Goal: Information Seeking & Learning: Check status

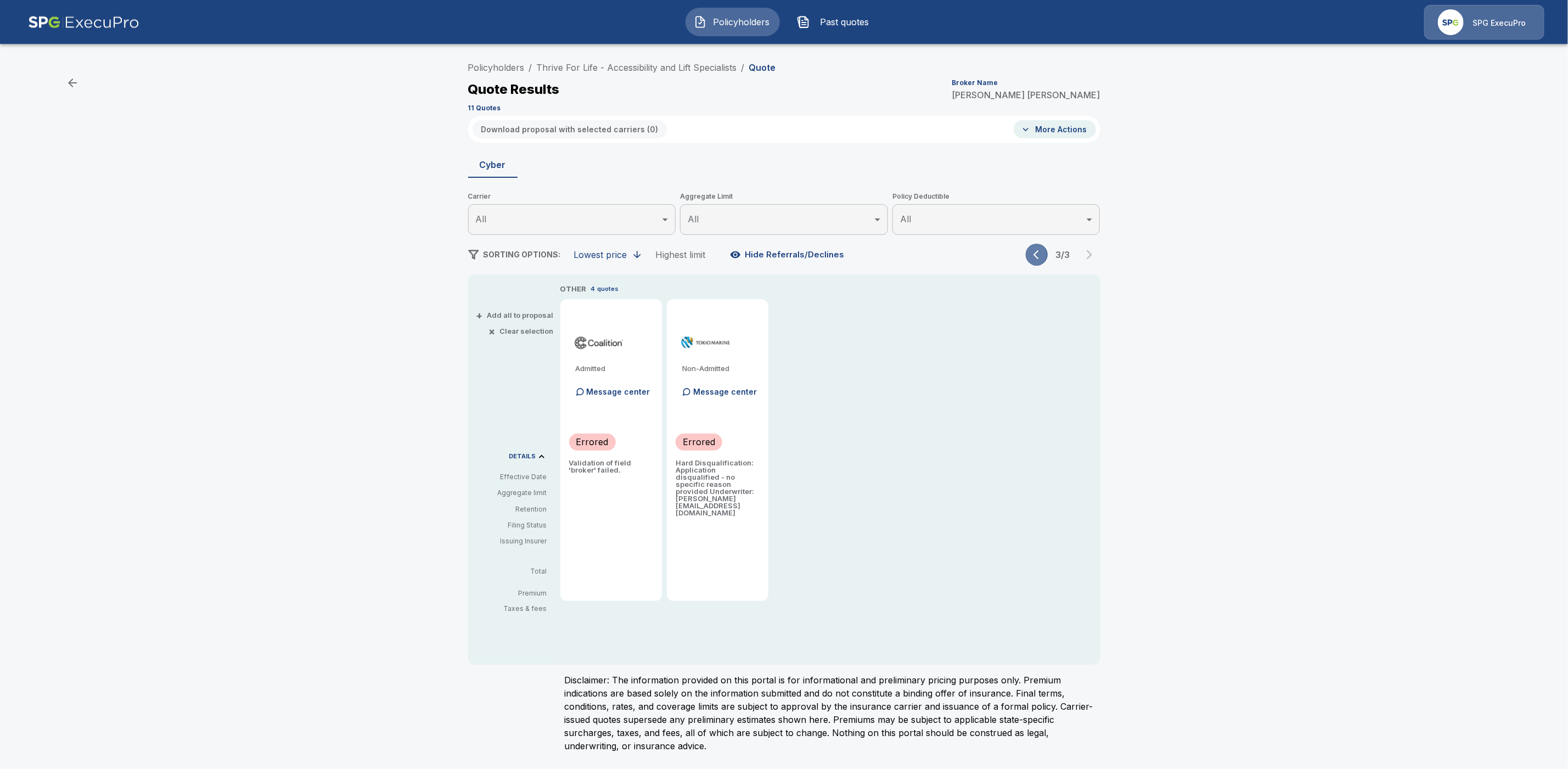
click at [1041, 259] on icon "button" at bounding box center [1038, 254] width 11 height 11
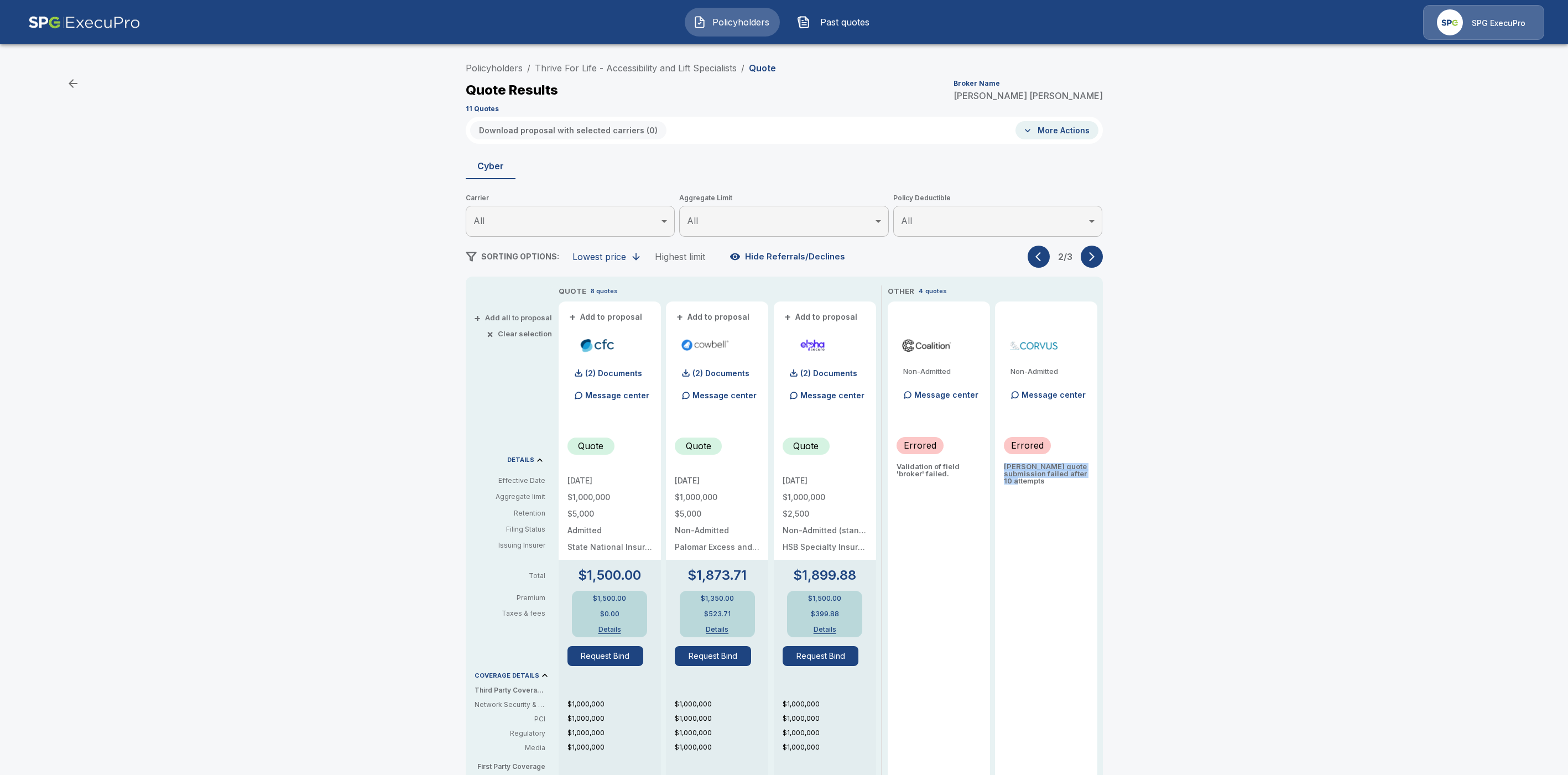
drag, startPoint x: 1012, startPoint y: 466, endPoint x: 1070, endPoint y: 483, distance: 60.4
click at [1070, 483] on p "[PERSON_NAME] quote submission failed after 10 attempts" at bounding box center [1046, 474] width 85 height 22
click at [1096, 258] on icon "button" at bounding box center [1091, 256] width 11 height 11
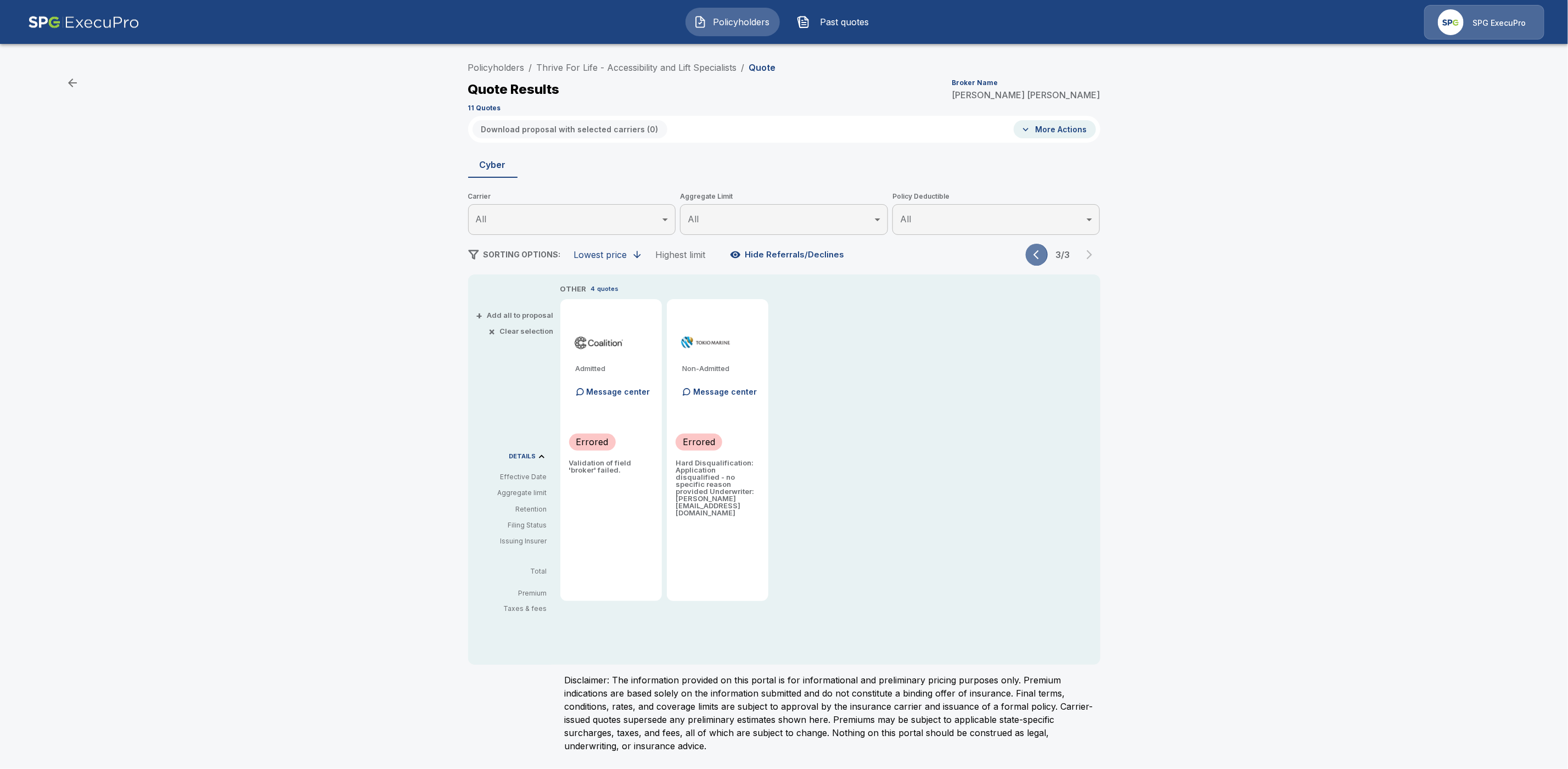
click at [1036, 254] on icon "button" at bounding box center [1038, 254] width 11 height 11
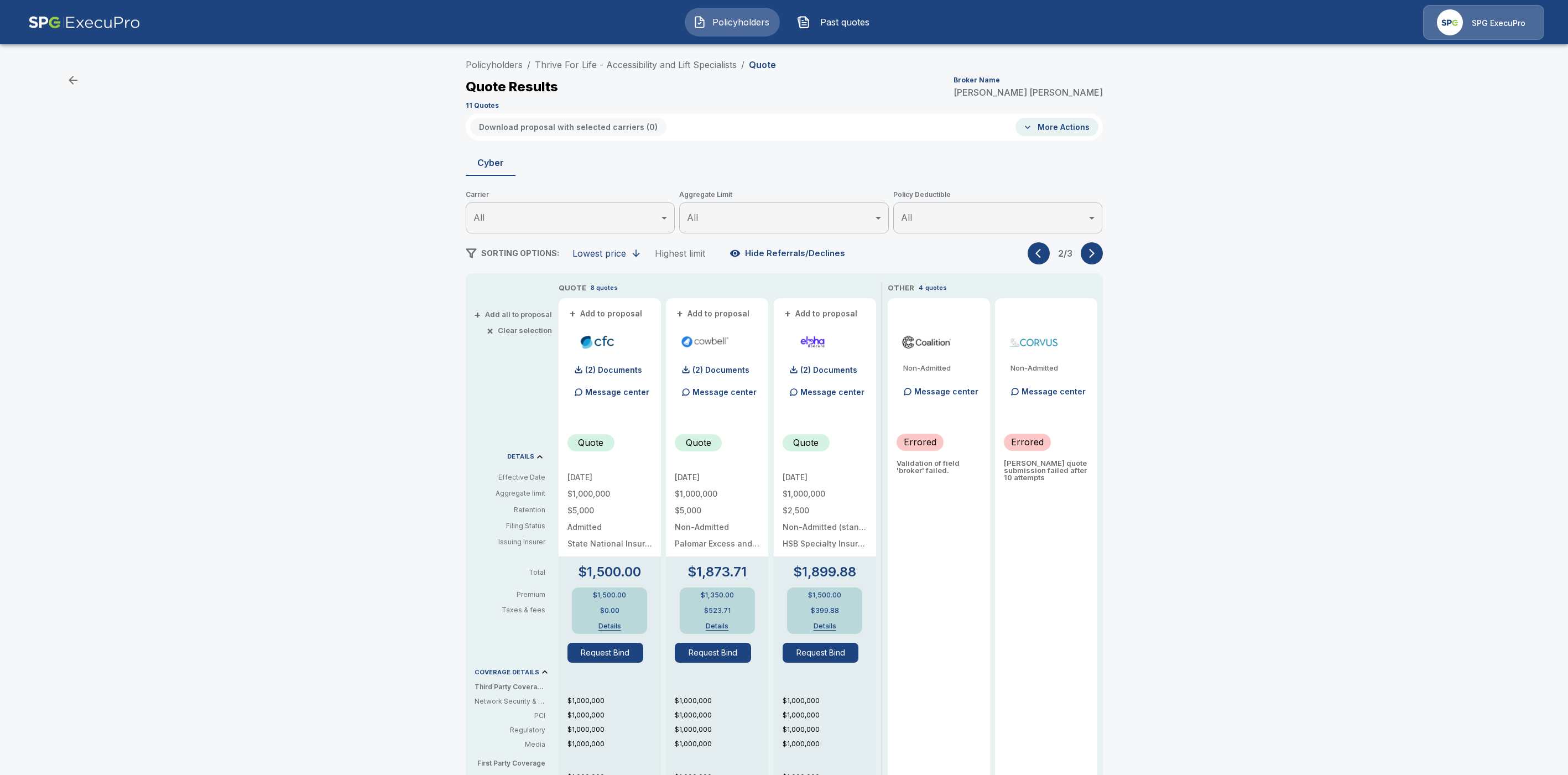
scroll to position [7, 0]
click at [1098, 253] on icon "button" at bounding box center [1091, 249] width 11 height 11
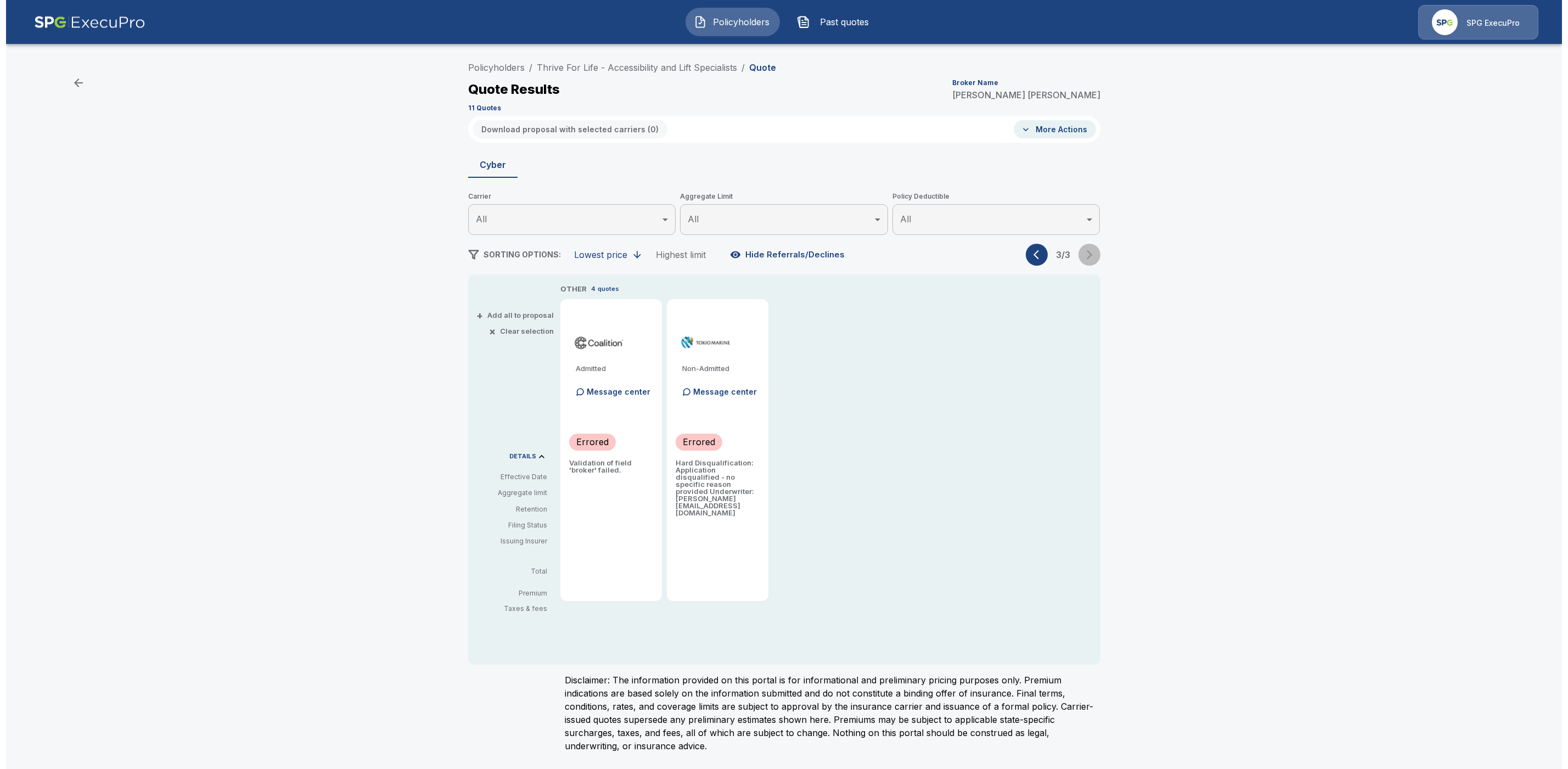
scroll to position [0, 0]
click at [839, 22] on span "Past quotes" at bounding box center [845, 22] width 60 height 13
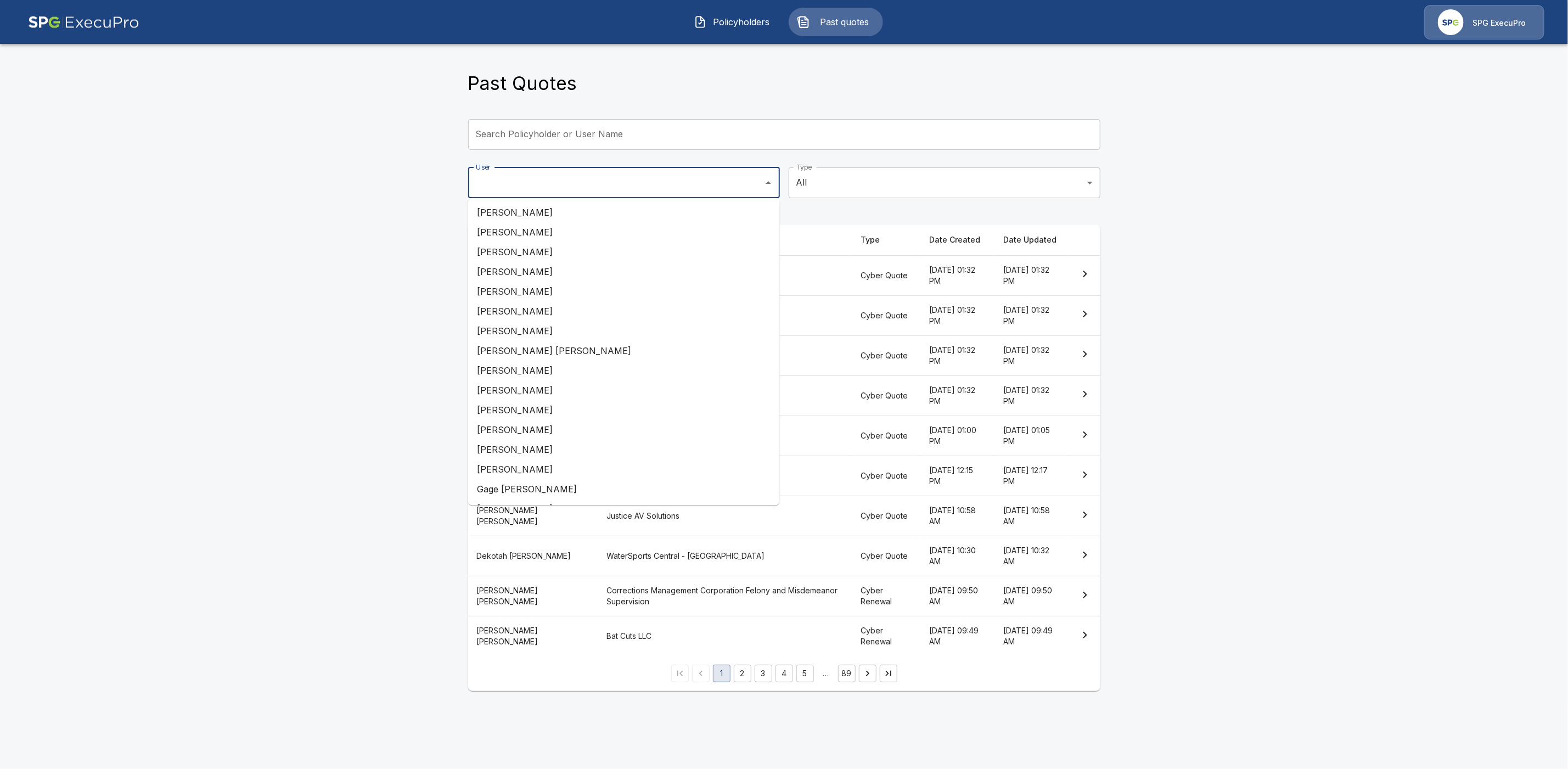
click at [723, 185] on input "User" at bounding box center [615, 182] width 285 height 21
click at [541, 410] on li "Andrew Mitchell" at bounding box center [624, 410] width 311 height 20
type input "**********"
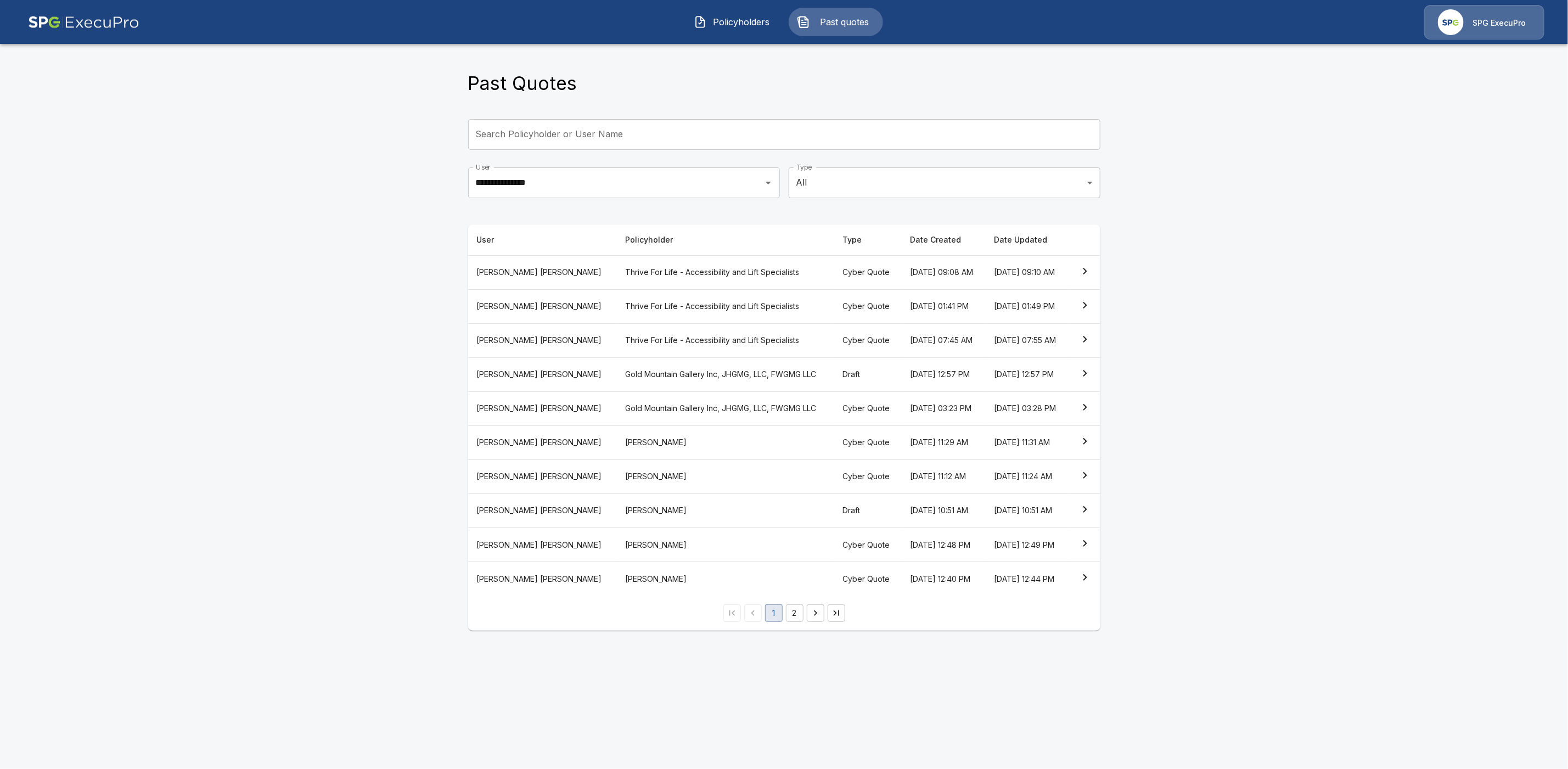
click at [616, 425] on th "Gold Mountain Gallery Inc, JHGMG, LLC, FWGMG LLC" at bounding box center [725, 408] width 218 height 34
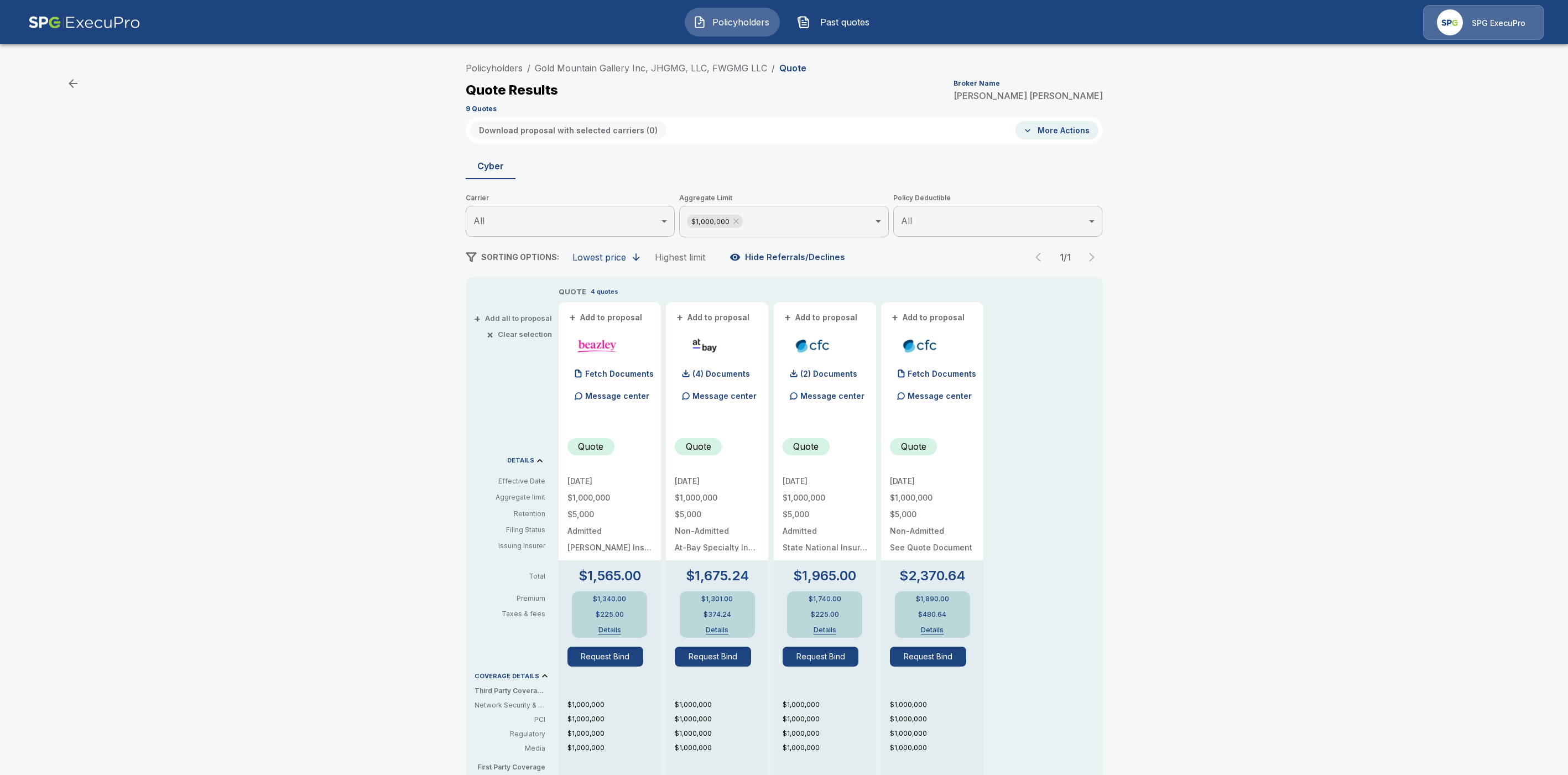
click at [826, 211] on body "Policyholders Past quotes SPG ExecuPro Policyholders / Gold Mountain Gallery In…" at bounding box center [784, 562] width 1568 height 1126
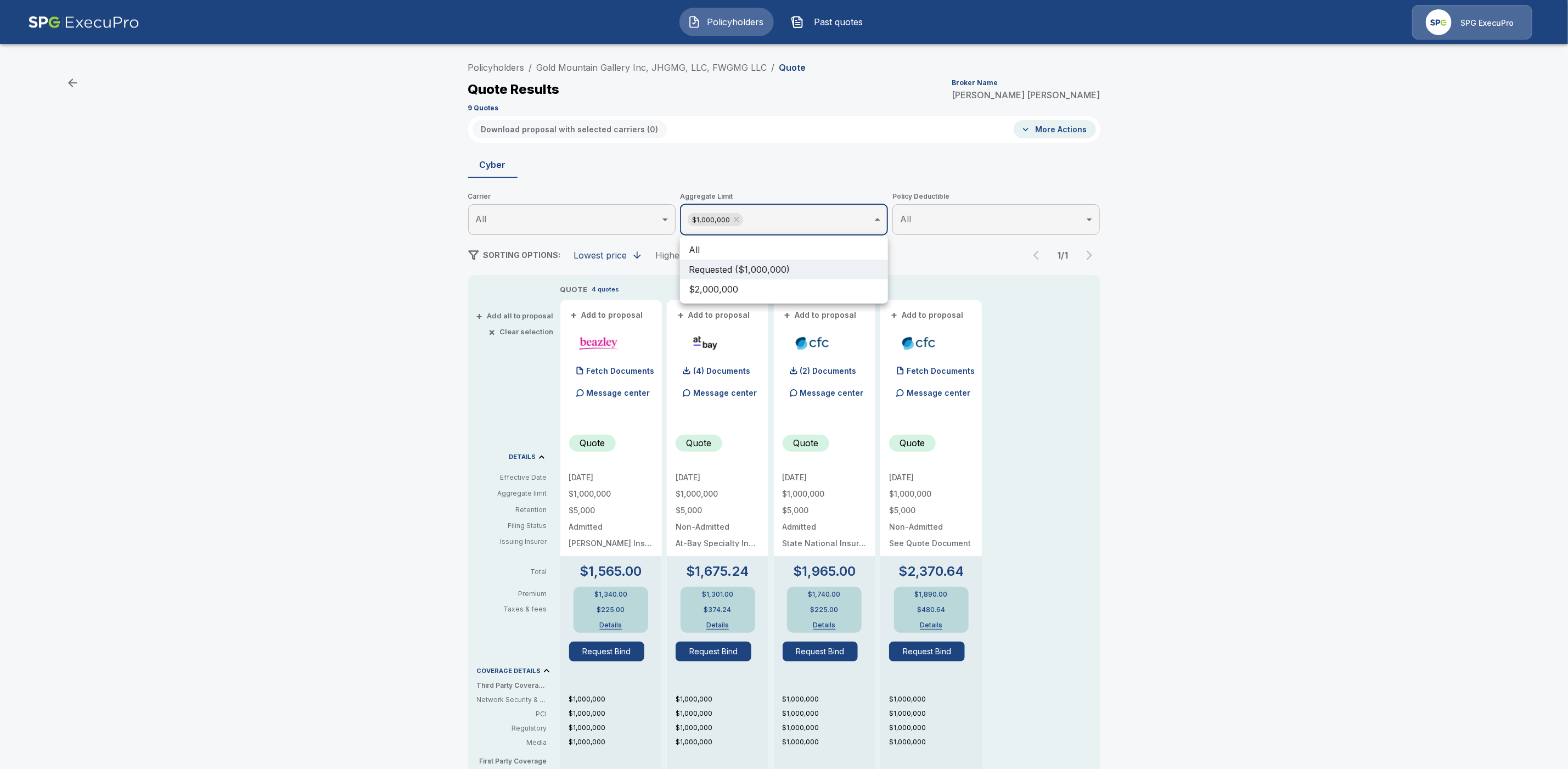
click at [708, 243] on li "All" at bounding box center [784, 250] width 208 height 20
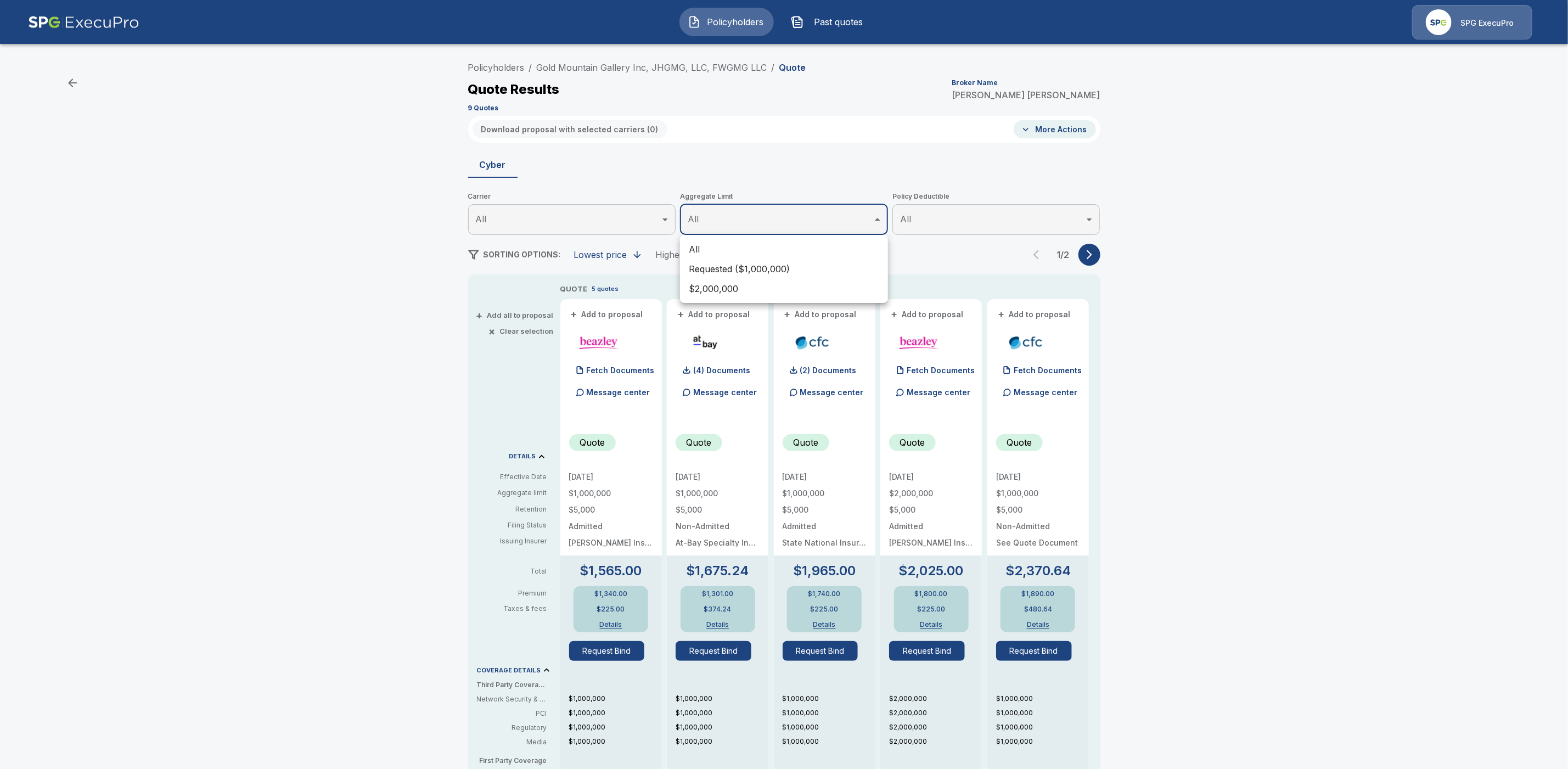
click at [1087, 257] on div at bounding box center [784, 384] width 1568 height 769
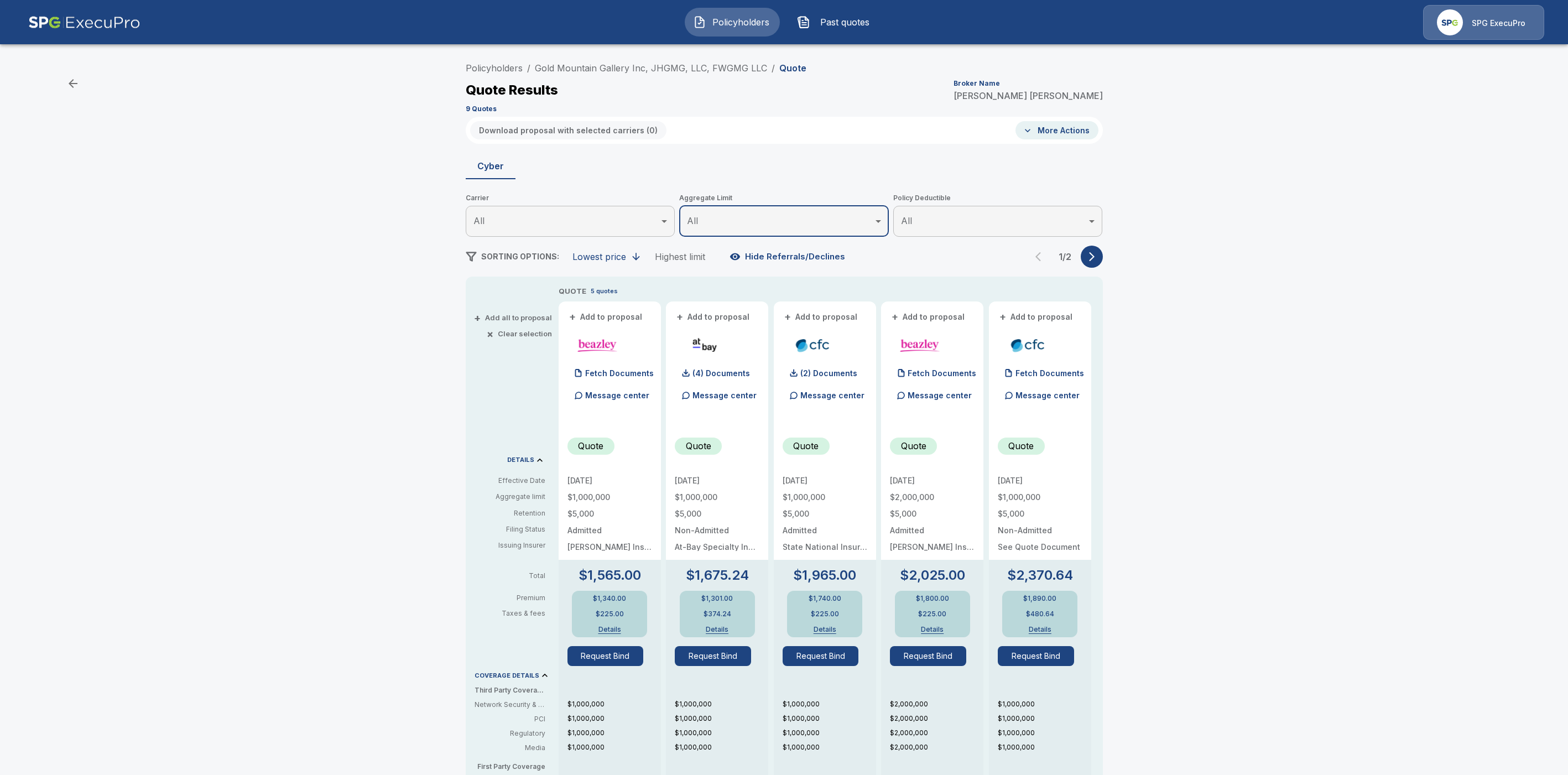
click at [1095, 255] on icon "button" at bounding box center [1092, 257] width 6 height 9
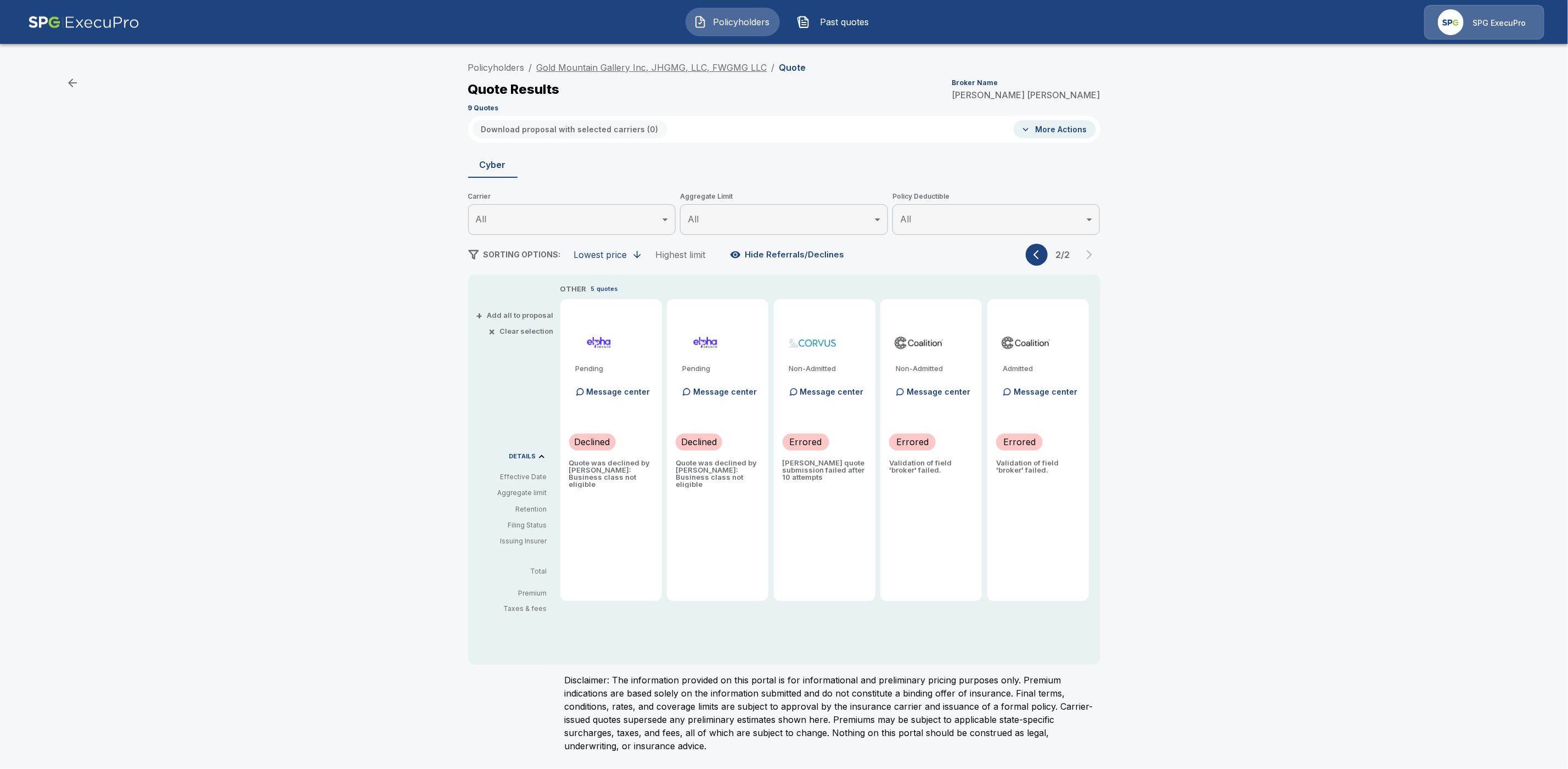
click at [630, 70] on link "Gold Mountain Gallery Inc, JHGMG, LLC, FWGMG LLC" at bounding box center [652, 67] width 231 height 11
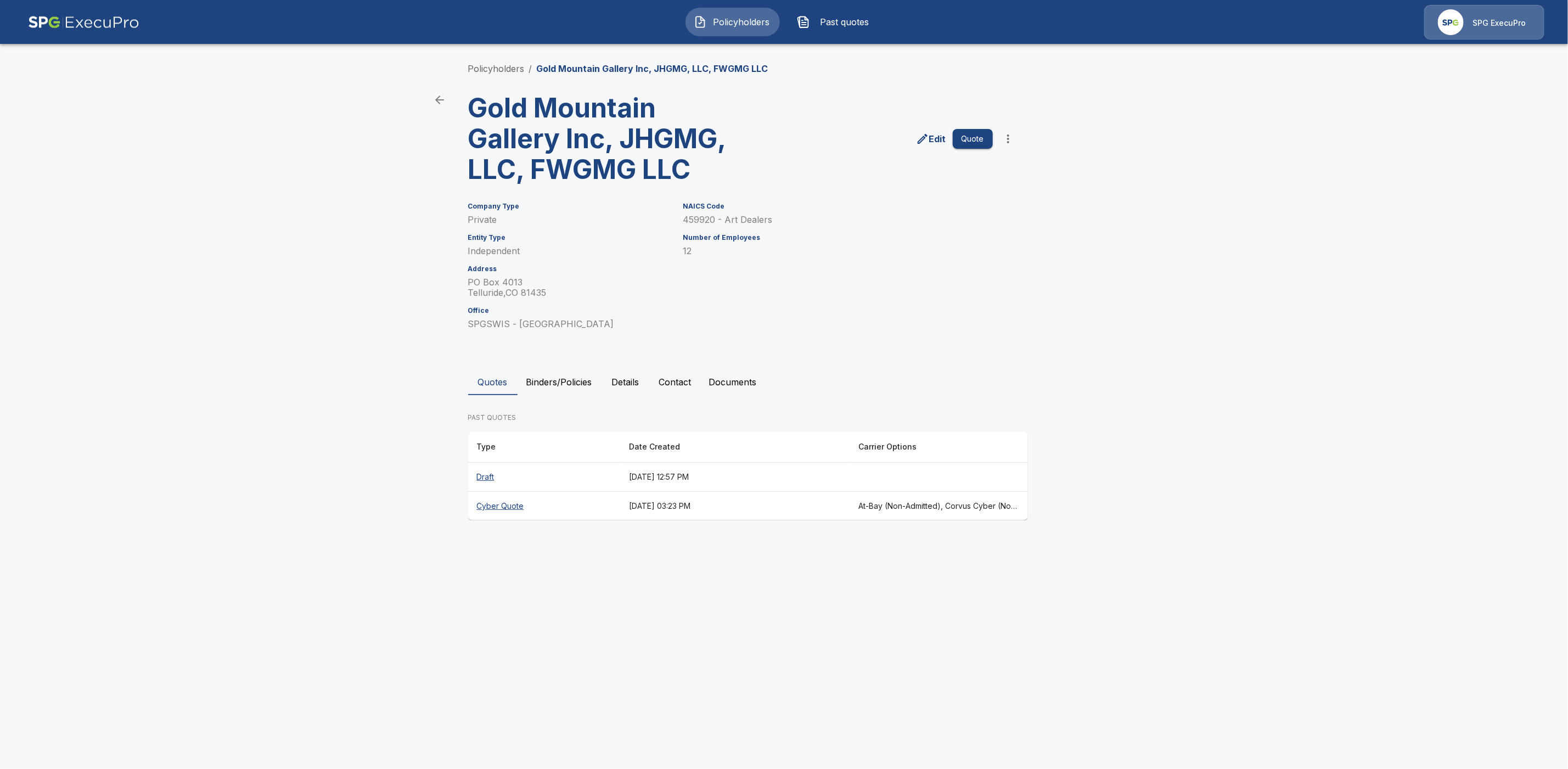
click at [835, 30] on button "Past quotes" at bounding box center [835, 21] width 95 height 29
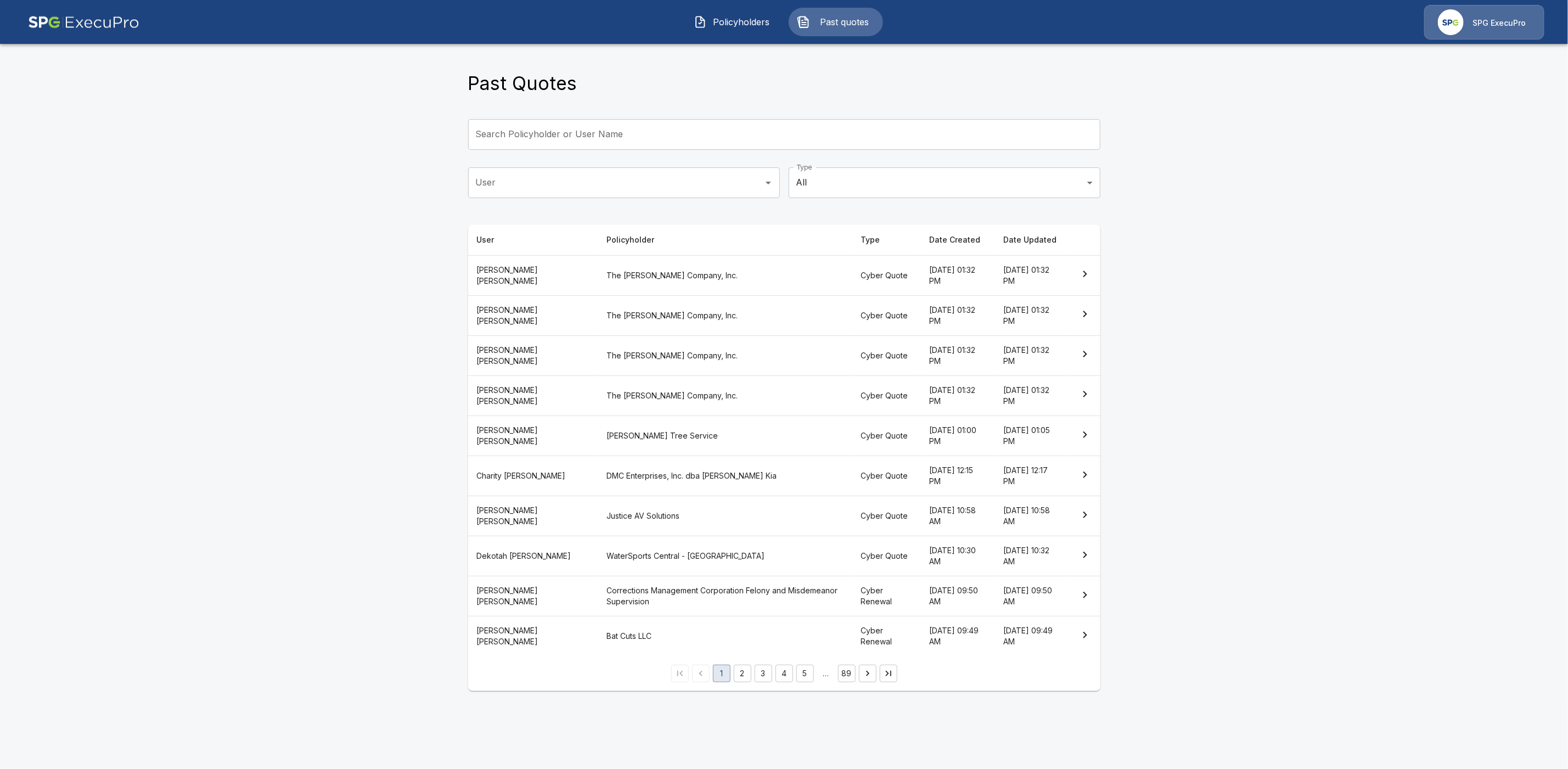
click at [555, 186] on input "User" at bounding box center [615, 182] width 285 height 21
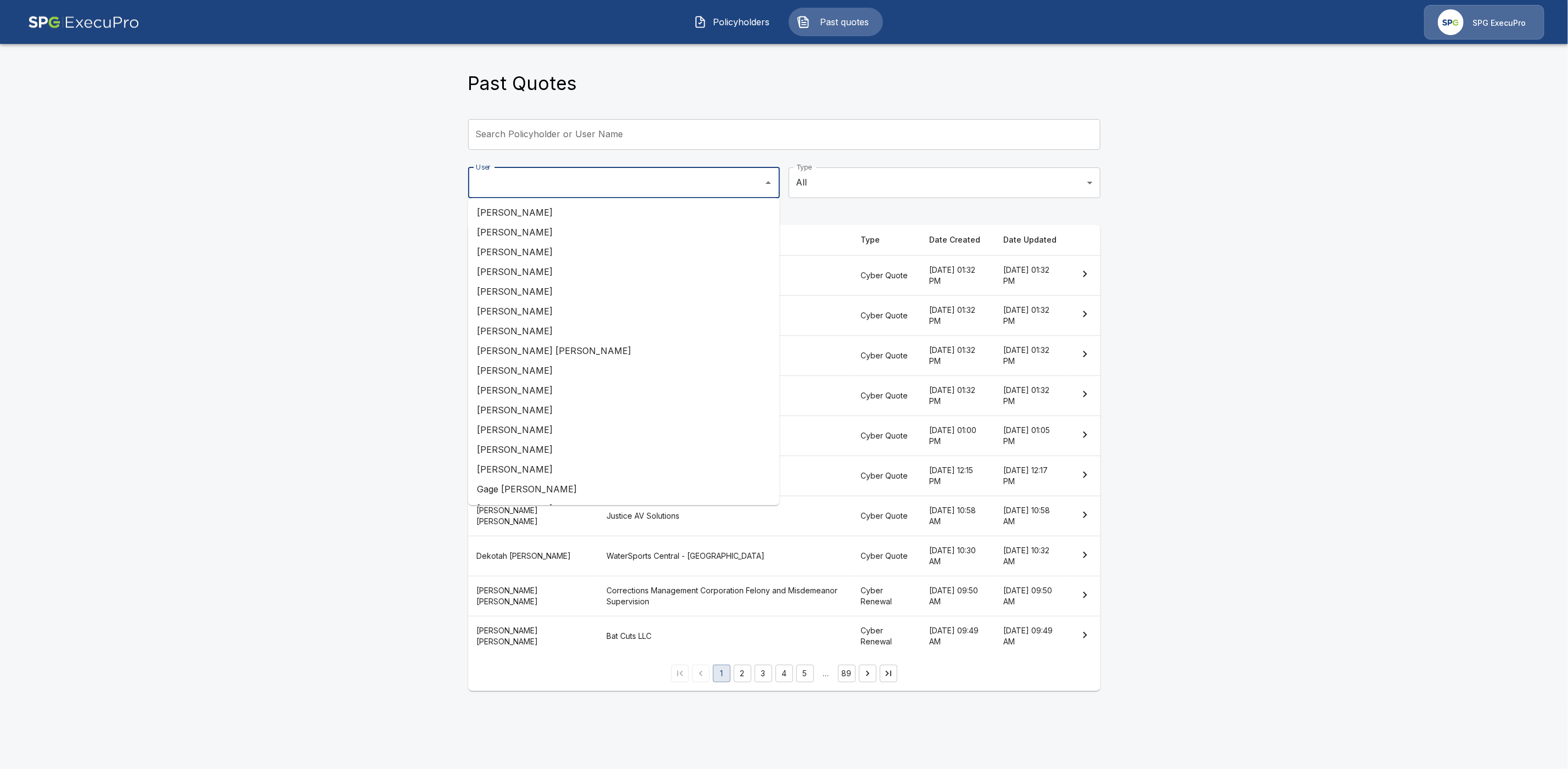
click at [528, 410] on li "Andrew Mitchell" at bounding box center [624, 410] width 311 height 20
type input "**********"
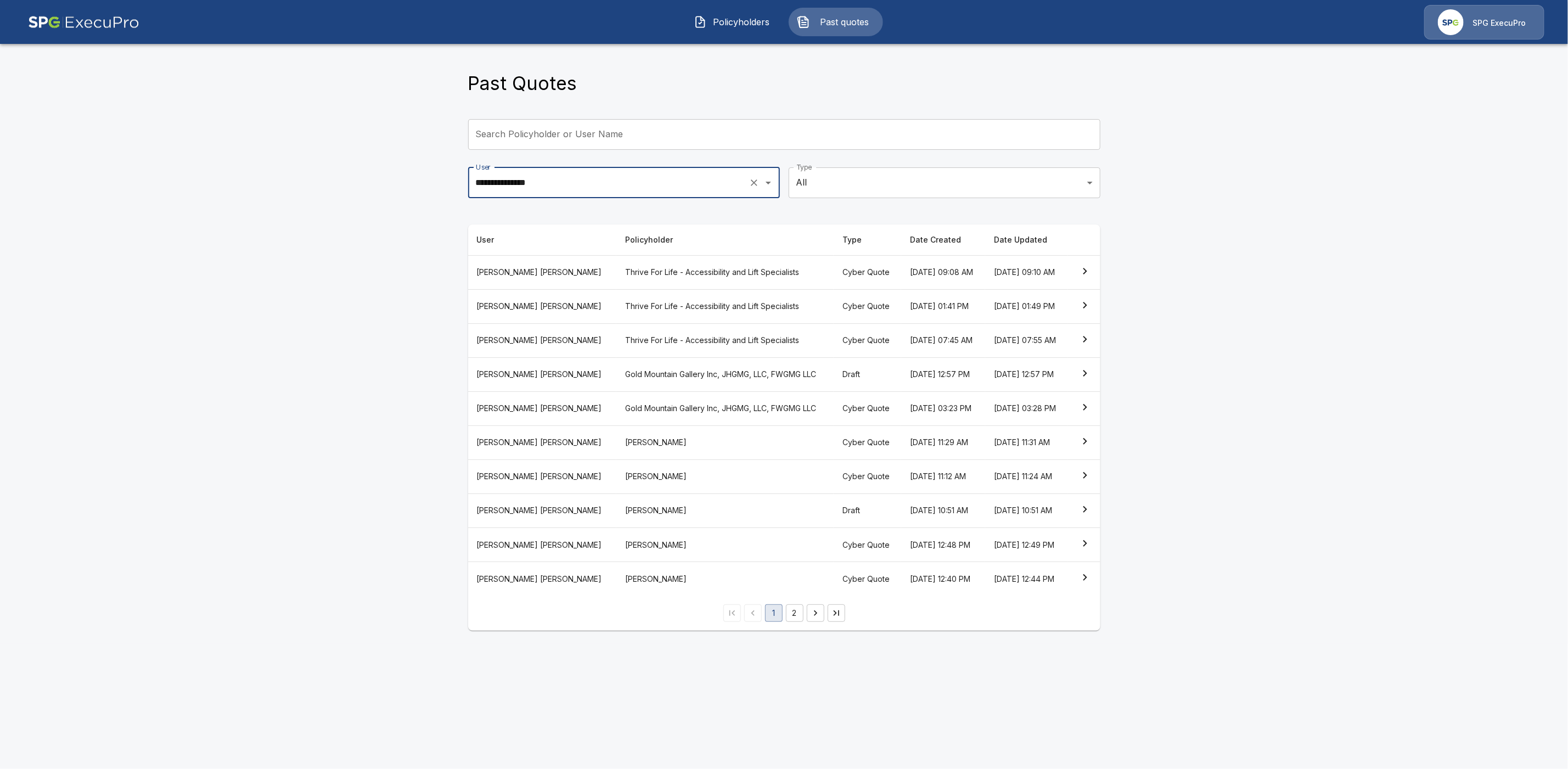
click at [795, 622] on button "2" at bounding box center [794, 612] width 17 height 17
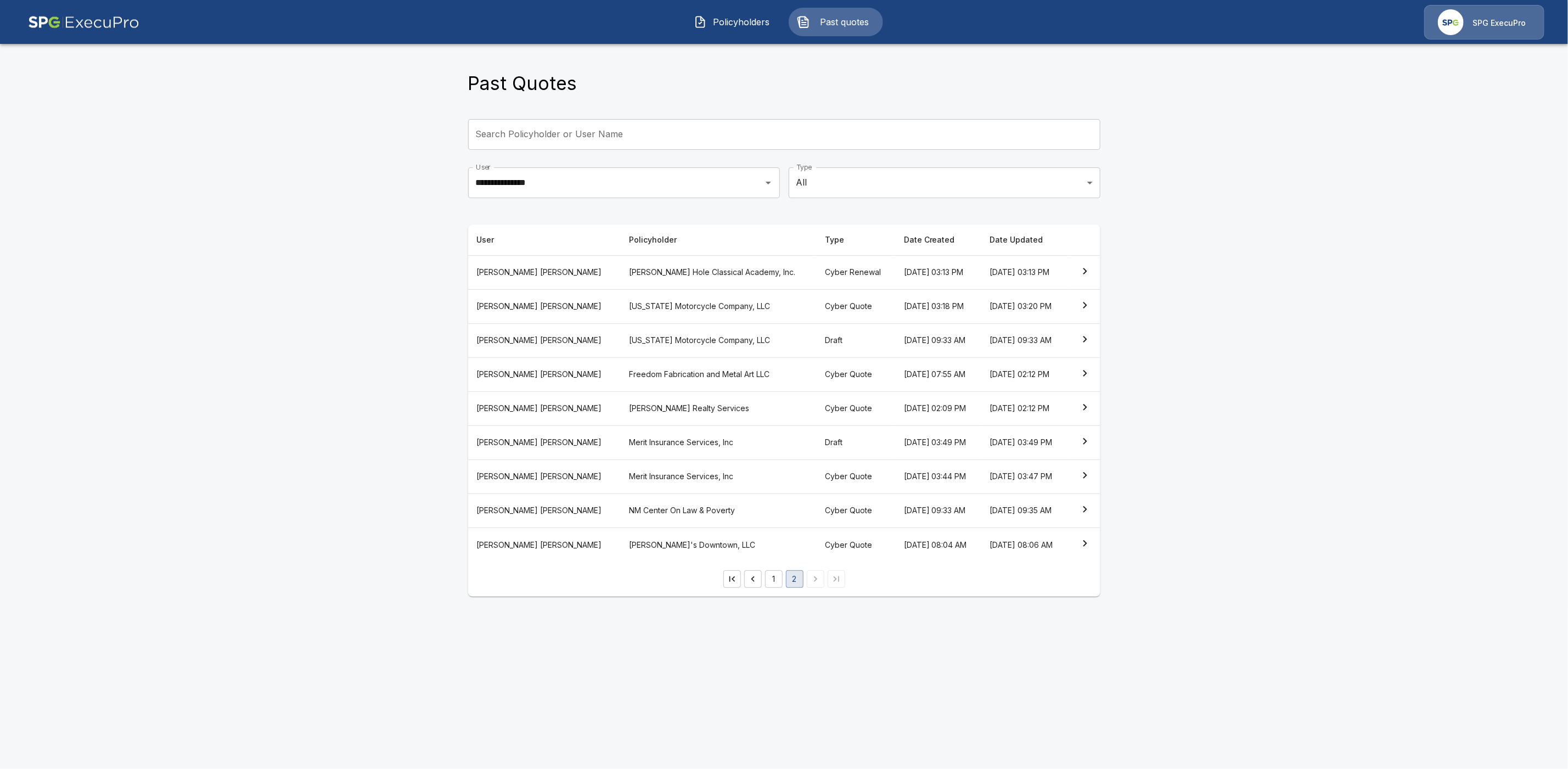
click at [637, 307] on th "[US_STATE] Motorcycle Company, LLC" at bounding box center [718, 306] width 196 height 34
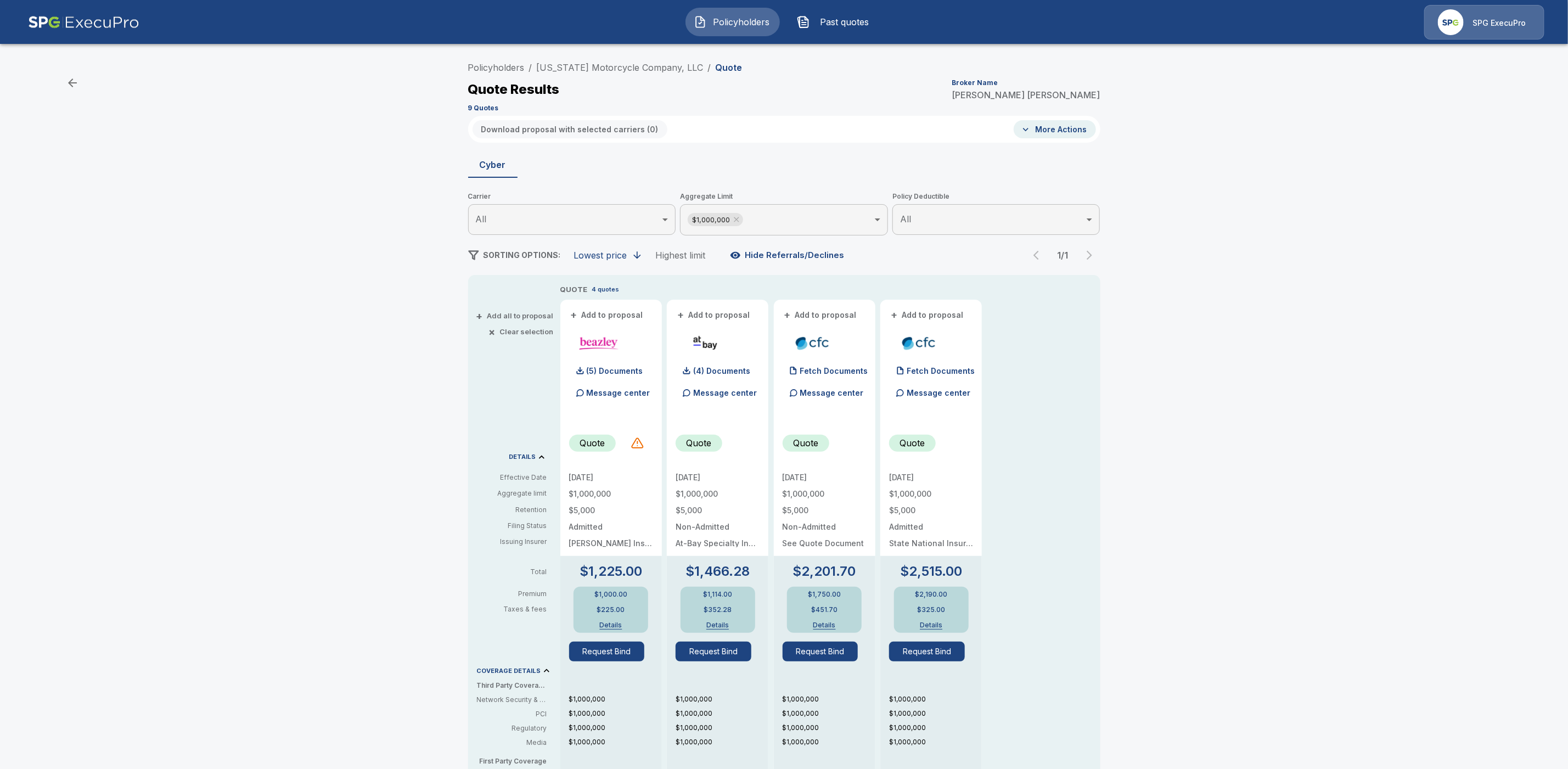
click at [791, 223] on body "Policyholders Past quotes SPG ExecuPro Policyholders / Idaho Motorcycle Company…" at bounding box center [784, 558] width 1568 height 1117
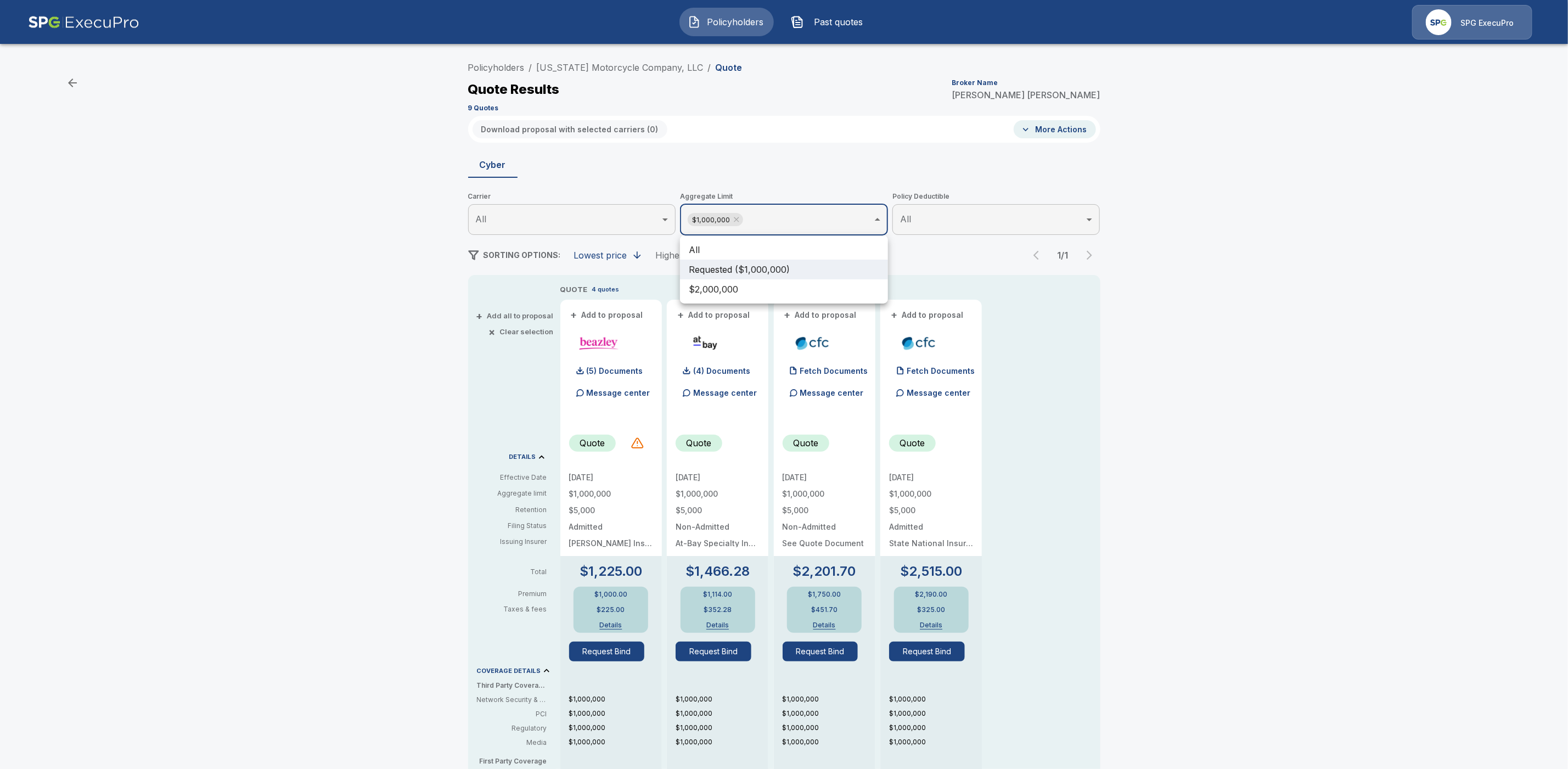
click at [744, 249] on li "All" at bounding box center [784, 250] width 208 height 20
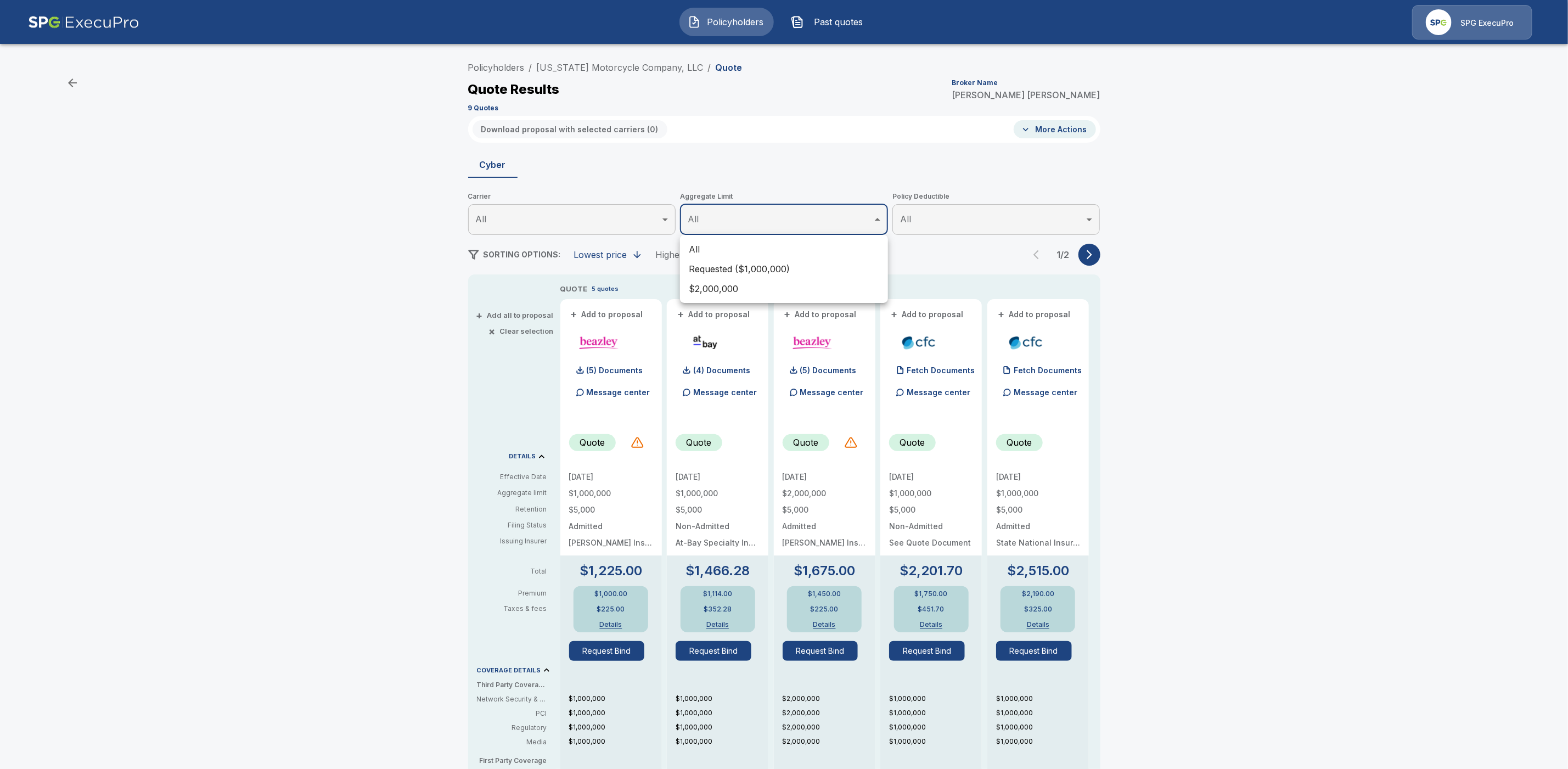
click at [643, 63] on div at bounding box center [784, 384] width 1568 height 769
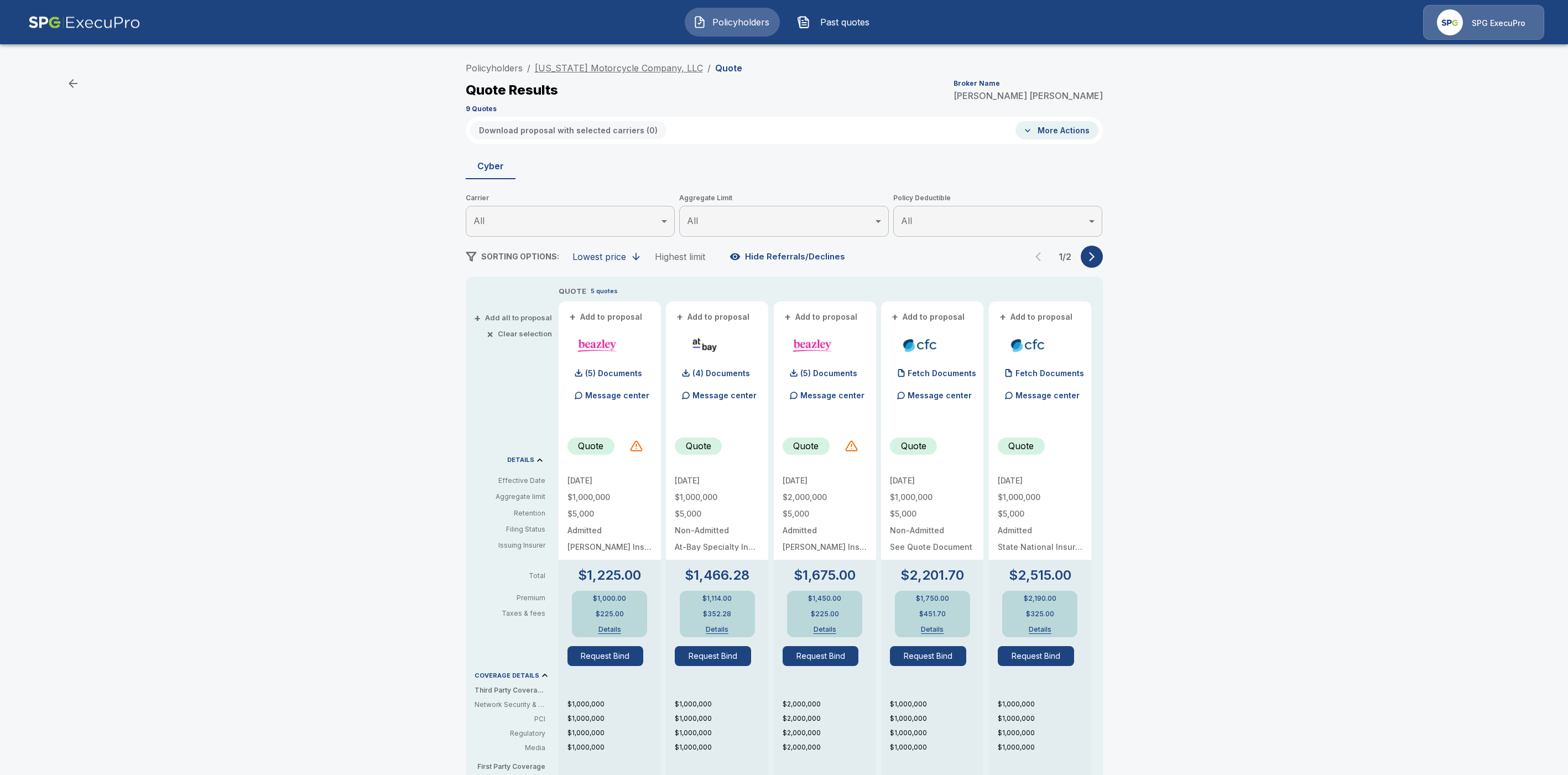
click at [637, 67] on link "[US_STATE] Motorcycle Company, LLC" at bounding box center [619, 67] width 168 height 11
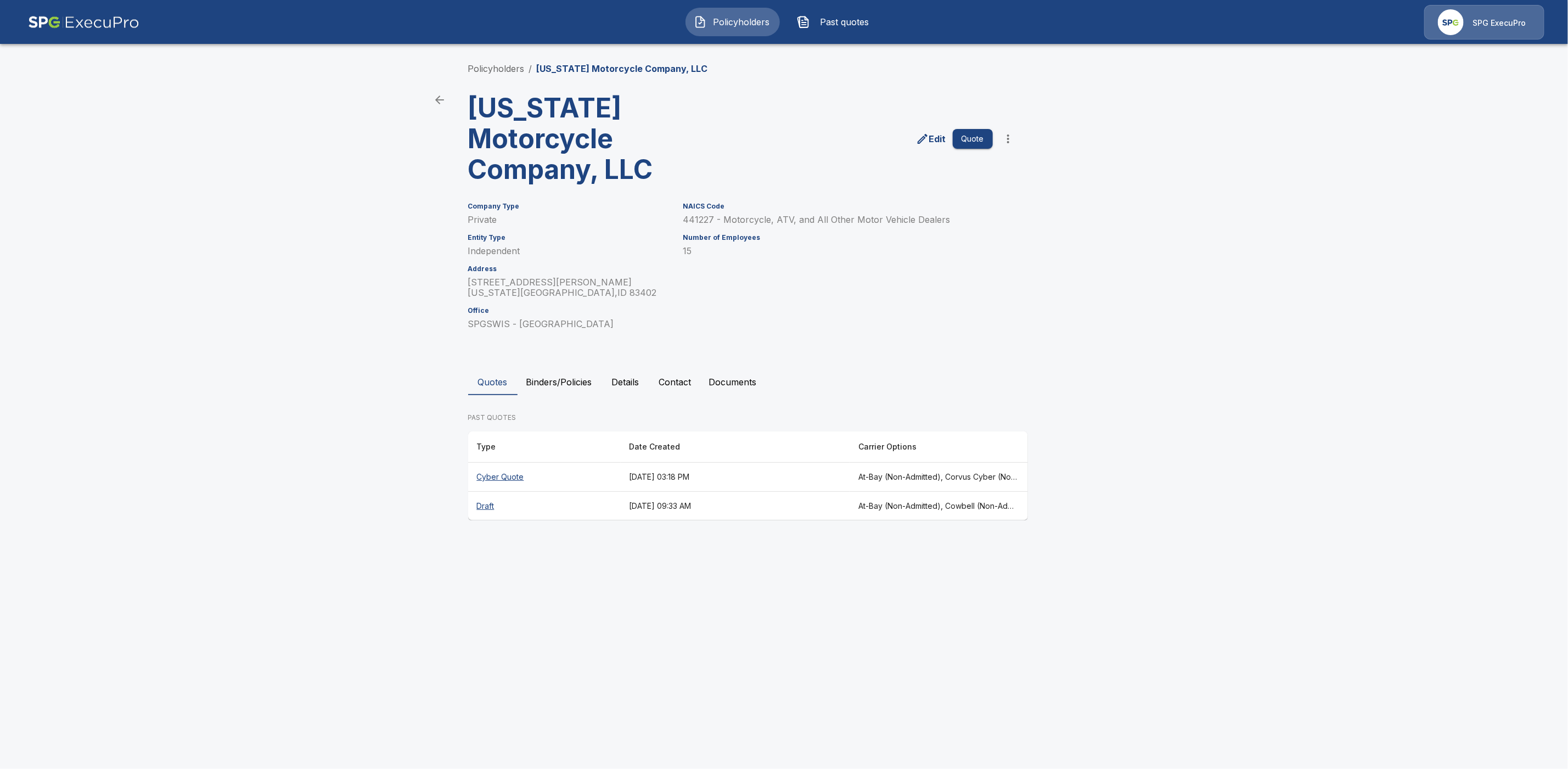
click at [953, 463] on th "At-Bay (Non-Admitted), Corvus Cyber (Non-Admitted), [PERSON_NAME] (Non-Admitted…" at bounding box center [938, 477] width 178 height 29
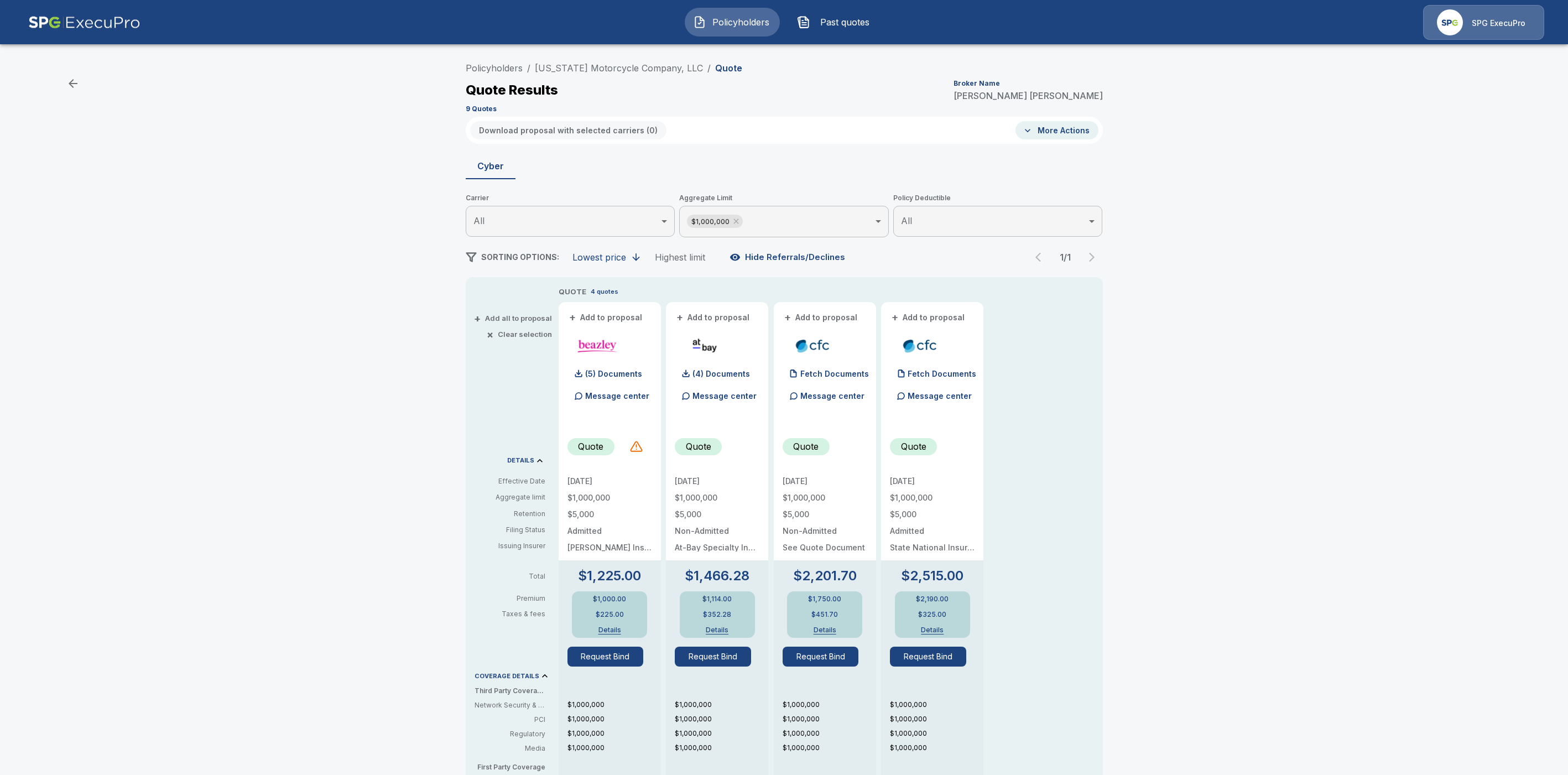
click at [788, 214] on body "Policyholders Past quotes SPG ExecuPro Policyholders / Idaho Motorcycle Company…" at bounding box center [784, 562] width 1568 height 1126
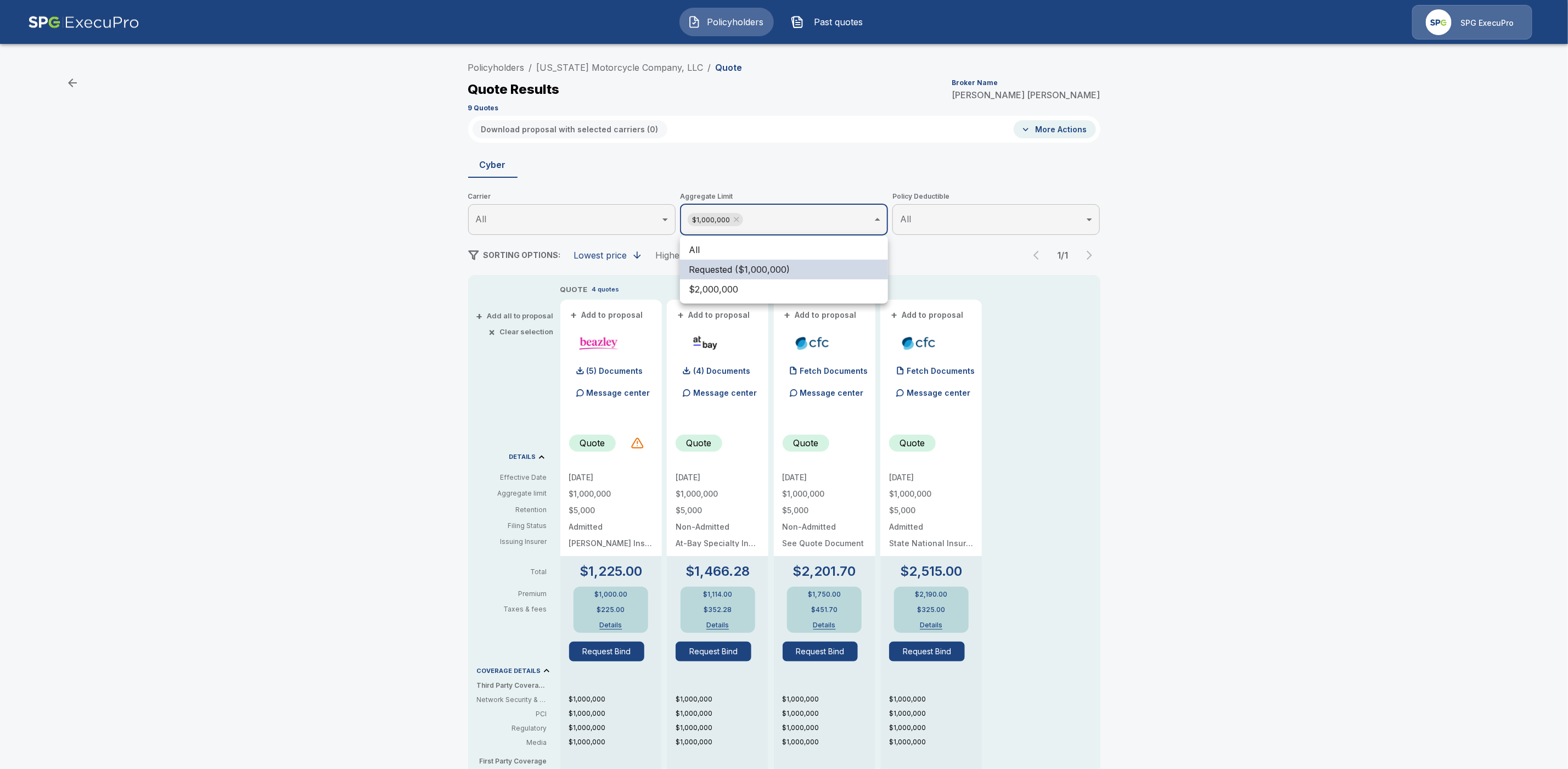
click at [736, 251] on li "All" at bounding box center [784, 250] width 208 height 20
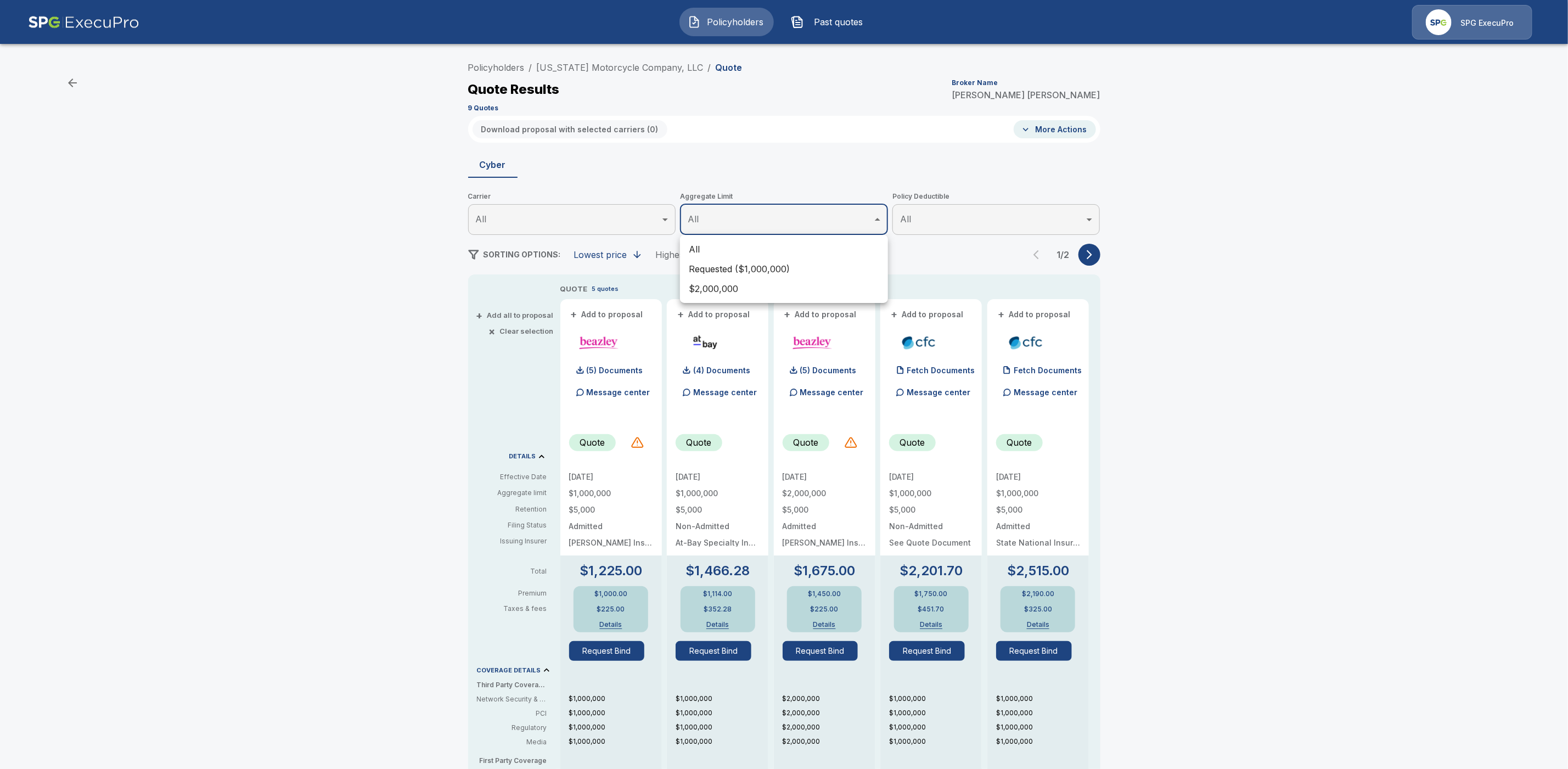
click at [1092, 256] on div at bounding box center [784, 384] width 1568 height 769
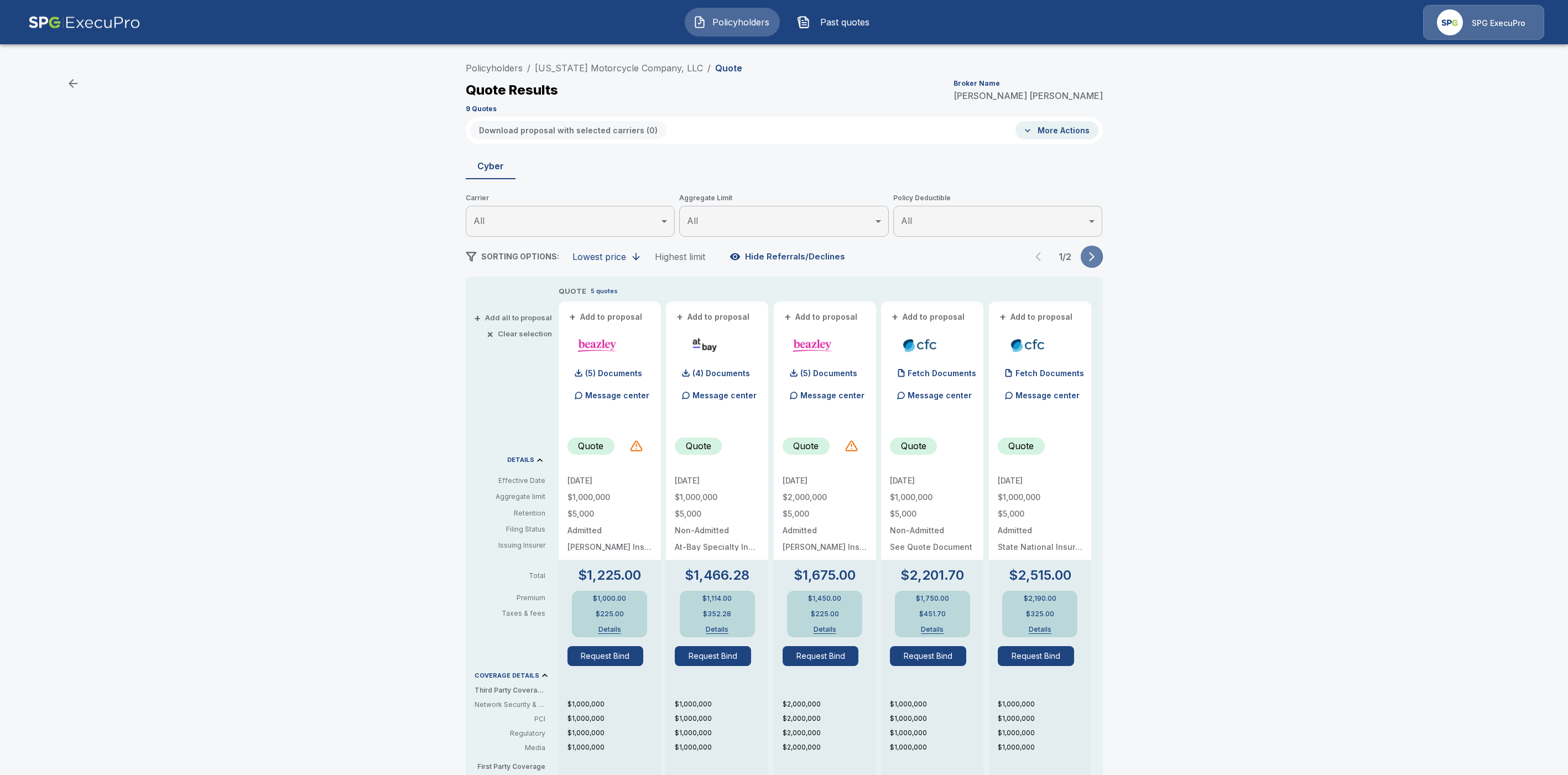
click at [1098, 259] on icon "button" at bounding box center [1091, 256] width 11 height 11
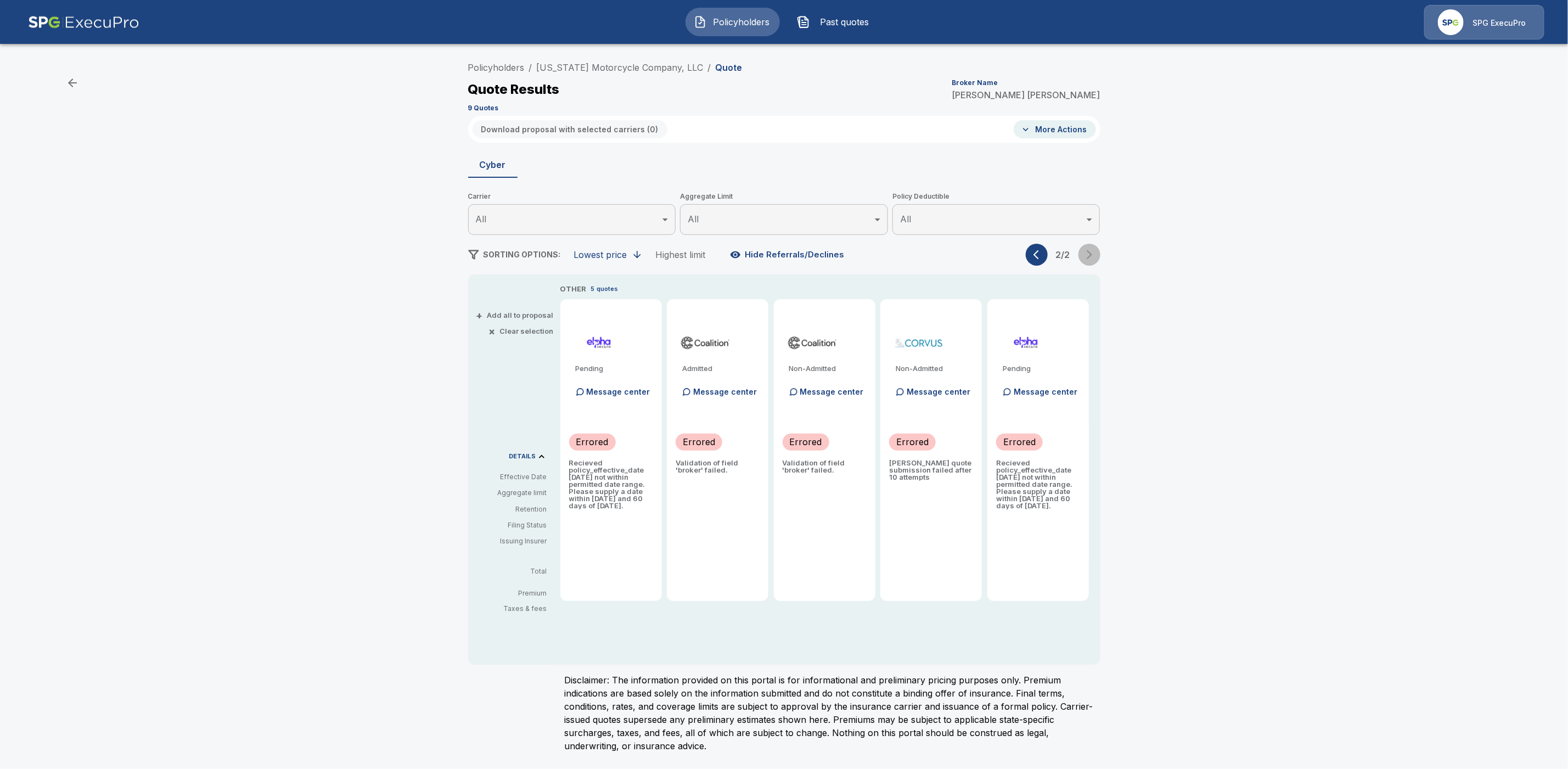
click at [1093, 257] on div "2 / 2" at bounding box center [1063, 255] width 75 height 22
click at [1036, 257] on icon "button" at bounding box center [1038, 254] width 11 height 11
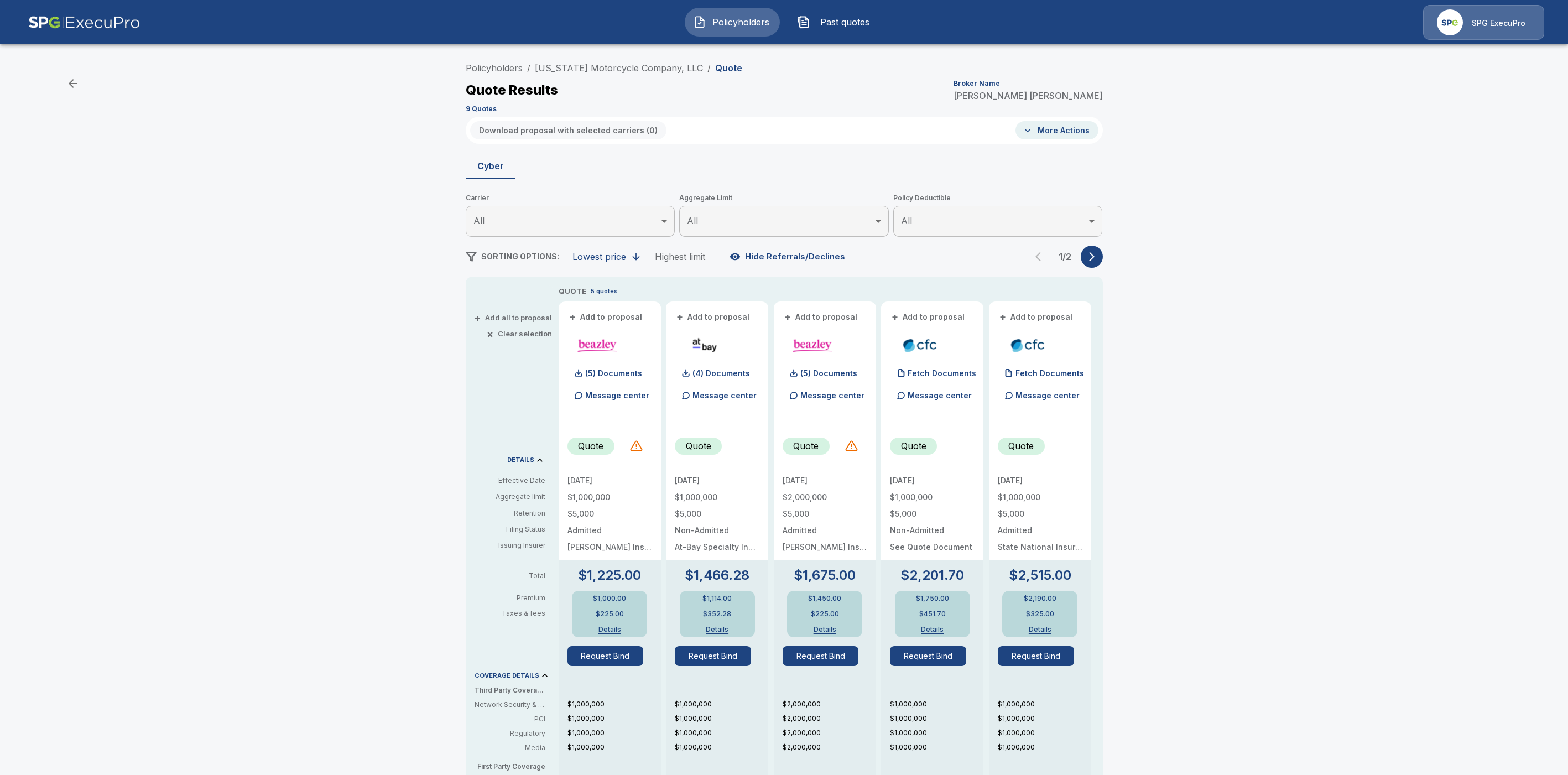
click at [580, 67] on link "Idaho Motorcycle Company, LLC" at bounding box center [619, 67] width 168 height 11
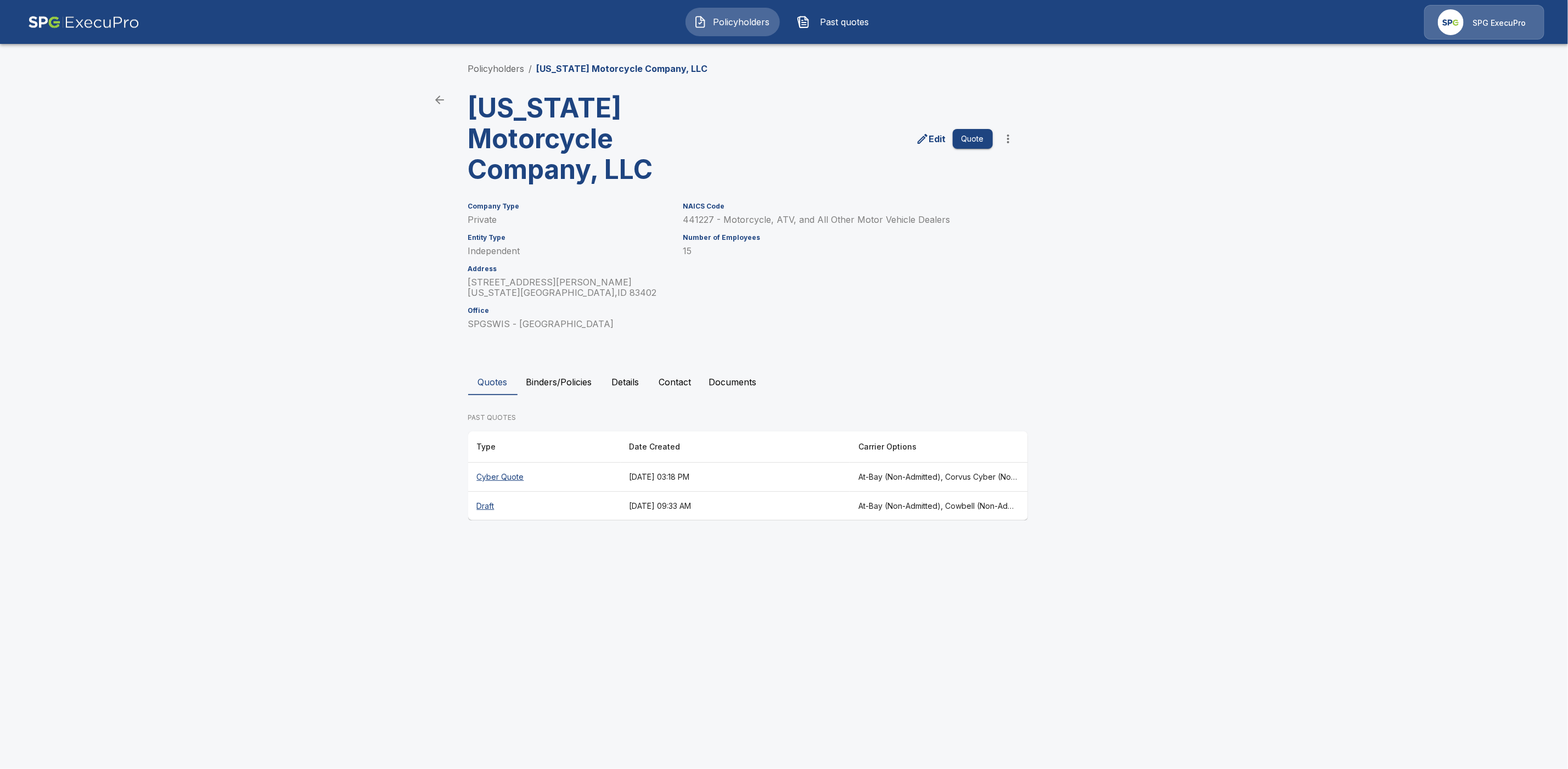
click at [481, 492] on th "Draft" at bounding box center [544, 506] width 152 height 29
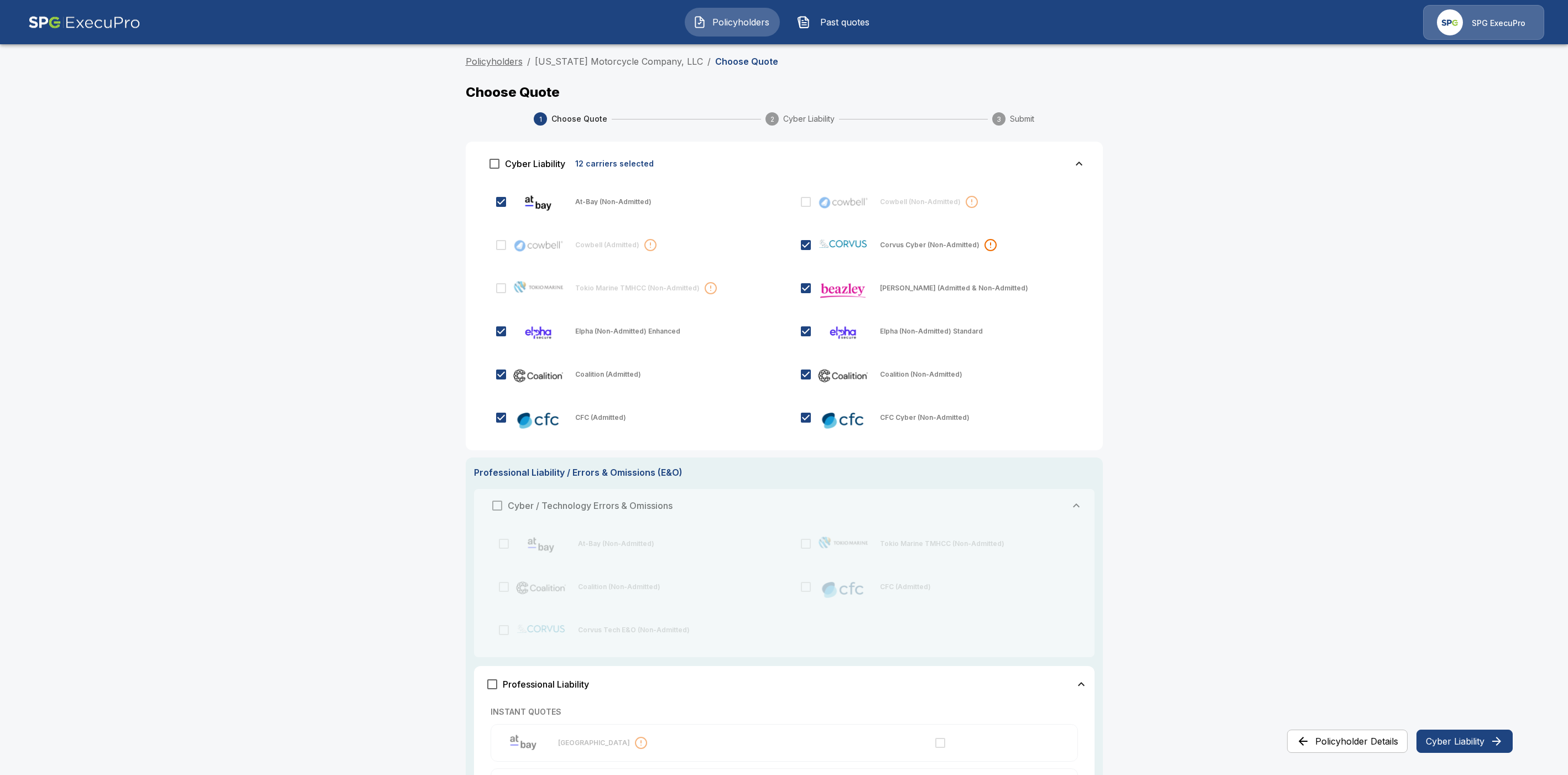
click at [509, 57] on link "Policyholders" at bounding box center [494, 61] width 57 height 11
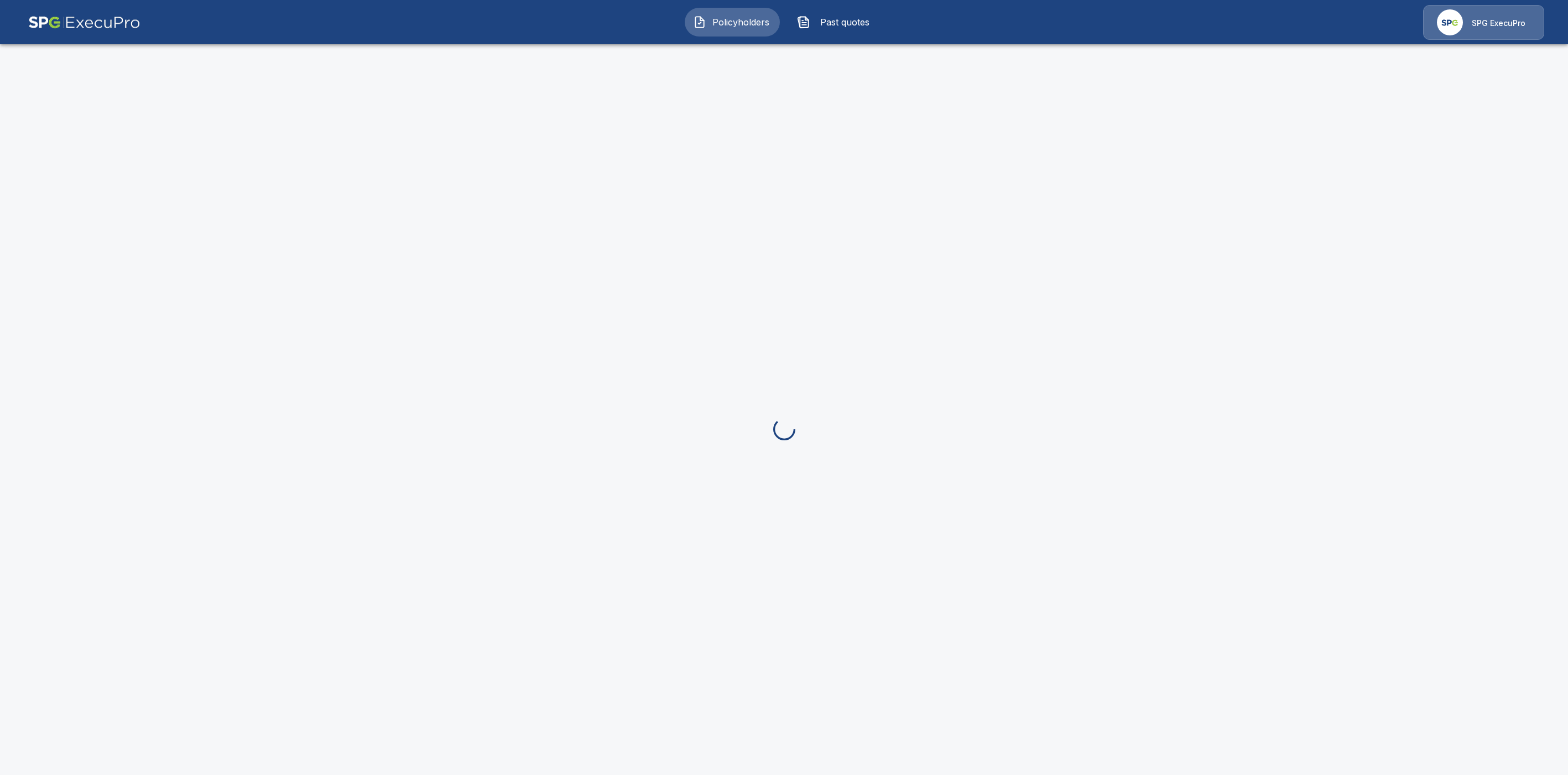
click at [843, 23] on span "Past quotes" at bounding box center [845, 22] width 61 height 13
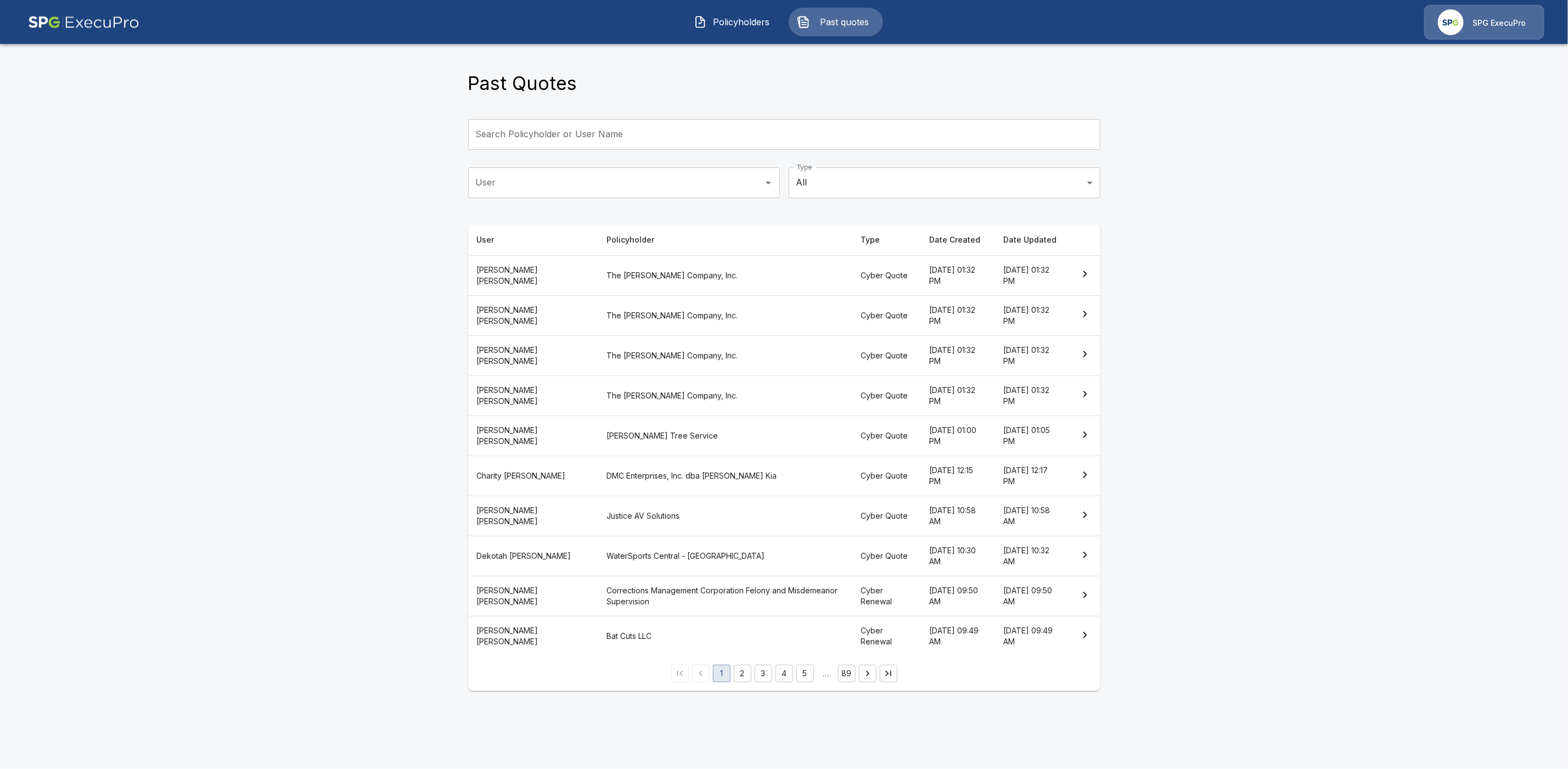
click at [541, 184] on input "User" at bounding box center [615, 182] width 285 height 21
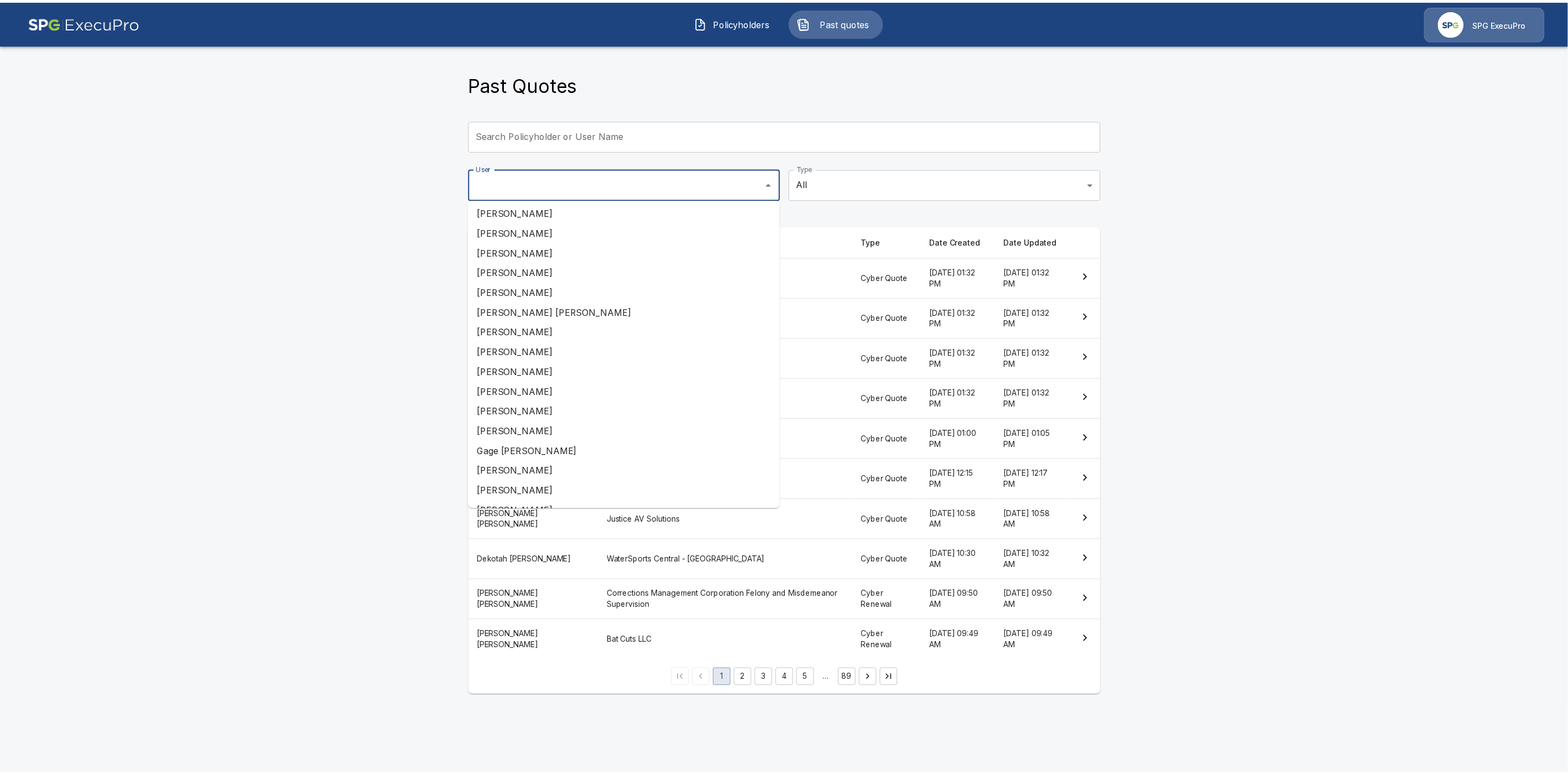
scroll to position [42, 0]
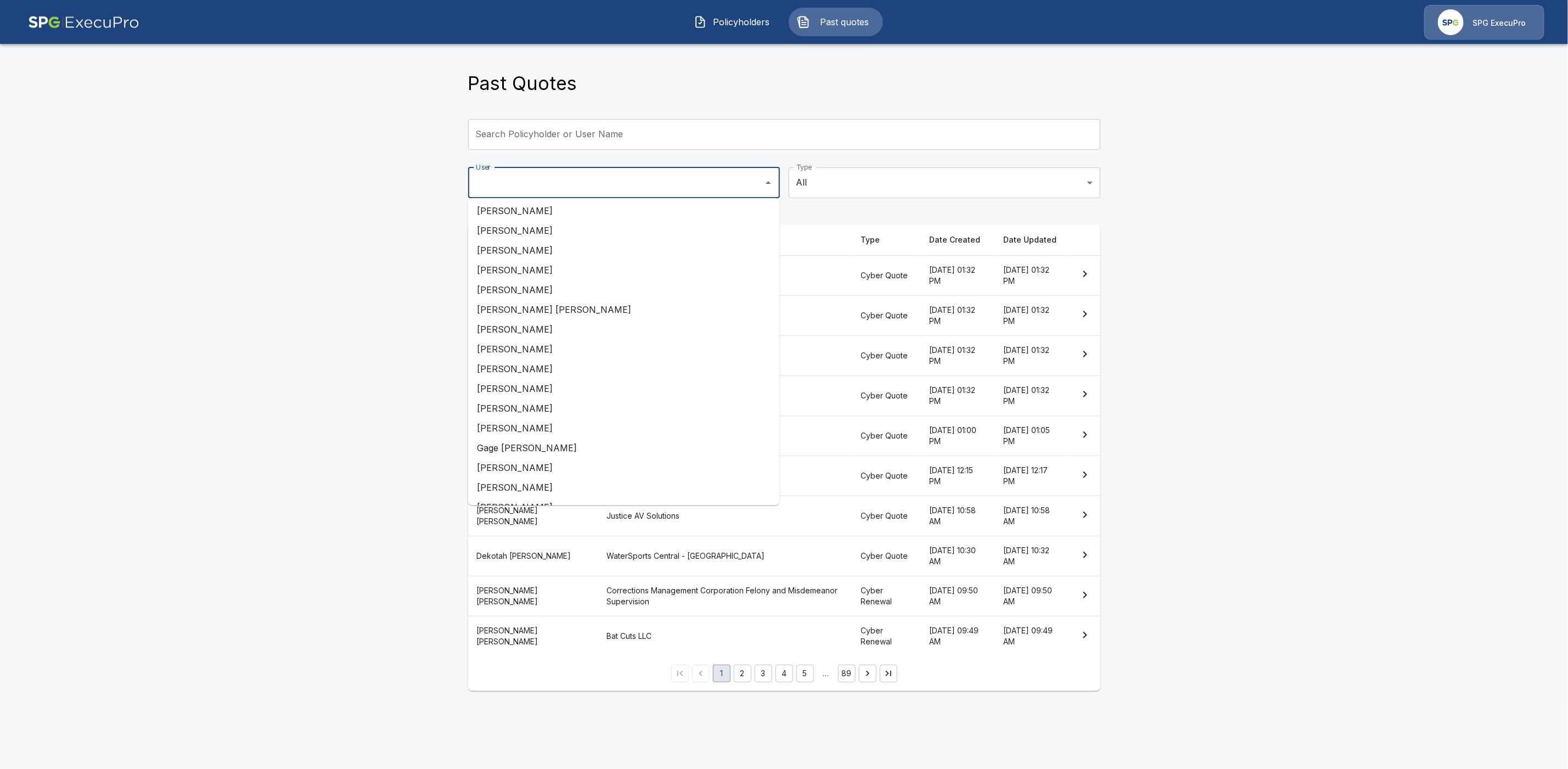
click at [545, 368] on li "Andrew Mitchell" at bounding box center [624, 369] width 311 height 20
type input "**********"
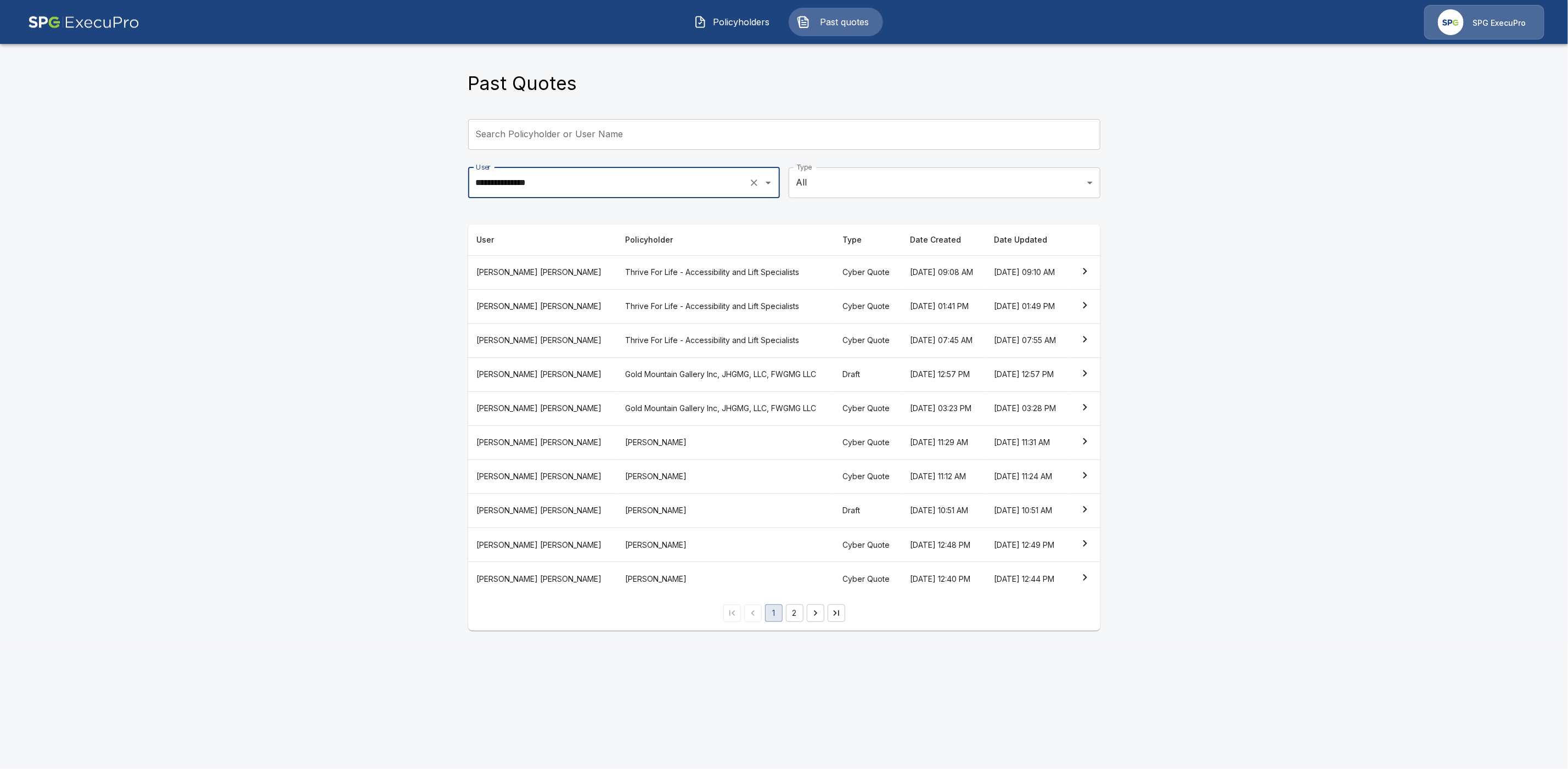
click at [797, 622] on button "2" at bounding box center [794, 612] width 17 height 17
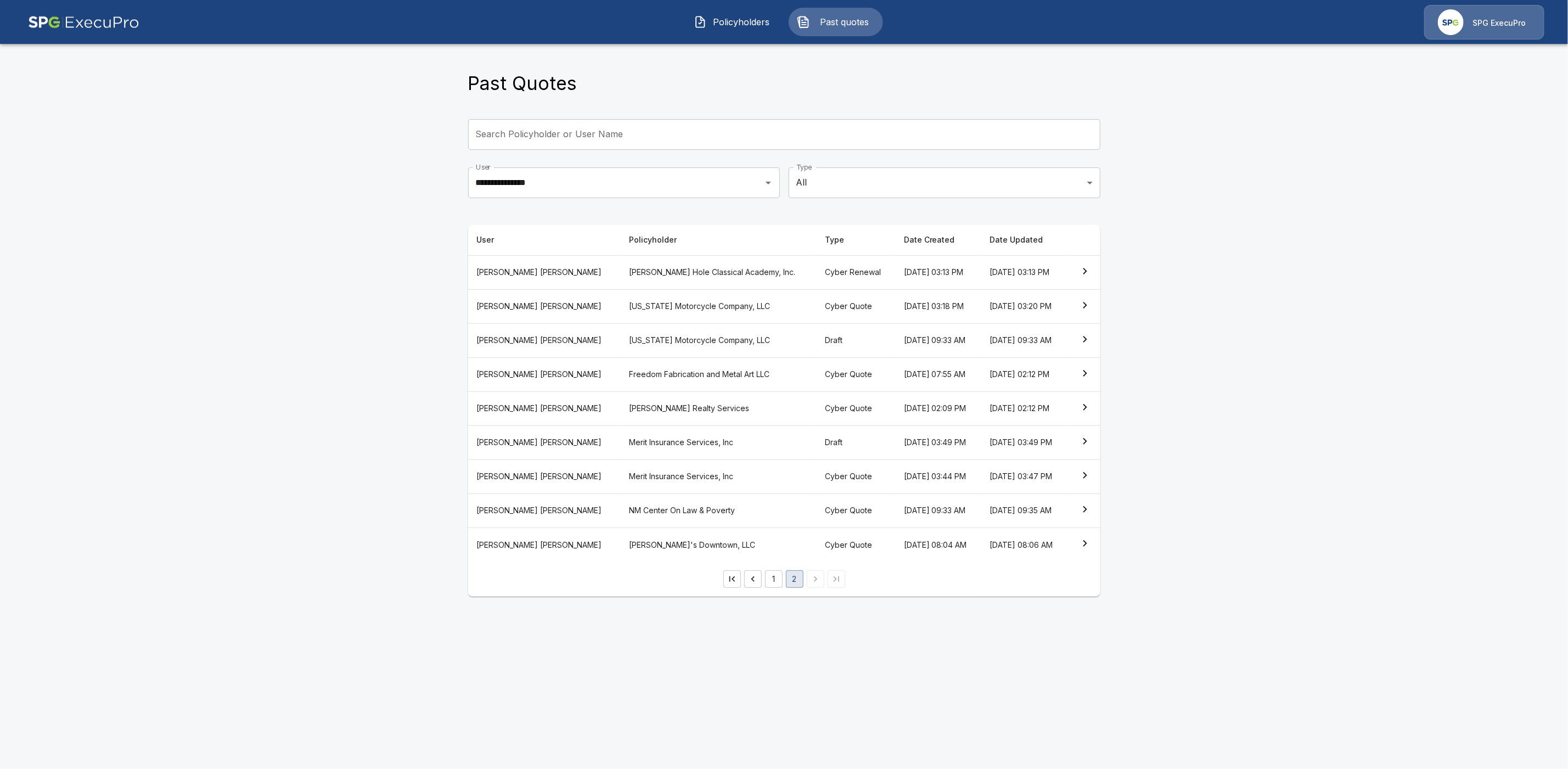
click at [635, 270] on th "Jackson Hole Classical Academy, Inc." at bounding box center [718, 272] width 196 height 34
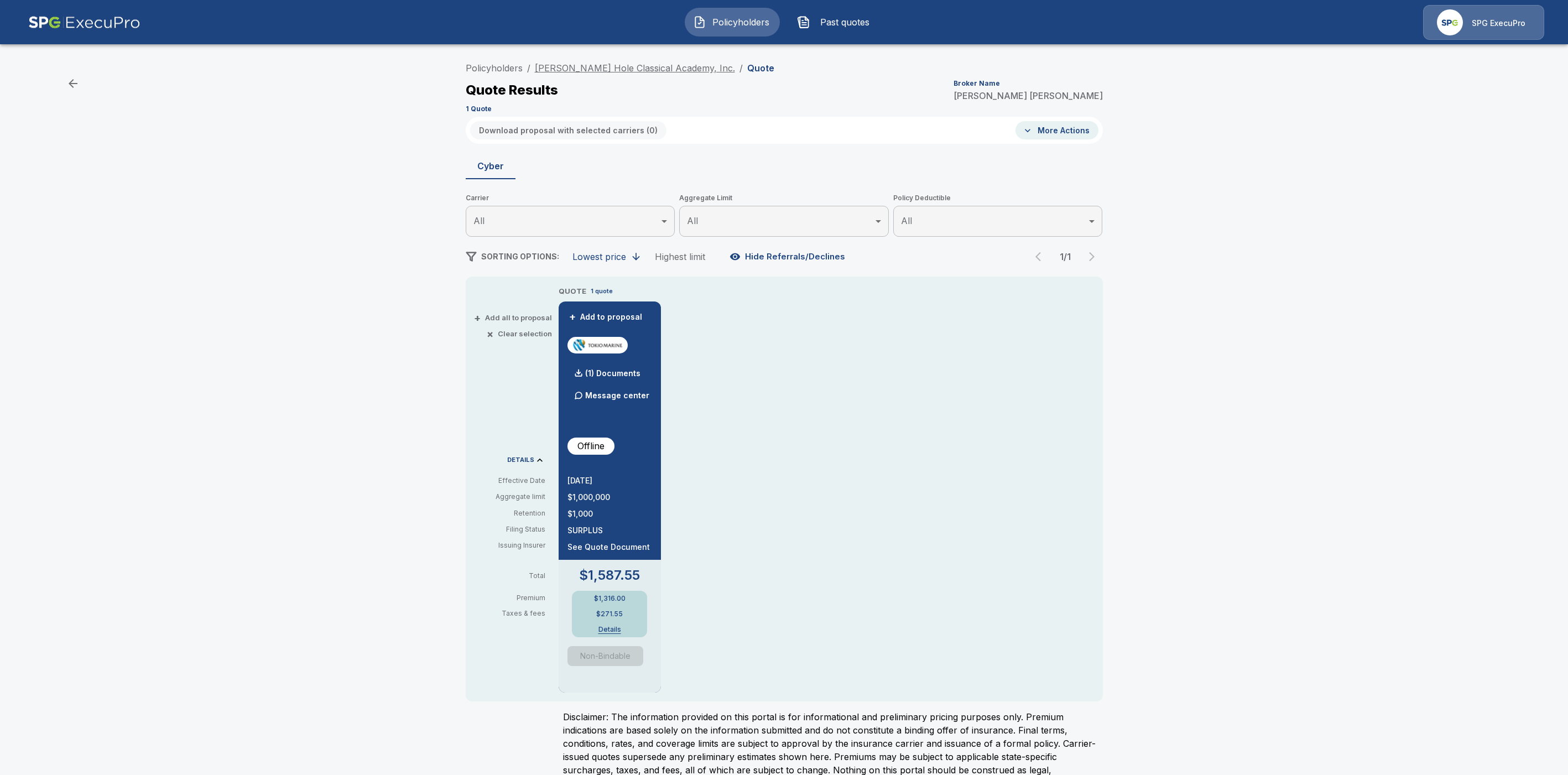
click at [619, 67] on link "Jackson Hole Classical Academy, Inc." at bounding box center [635, 67] width 200 height 11
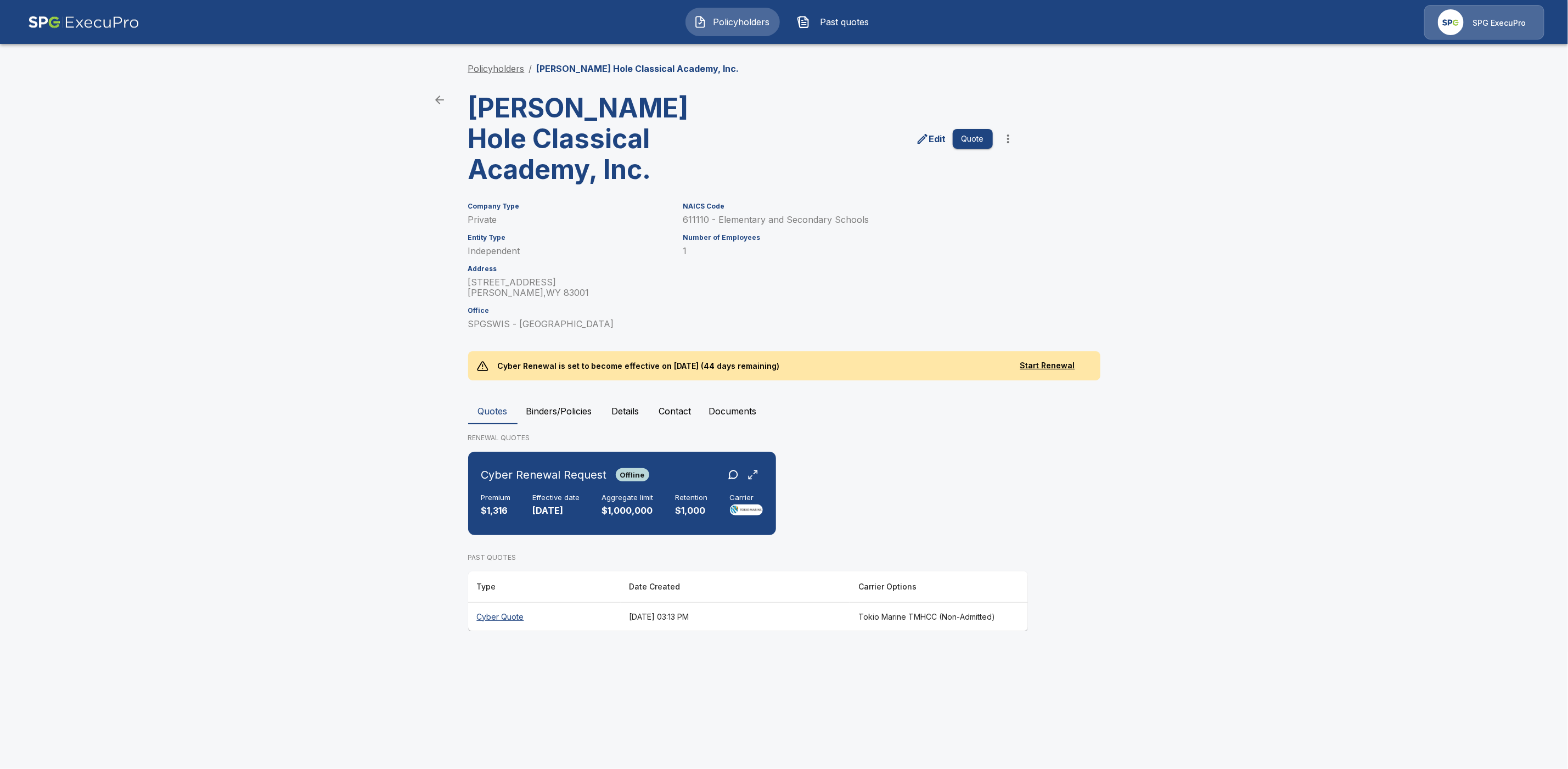
click at [505, 71] on link "Policyholders" at bounding box center [496, 68] width 57 height 11
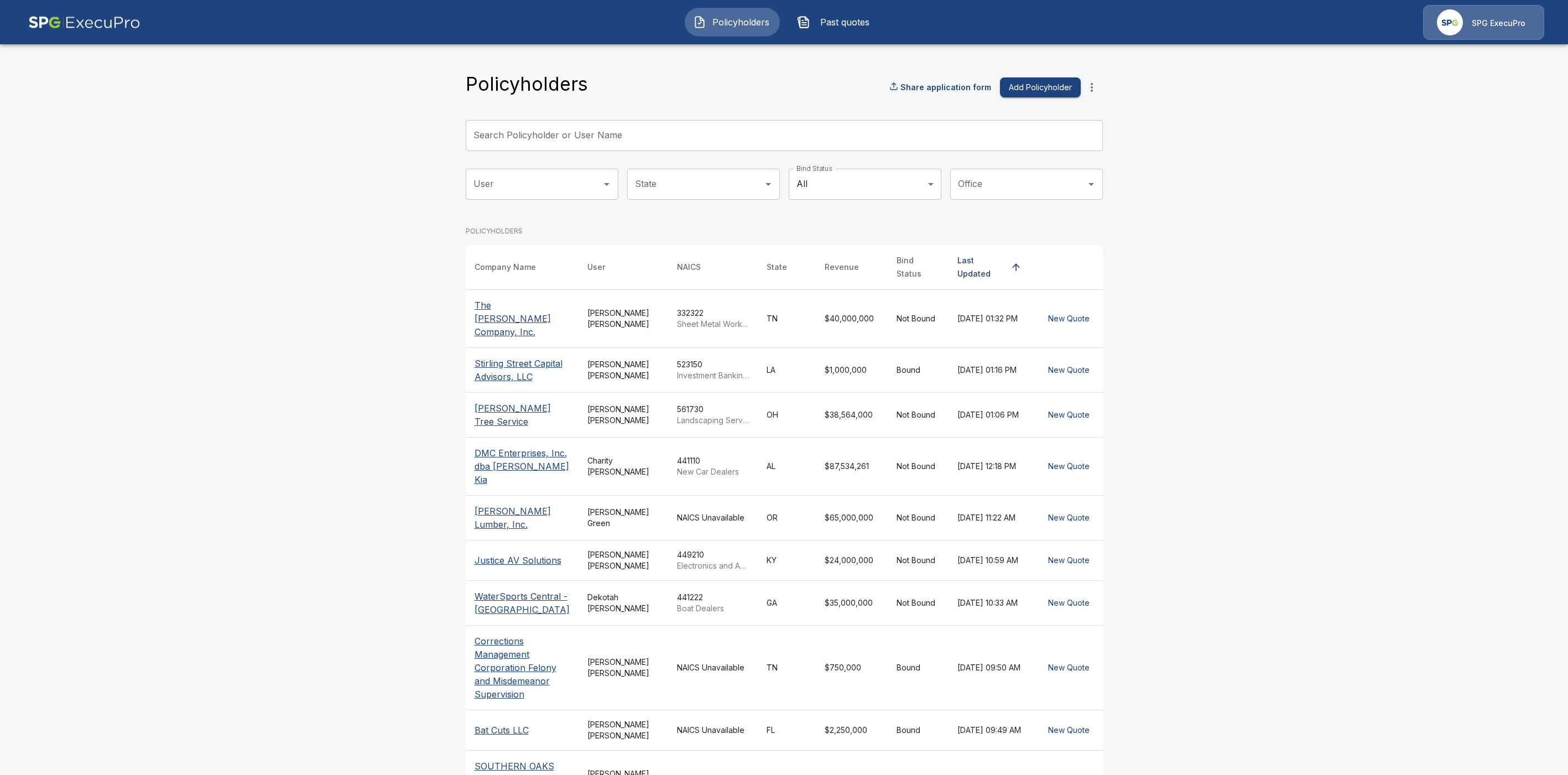
click at [860, 19] on span "Past quotes" at bounding box center [845, 22] width 61 height 13
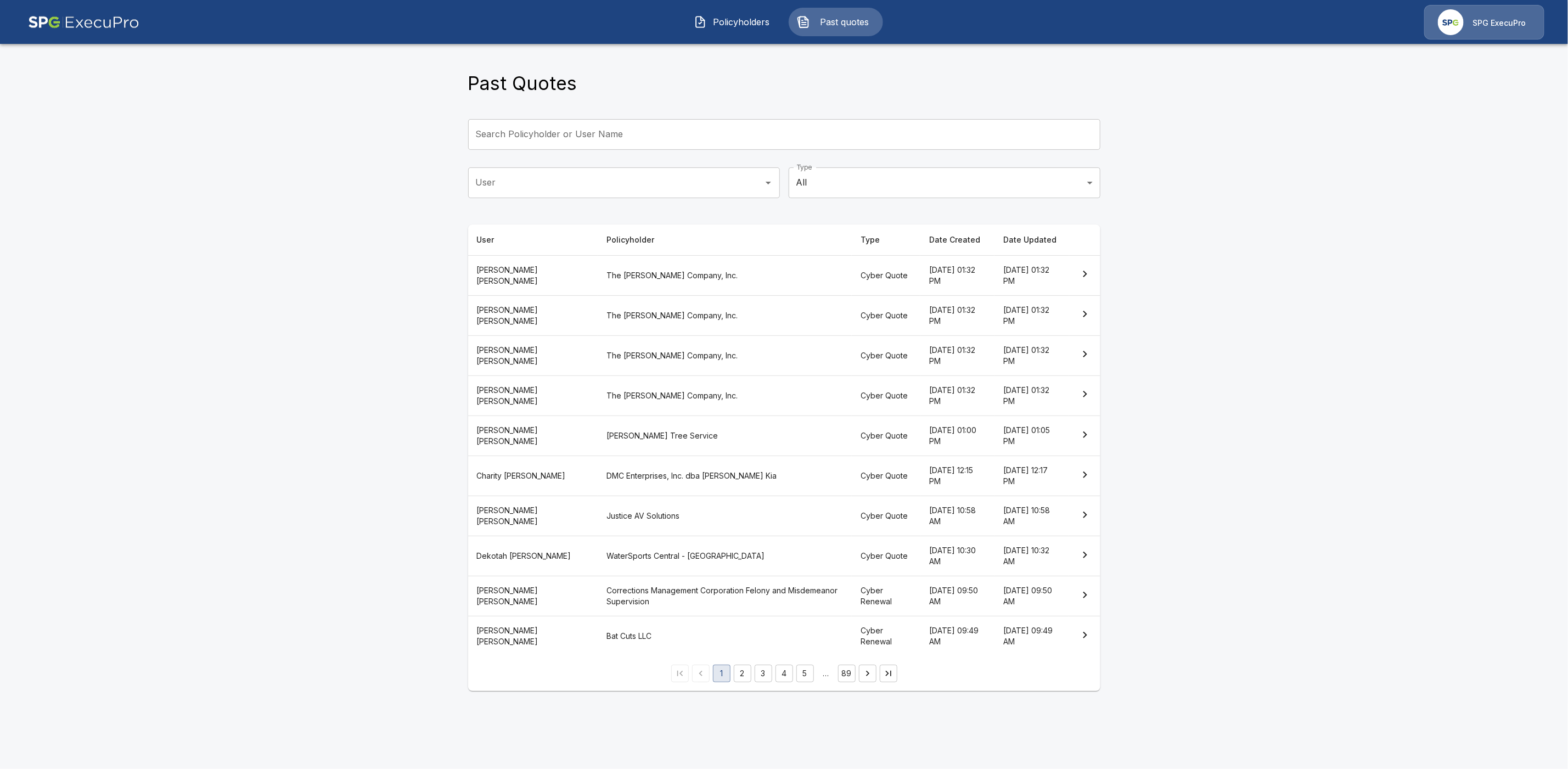
click at [536, 190] on input "User" at bounding box center [615, 182] width 285 height 21
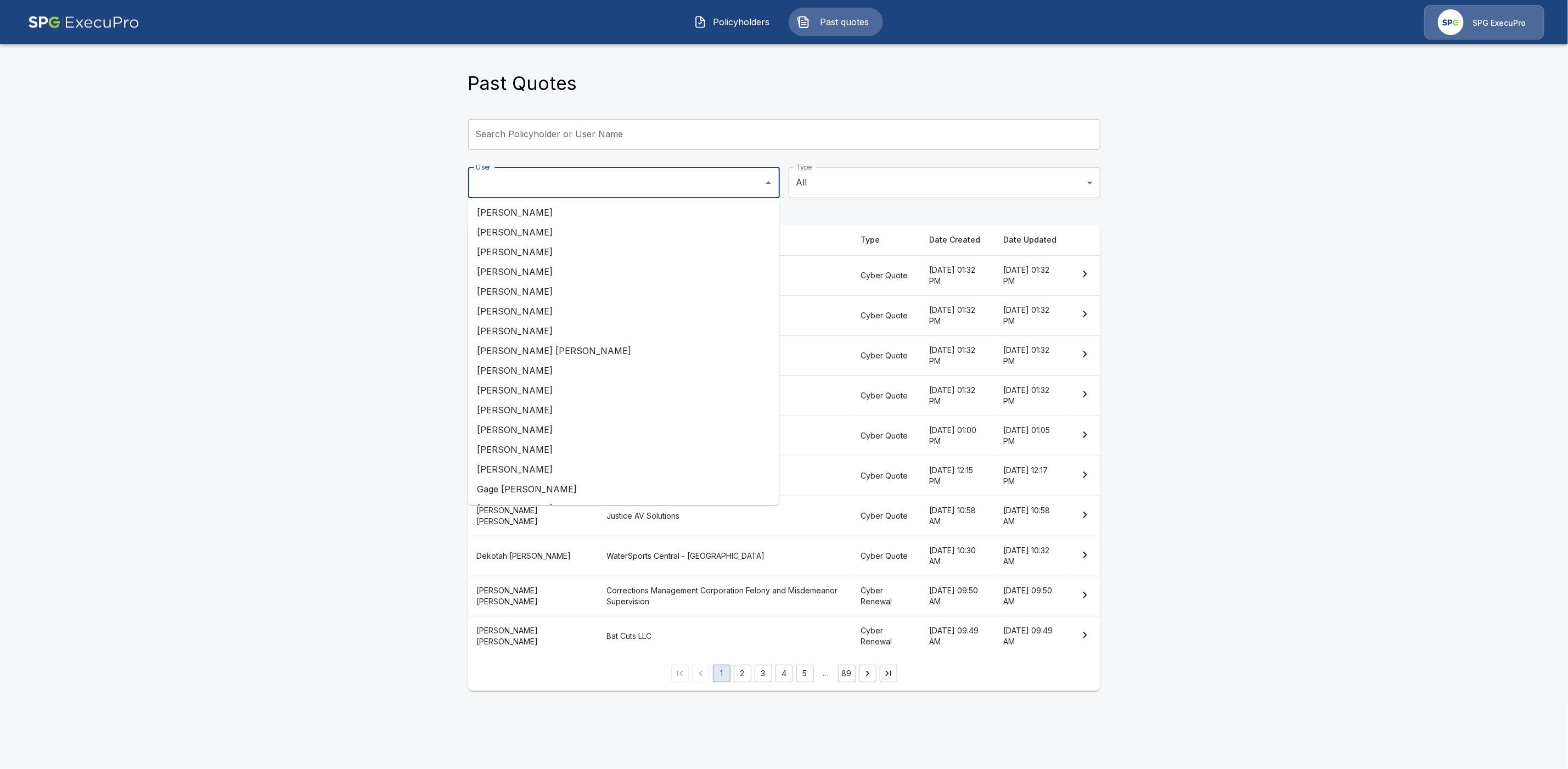
click at [547, 405] on li "Andrew Mitchell" at bounding box center [624, 410] width 311 height 20
type input "**********"
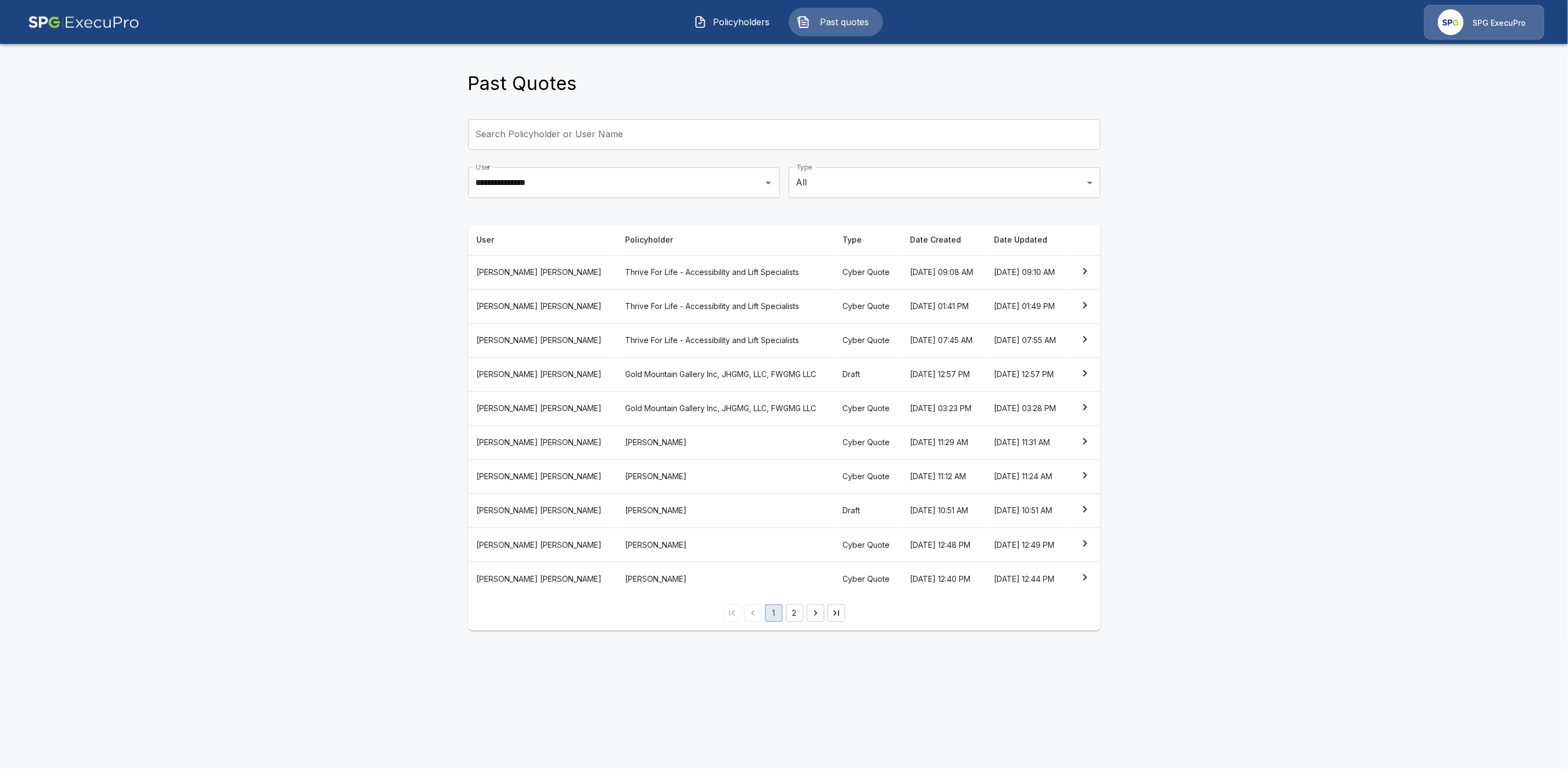
click at [985, 460] on th "August 14, 2025 at 11:31 AM" at bounding box center [1027, 442] width 83 height 34
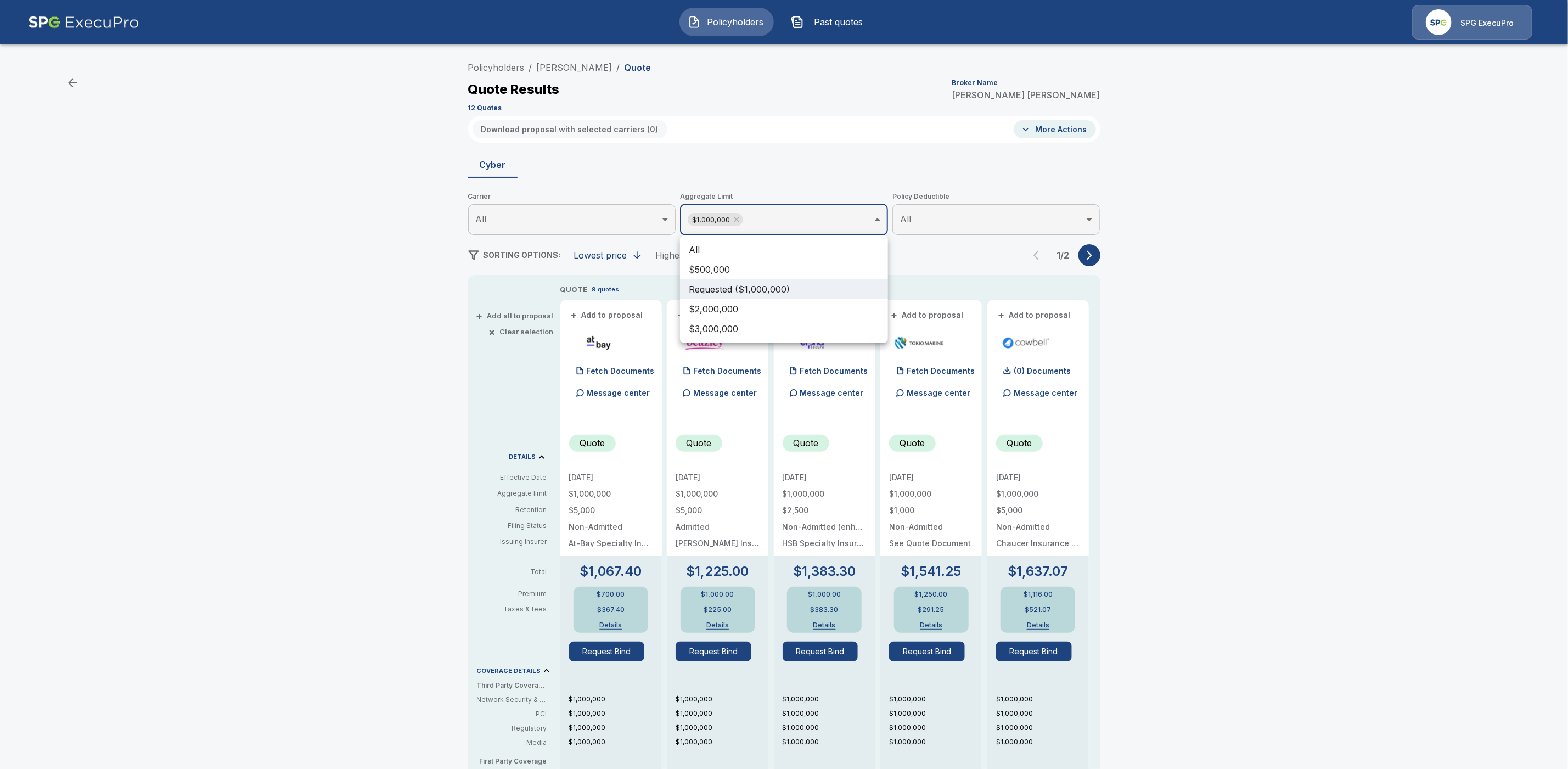
click at [779, 211] on body "Policyholders Past quotes SPG ExecuPro Policyholders / Juan Loco / Quote Quote …" at bounding box center [784, 558] width 1568 height 1117
click at [747, 253] on li "All" at bounding box center [784, 250] width 208 height 20
click at [1214, 190] on div at bounding box center [784, 384] width 1568 height 769
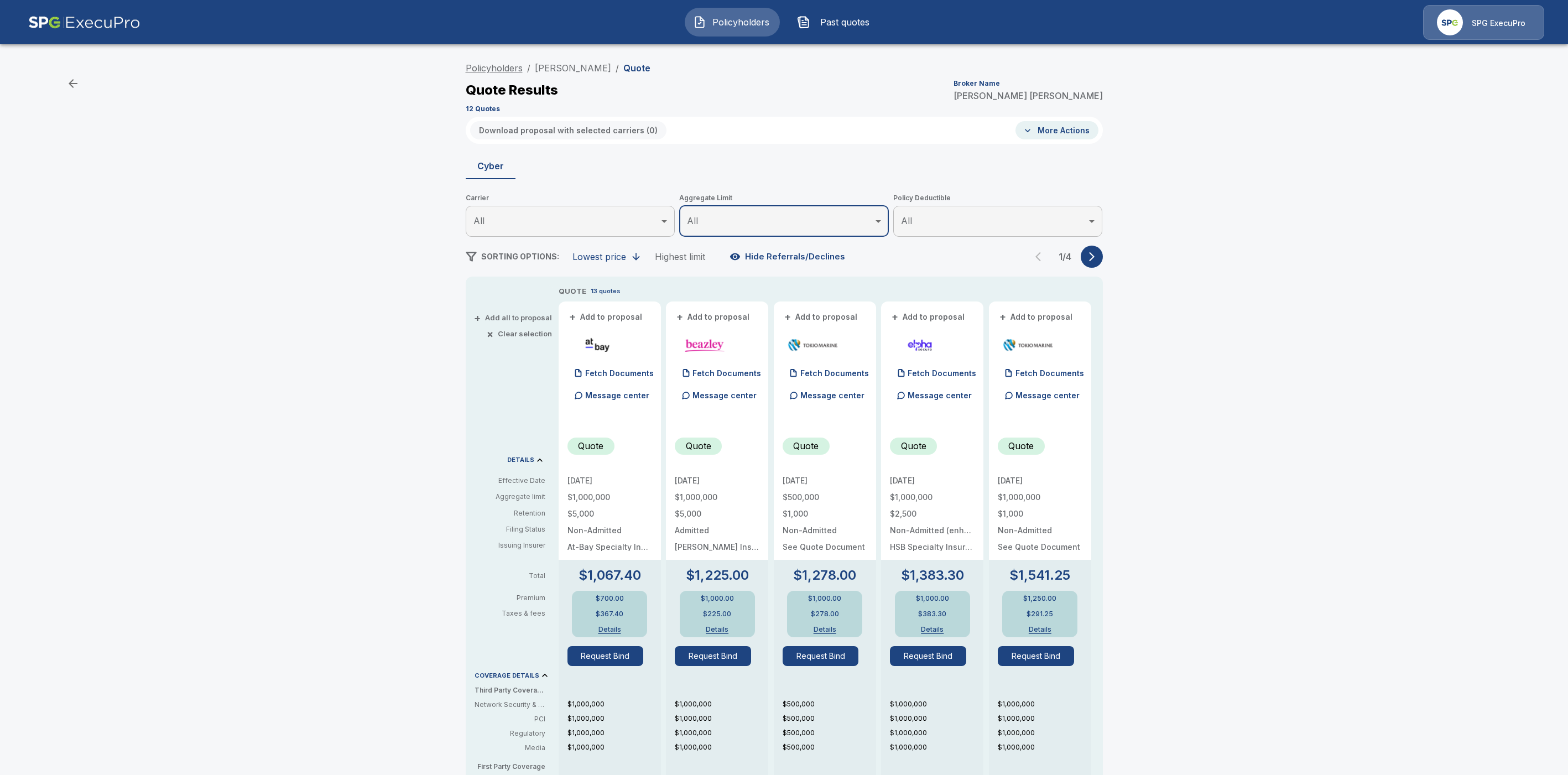
click at [517, 69] on link "Policyholders" at bounding box center [494, 67] width 57 height 11
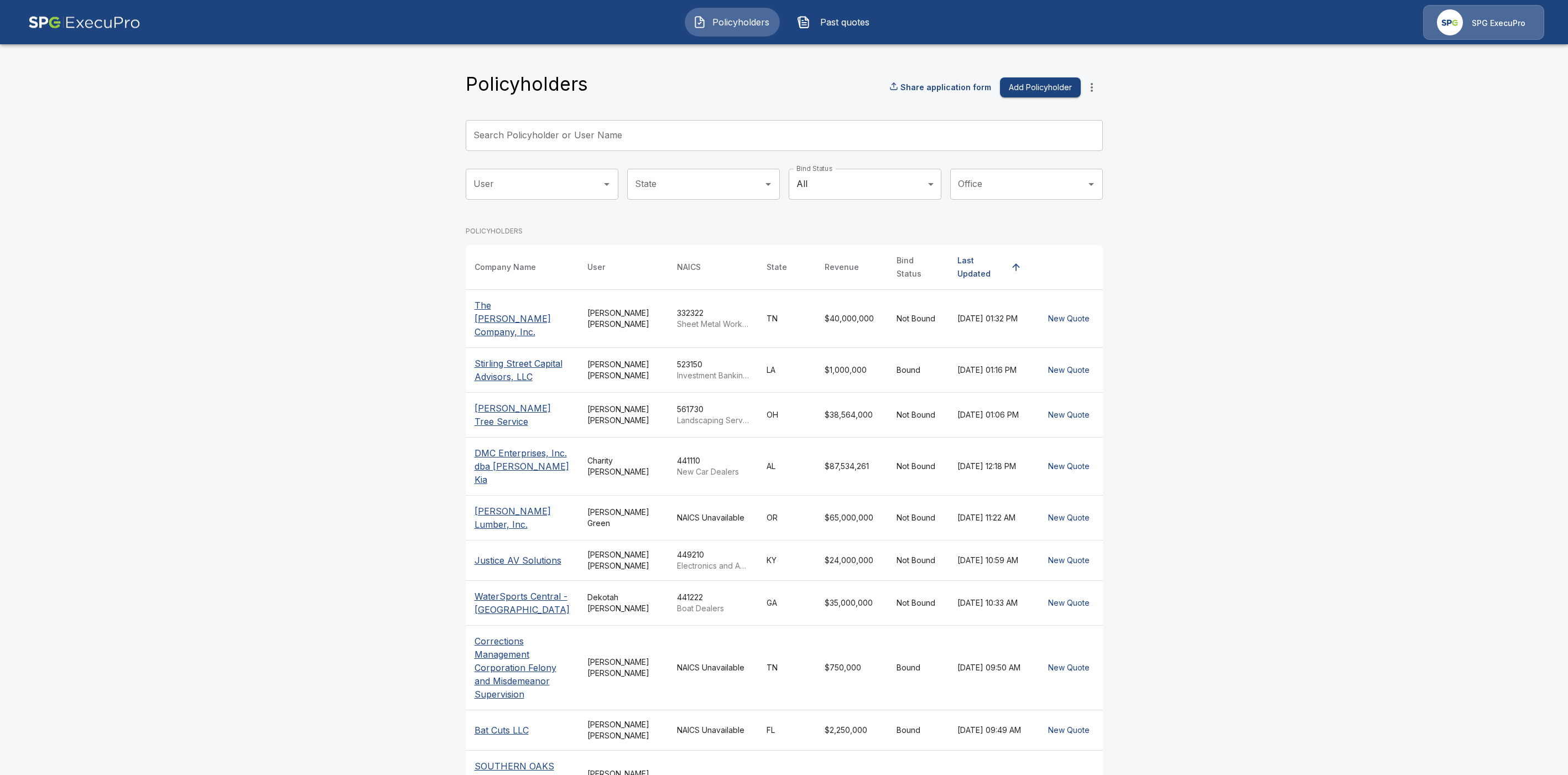
click at [540, 133] on input "Search Policyholder or User Name" at bounding box center [778, 135] width 625 height 31
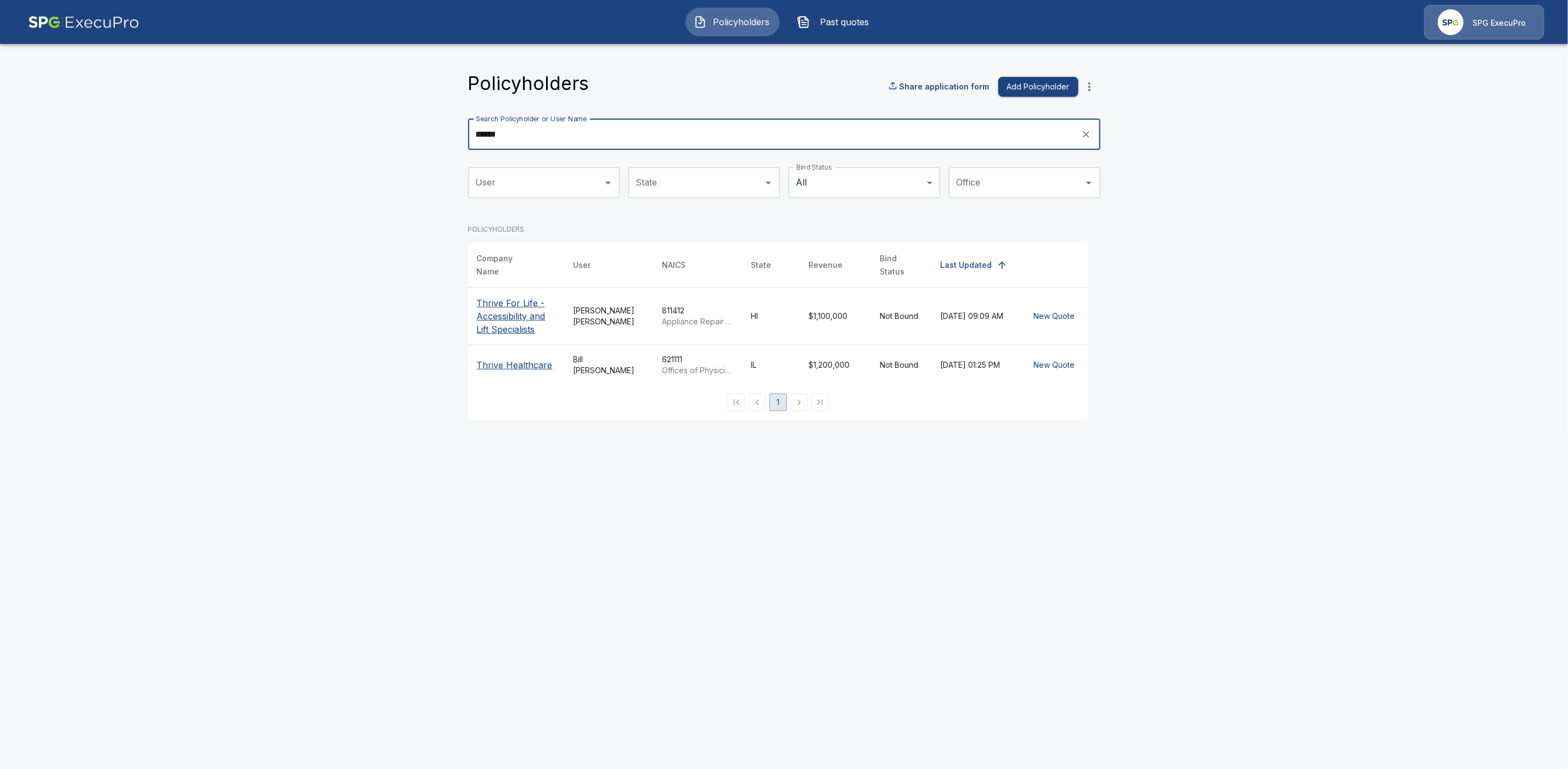
type input "******"
click at [526, 311] on p "Thrive For Life - Accessibility and Lift Specialists" at bounding box center [517, 317] width 79 height 40
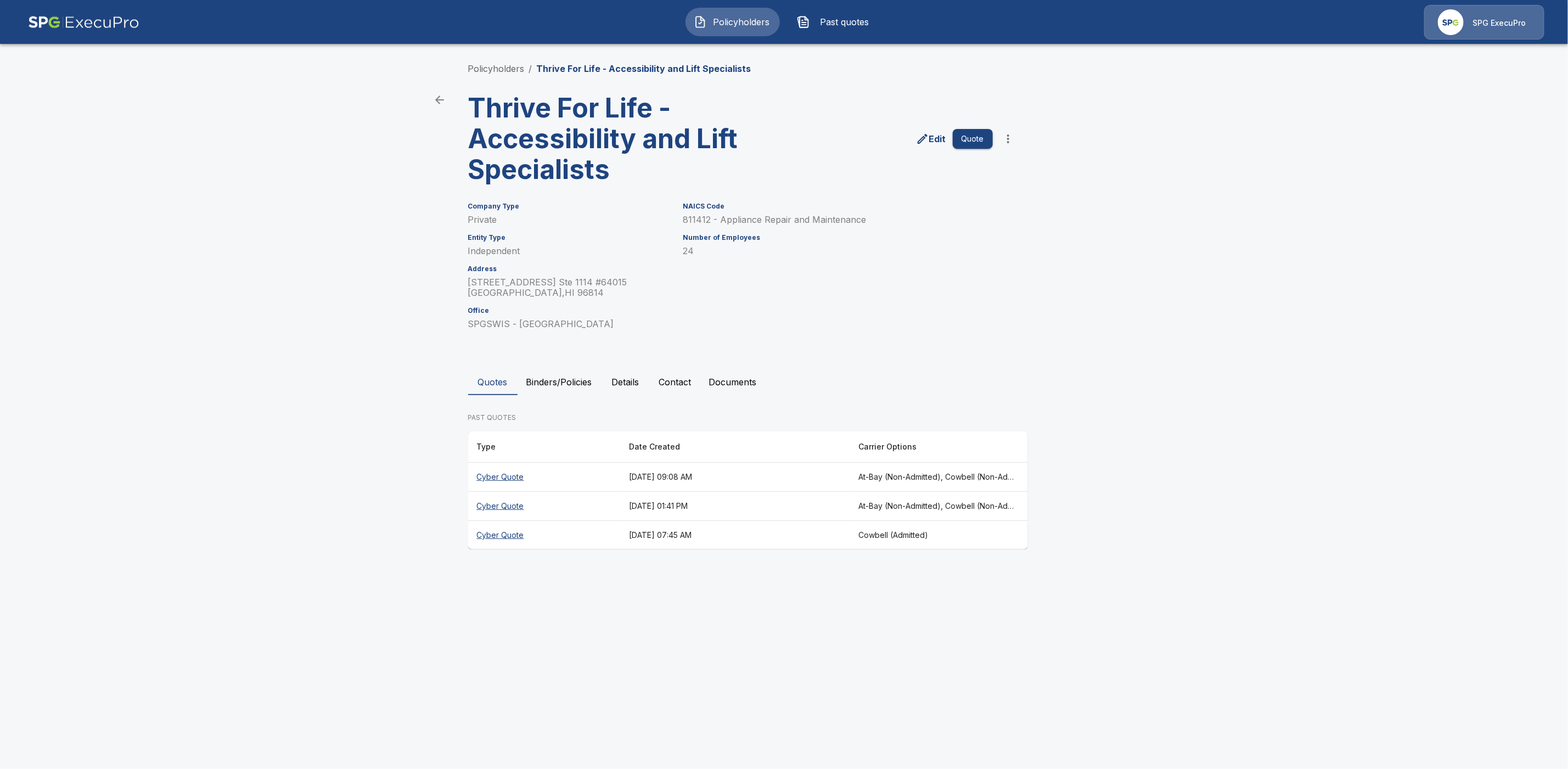
click at [676, 478] on th "[DATE] 09:08 AM" at bounding box center [735, 477] width 229 height 29
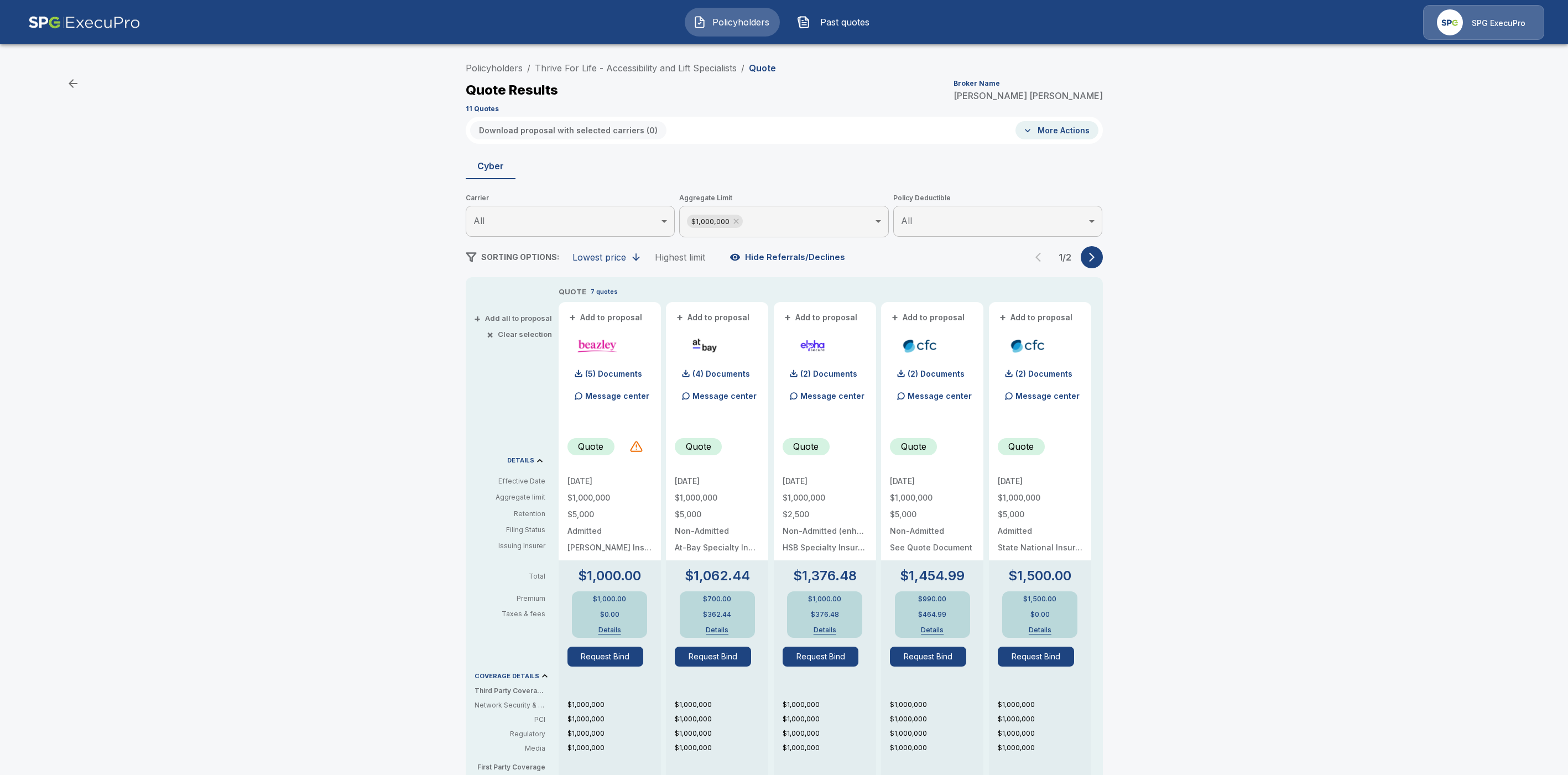
click at [1098, 255] on icon "button" at bounding box center [1091, 257] width 11 height 11
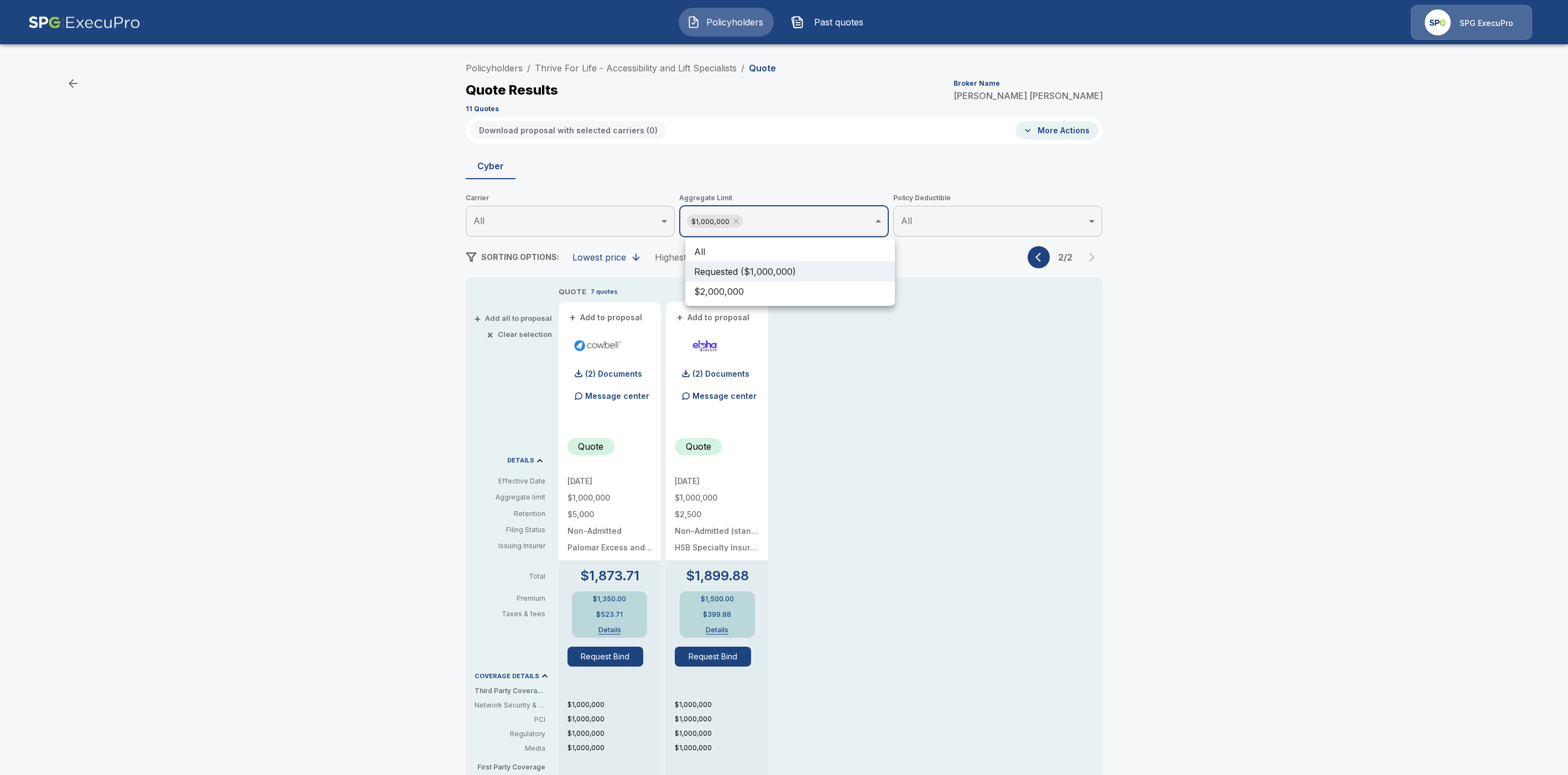
click at [811, 227] on body "Policyholders Past quotes SPG ExecuPro Policyholders / Thrive For Life - Access…" at bounding box center [784, 562] width 1568 height 1126
click at [761, 250] on li "All" at bounding box center [790, 252] width 209 height 20
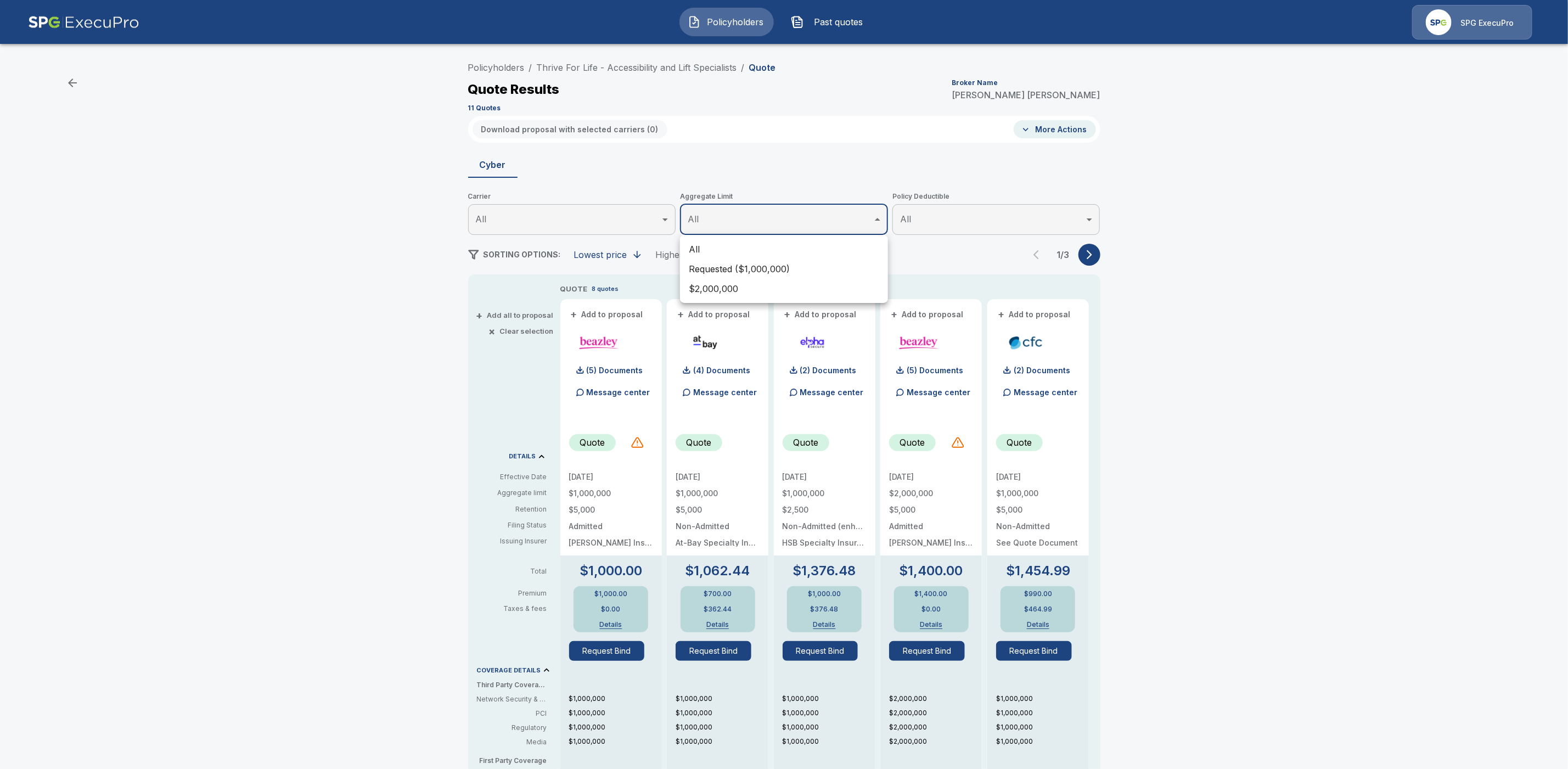
click at [1096, 253] on div at bounding box center [784, 384] width 1568 height 769
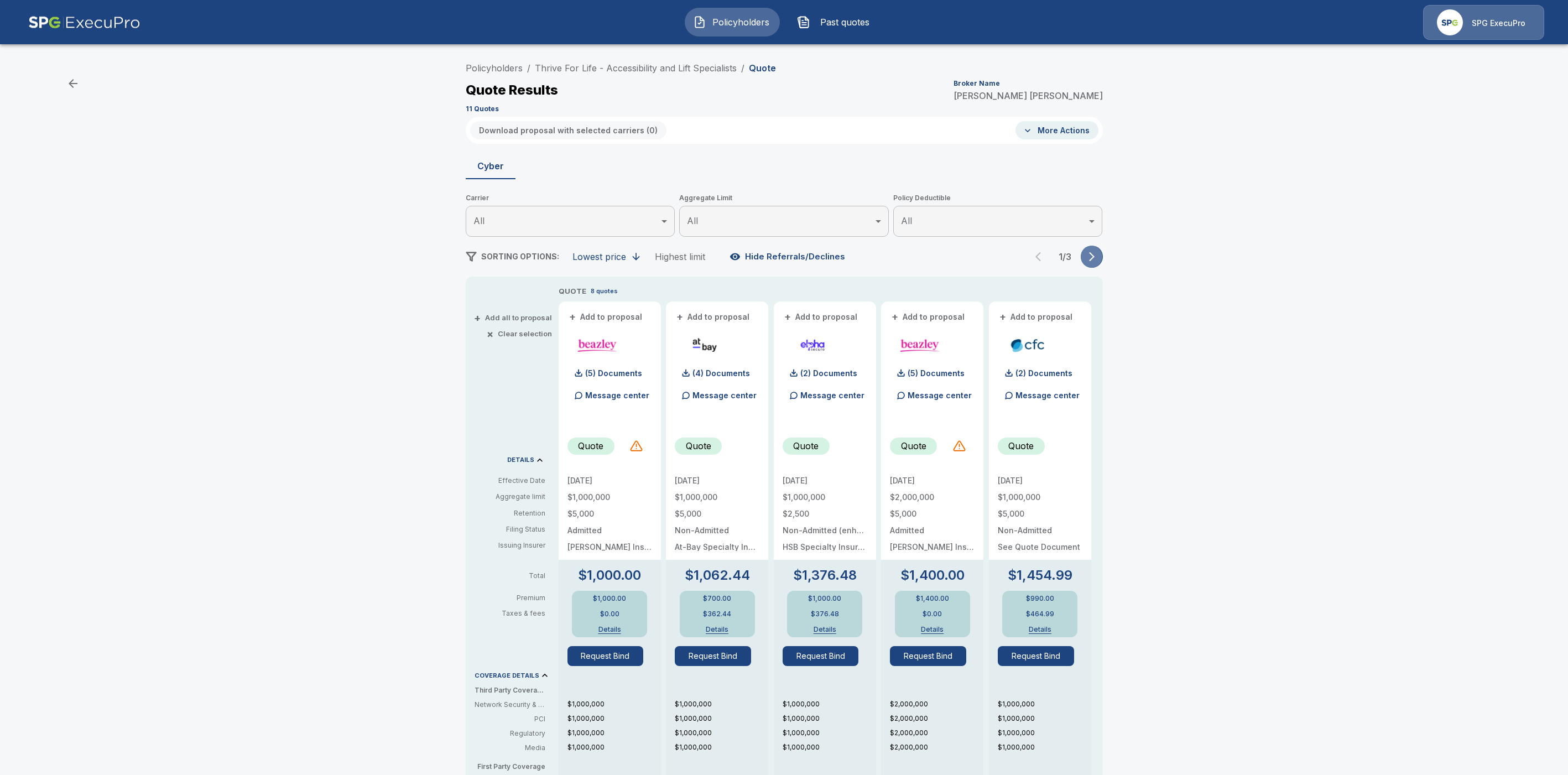
click at [1098, 258] on icon "button" at bounding box center [1091, 256] width 11 height 11
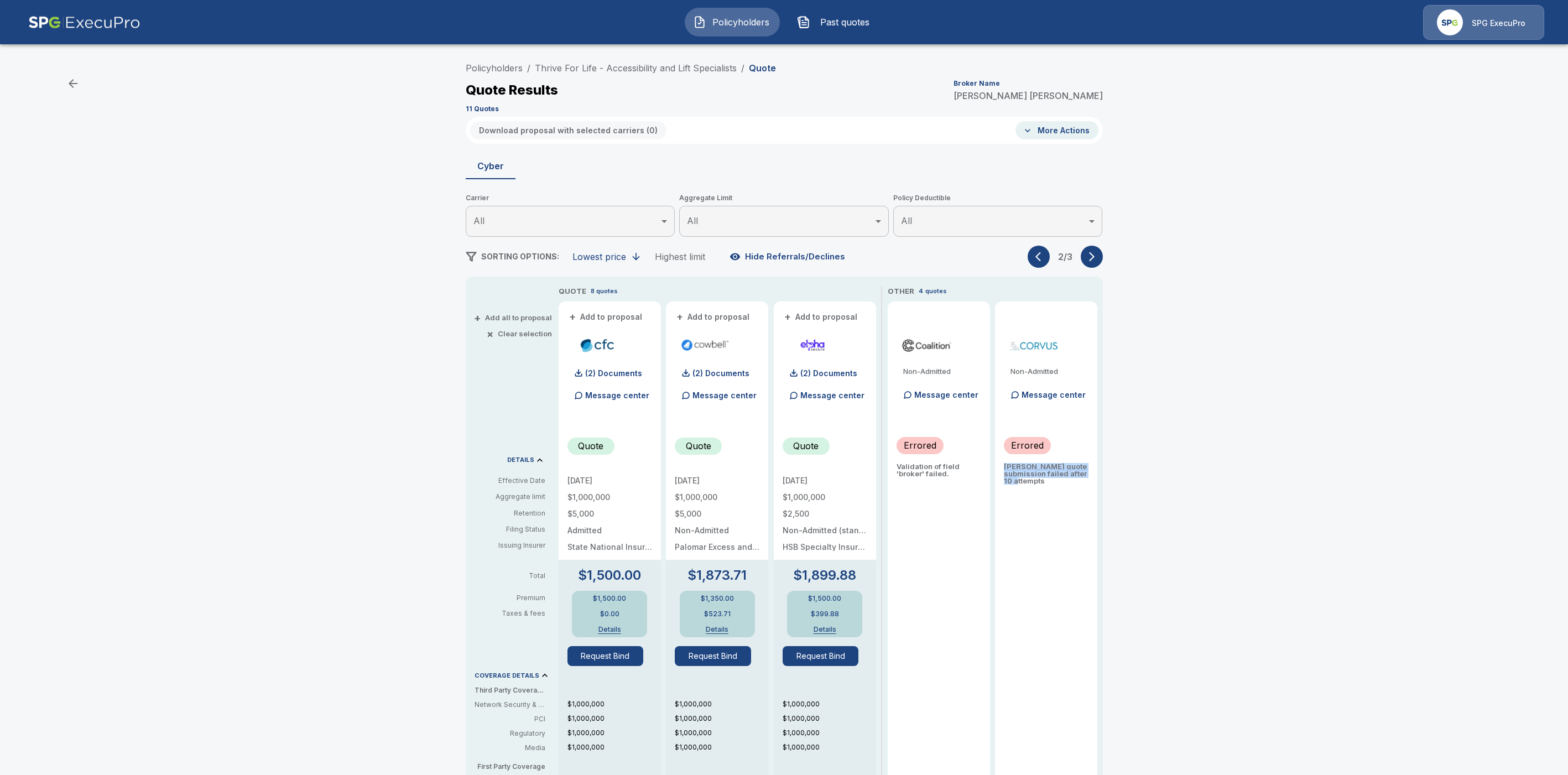
drag, startPoint x: 1012, startPoint y: 468, endPoint x: 1065, endPoint y: 482, distance: 54.8
click at [1065, 482] on p "Corvus quote submission failed after 10 attempts" at bounding box center [1046, 474] width 85 height 22
click at [1029, 547] on div "Non-Admitted Message center Errored Corvus quote submission failed after 10 att…" at bounding box center [1046, 647] width 102 height 692
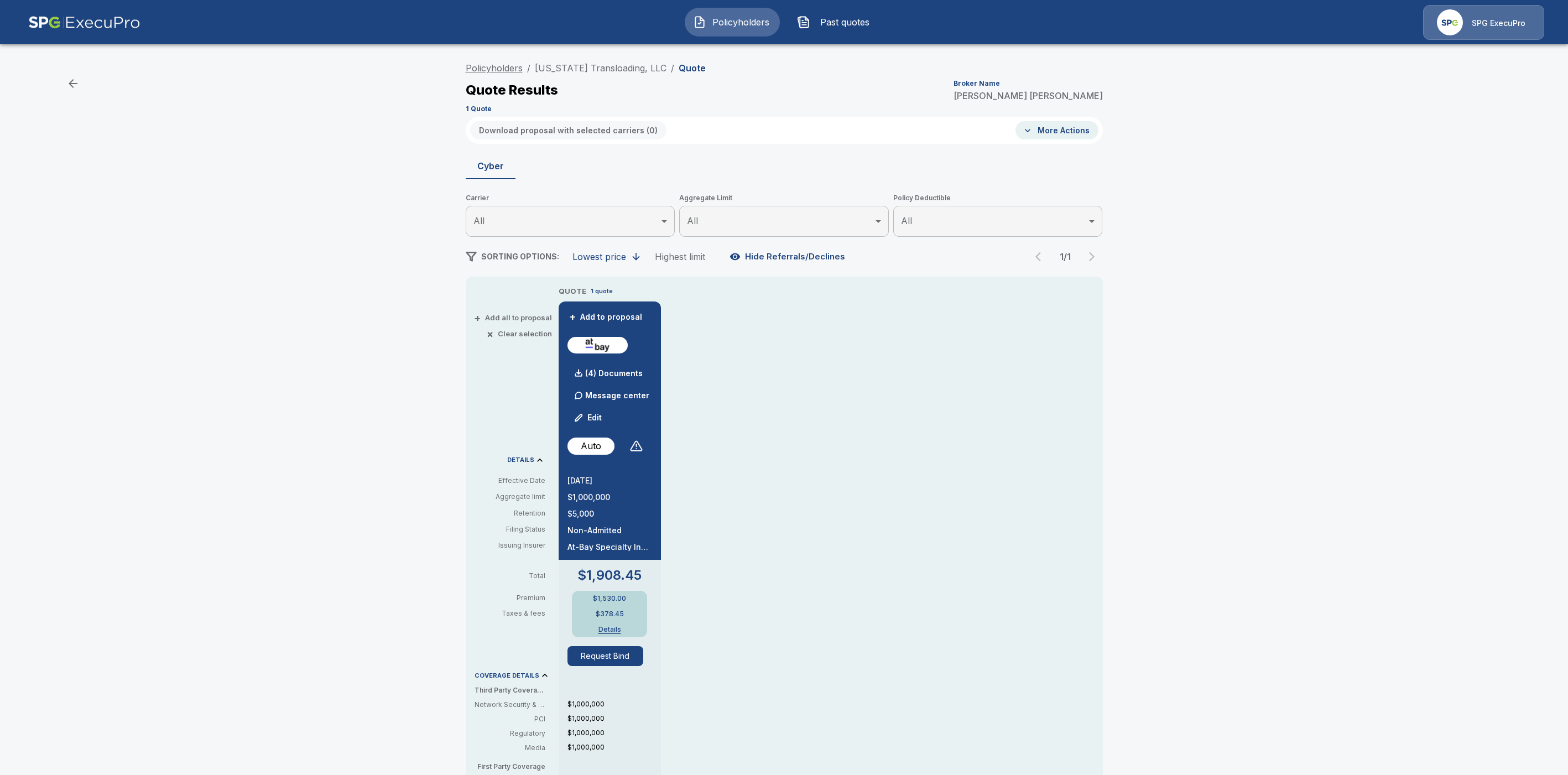
click at [496, 66] on link "Policyholders" at bounding box center [494, 67] width 57 height 11
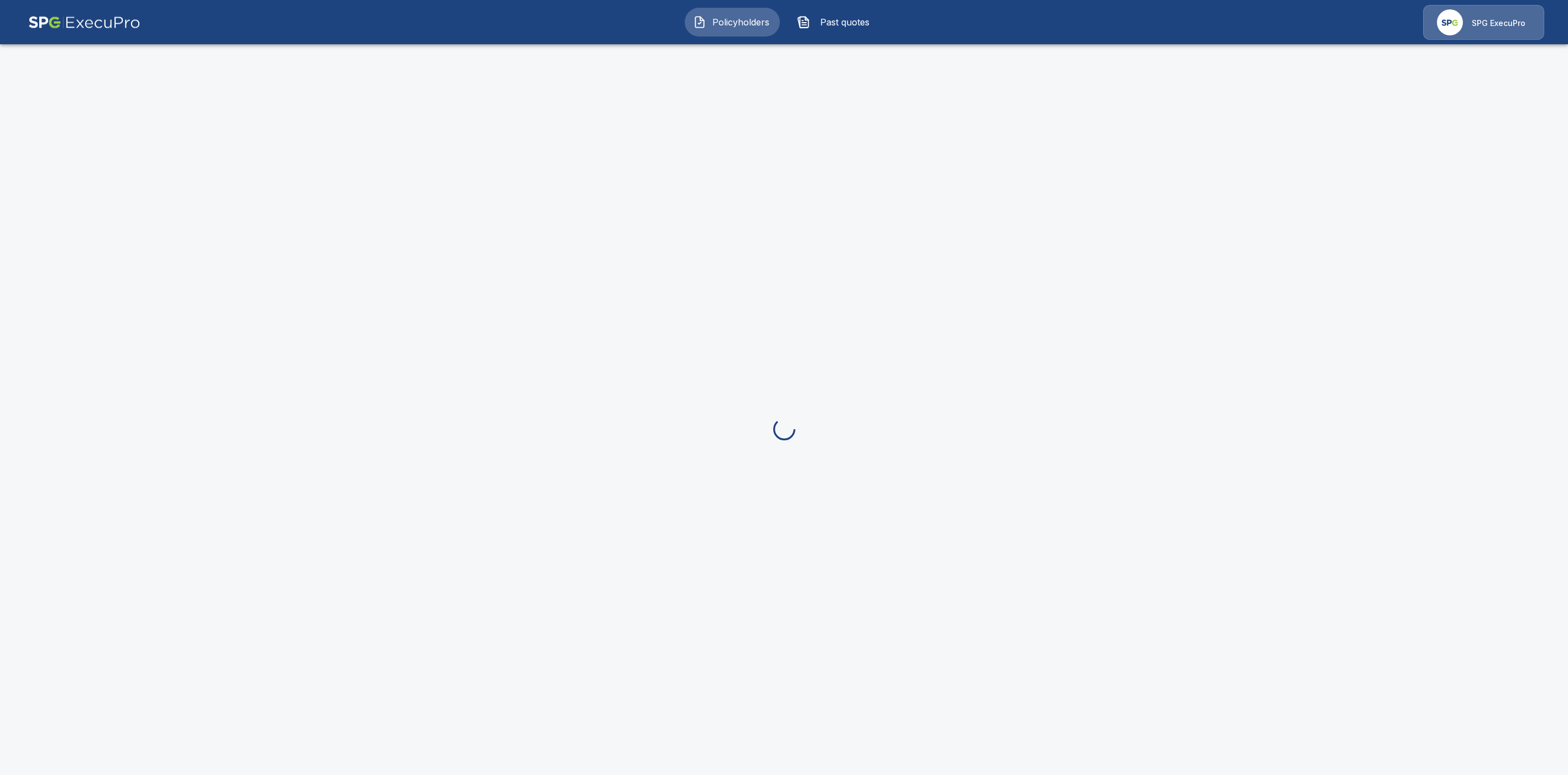
click at [839, 27] on span "Past quotes" at bounding box center [845, 22] width 61 height 13
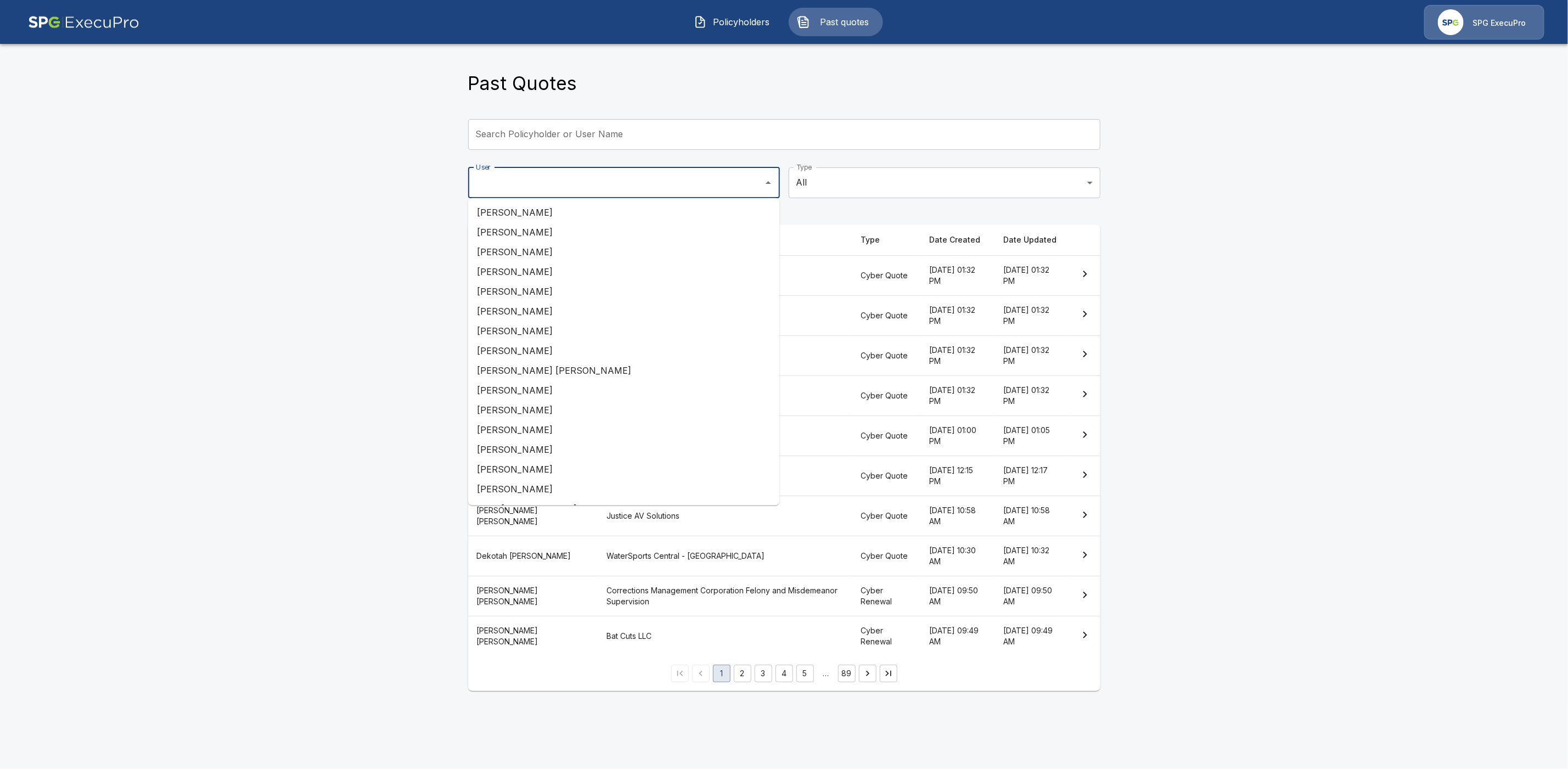
click at [543, 188] on input "User" at bounding box center [615, 182] width 285 height 21
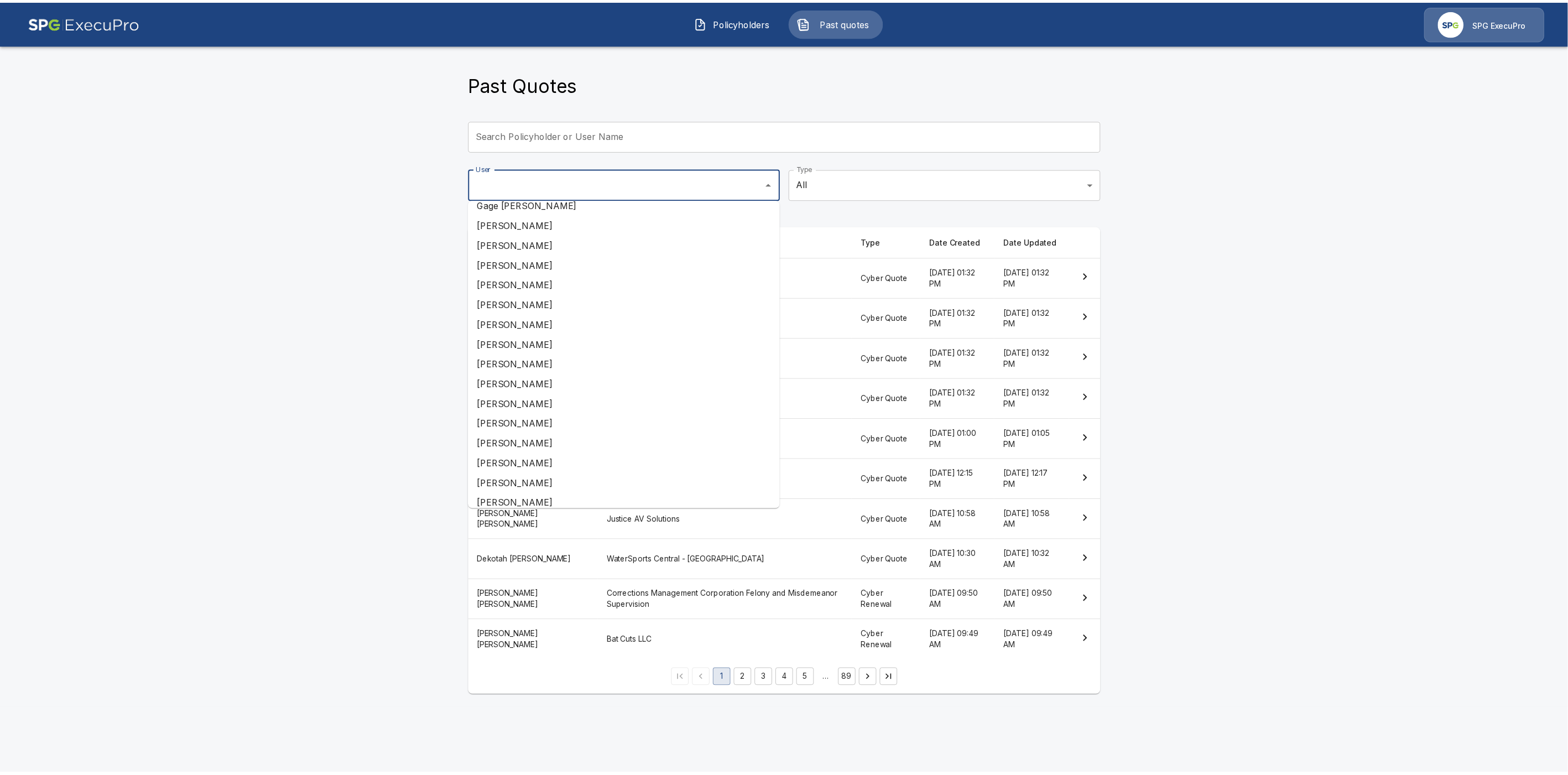
scroll to position [440, 0]
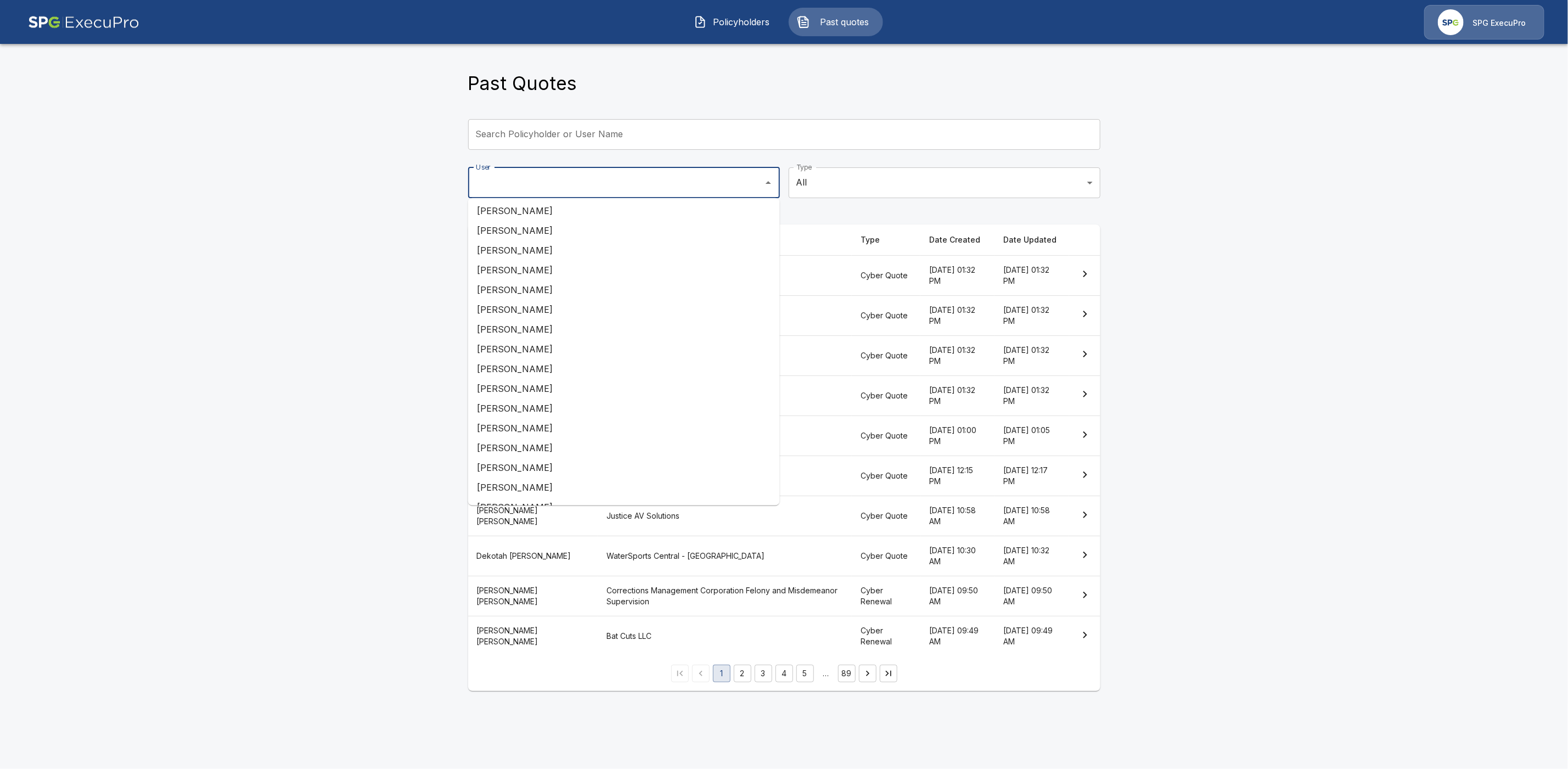
click at [573, 365] on li "[PERSON_NAME]" at bounding box center [624, 369] width 311 height 20
type input "**********"
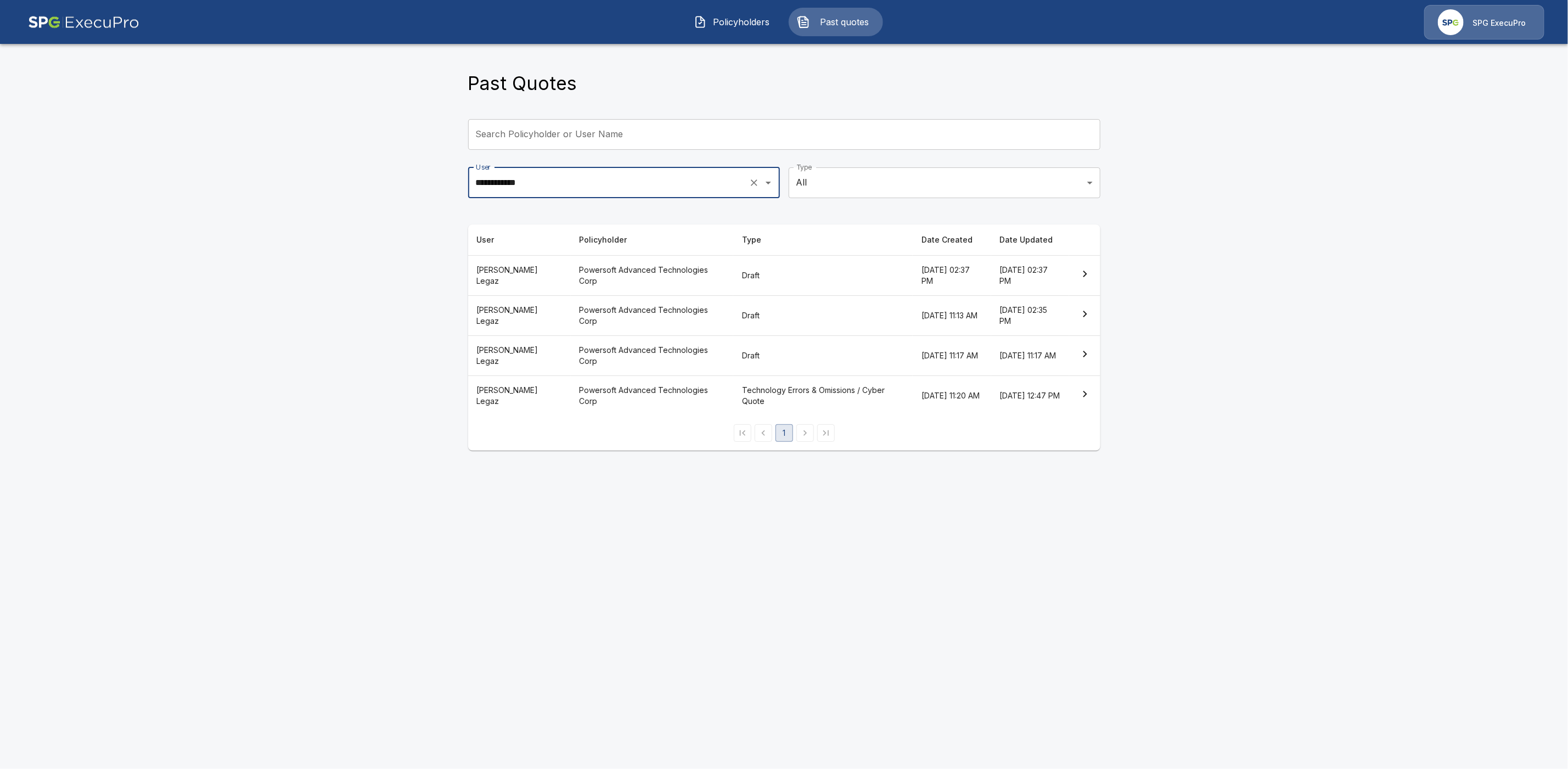
click at [624, 272] on th "Powersoft Advanced Technologies Corp" at bounding box center [652, 275] width 162 height 40
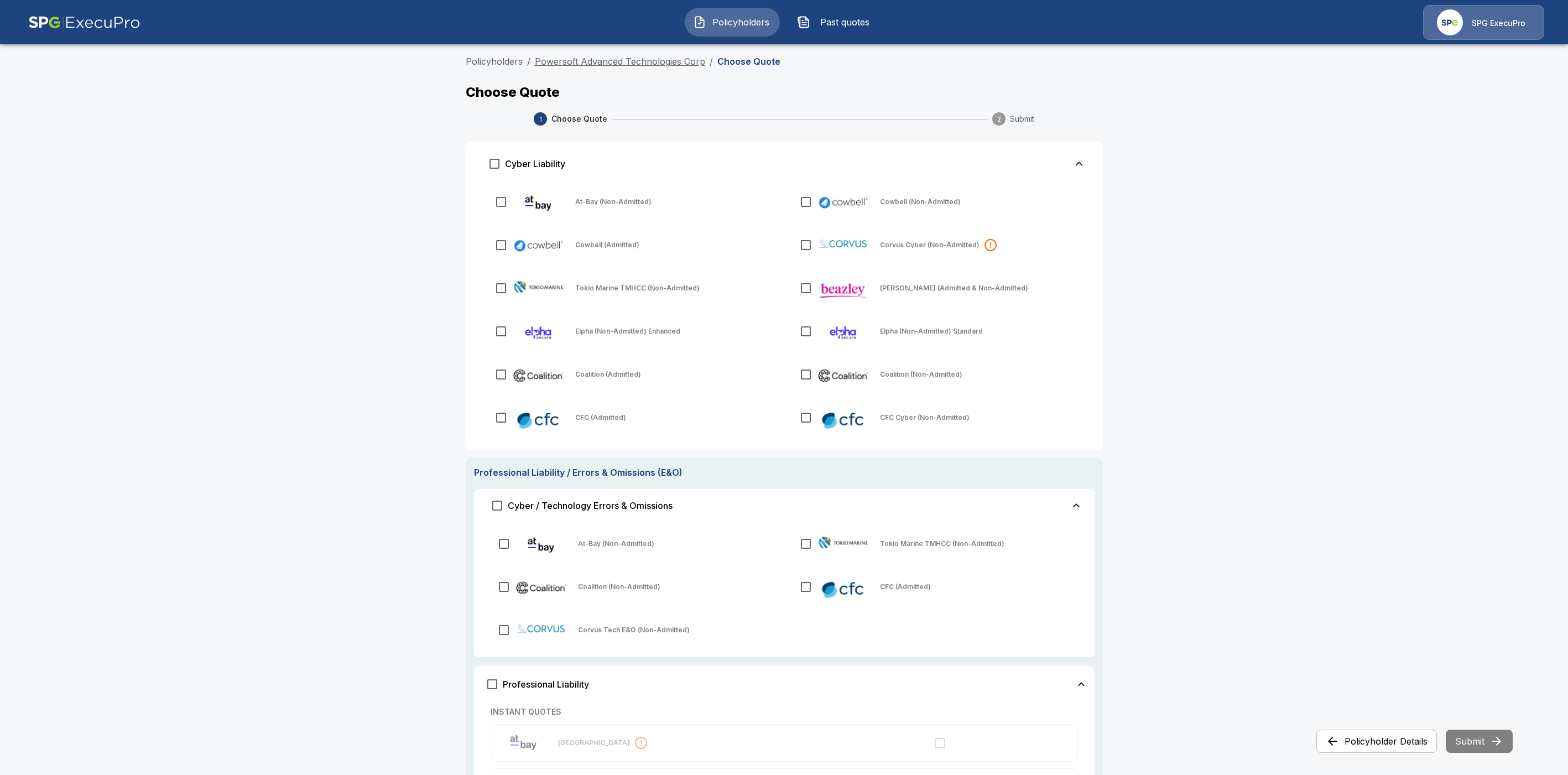
click at [569, 63] on link "Powersoft Advanced Technologies Corp" at bounding box center [620, 61] width 170 height 11
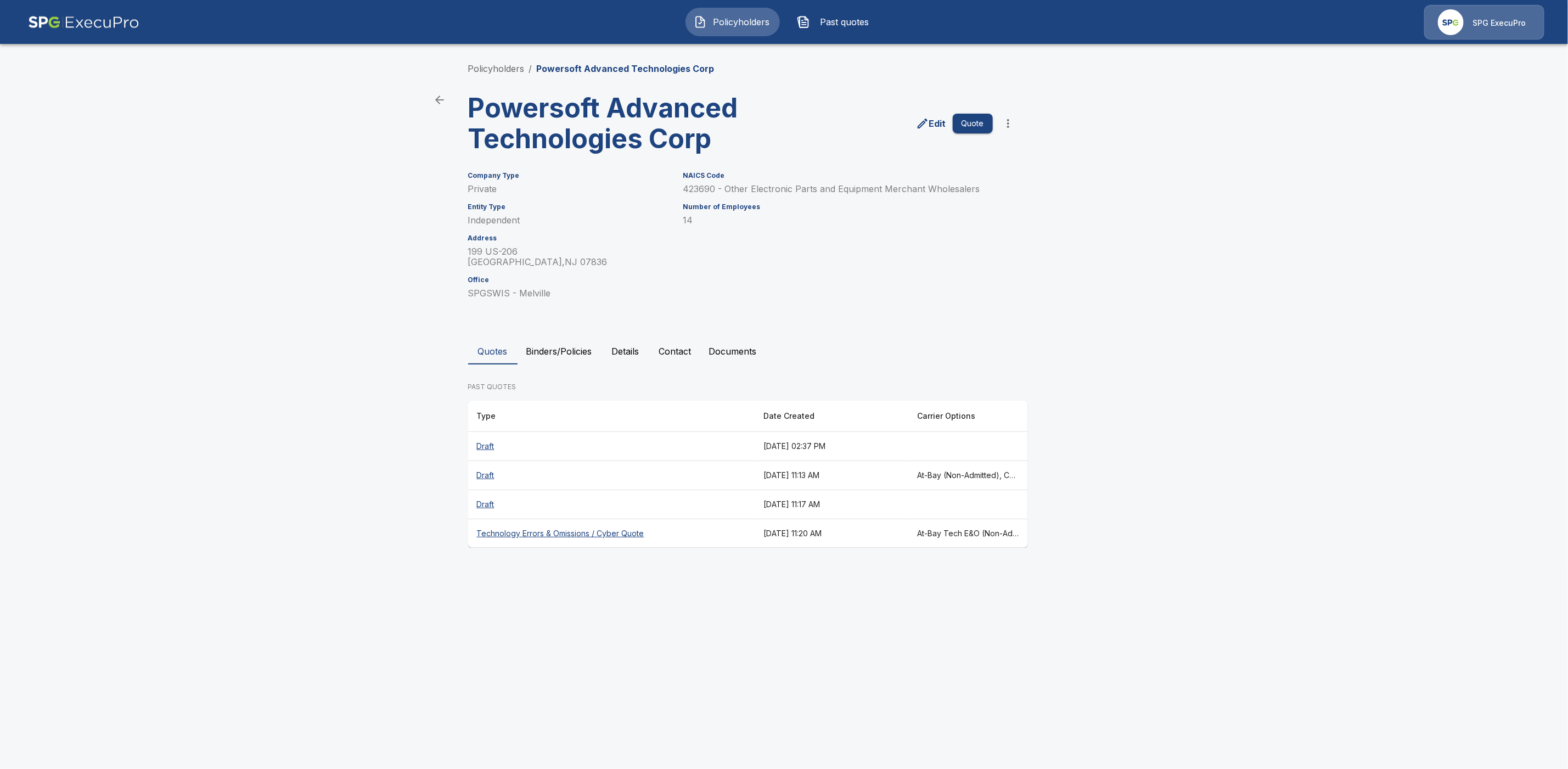
click at [617, 535] on th "Technology Errors & Omissions / Cyber Quote" at bounding box center [611, 533] width 287 height 29
